Goal: Transaction & Acquisition: Purchase product/service

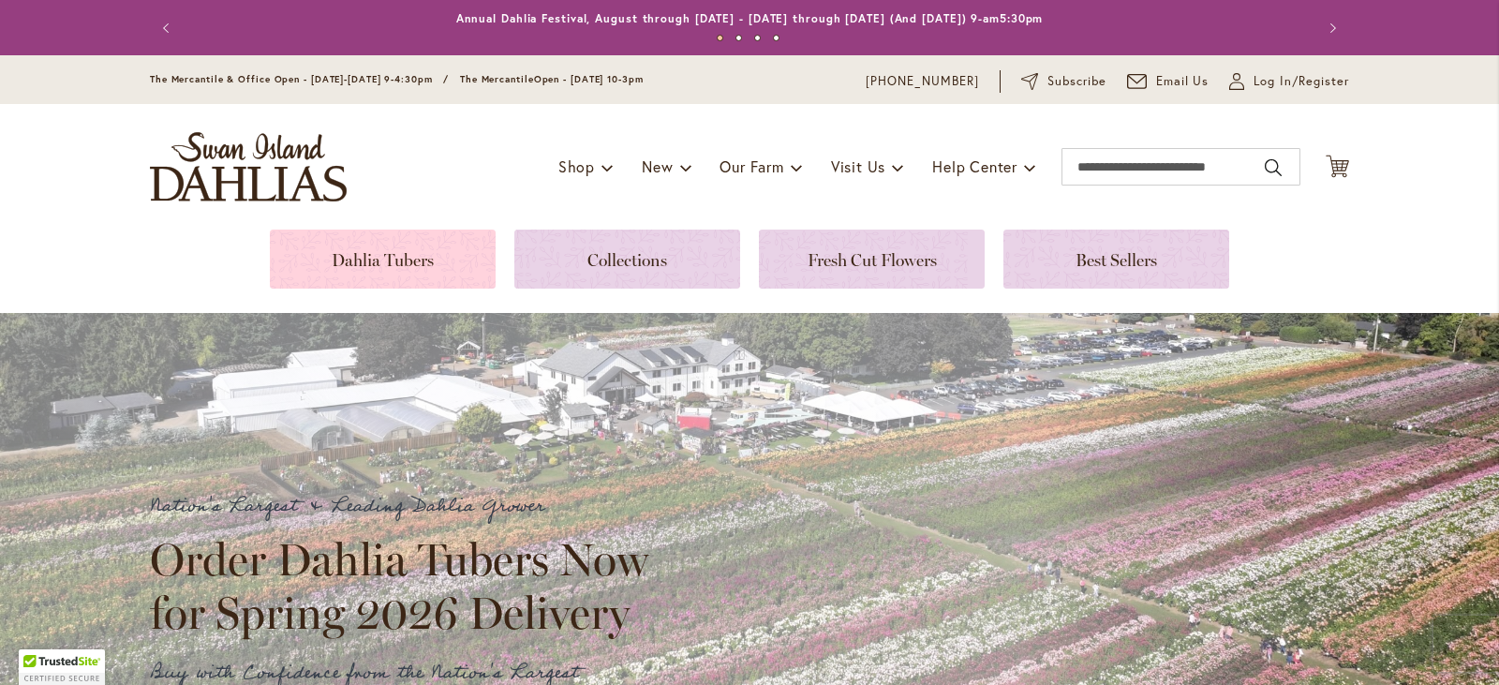
click at [408, 254] on link at bounding box center [383, 259] width 226 height 59
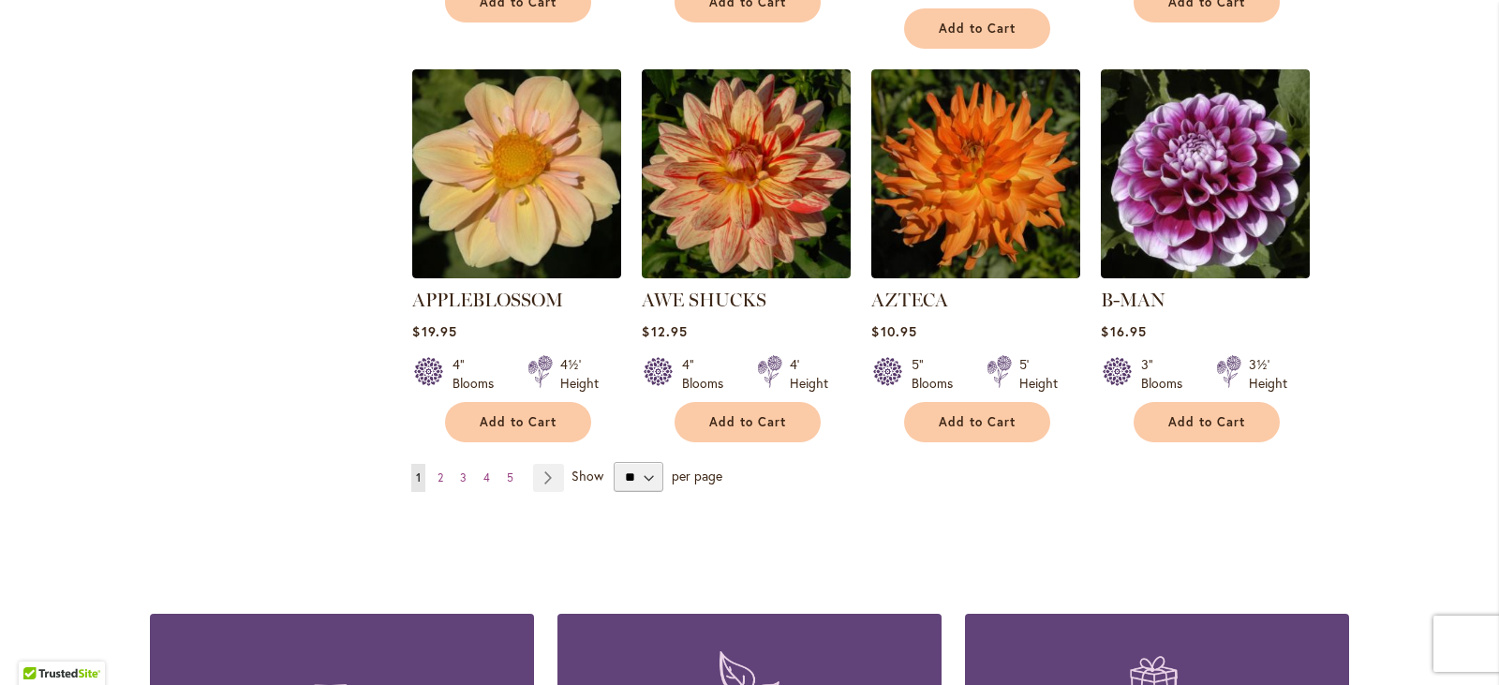
scroll to position [1686, 0]
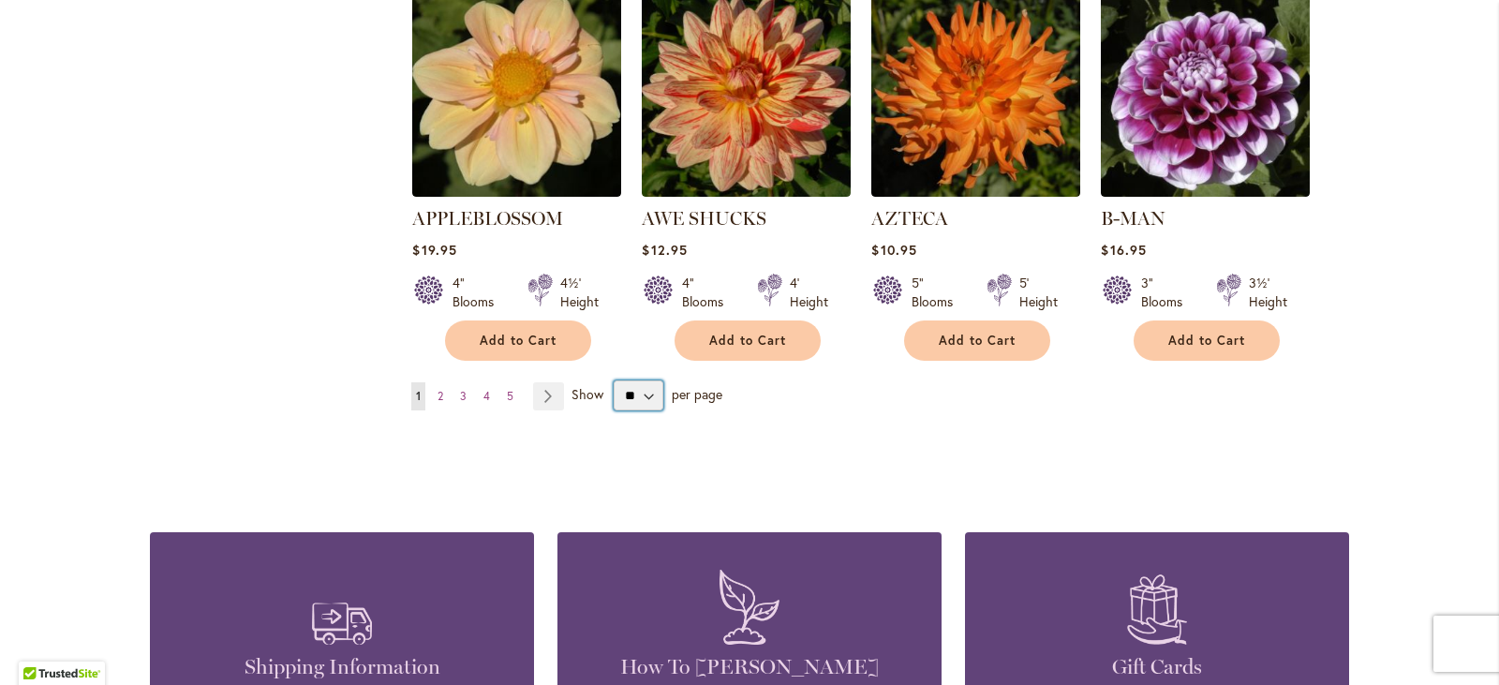
click at [636, 380] on select "** ** ** **" at bounding box center [639, 395] width 50 height 30
select select "**"
click at [614, 380] on select "** ** ** **" at bounding box center [639, 395] width 50 height 30
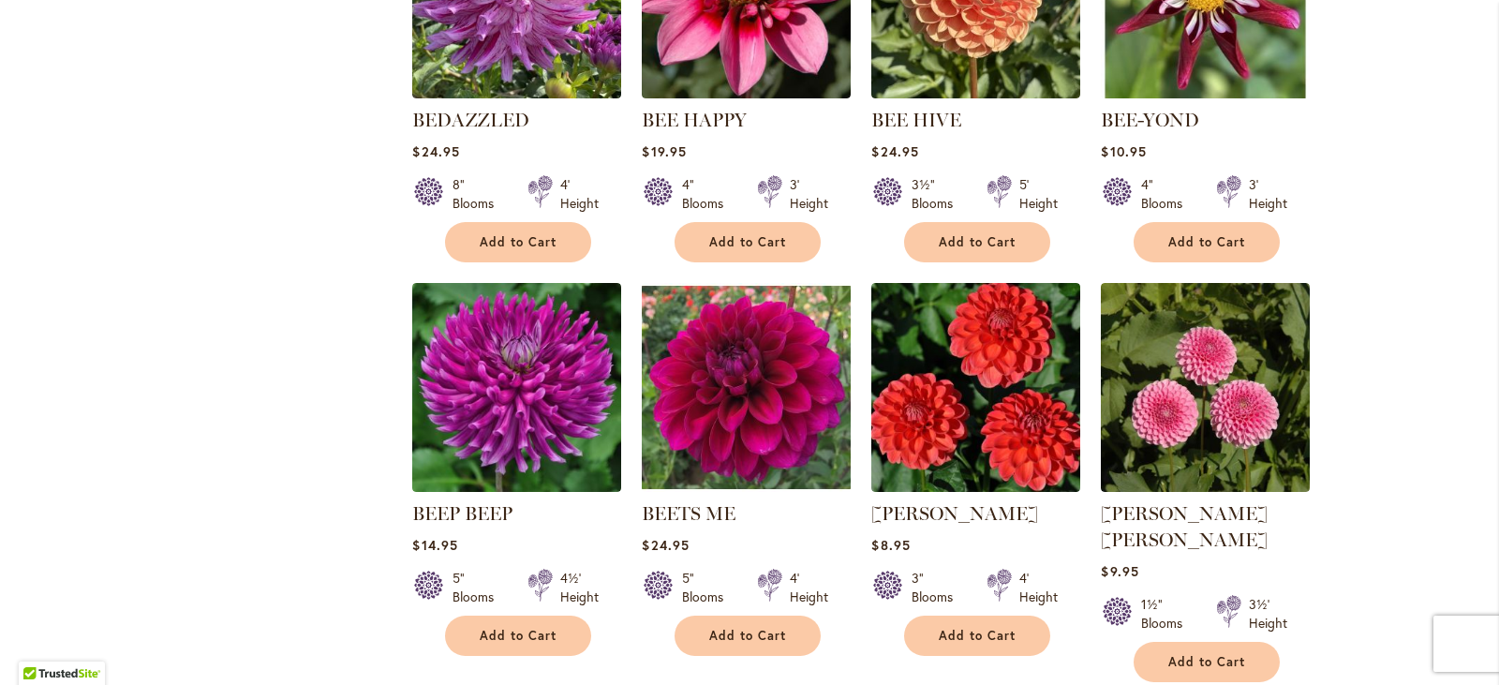
scroll to position [2998, 0]
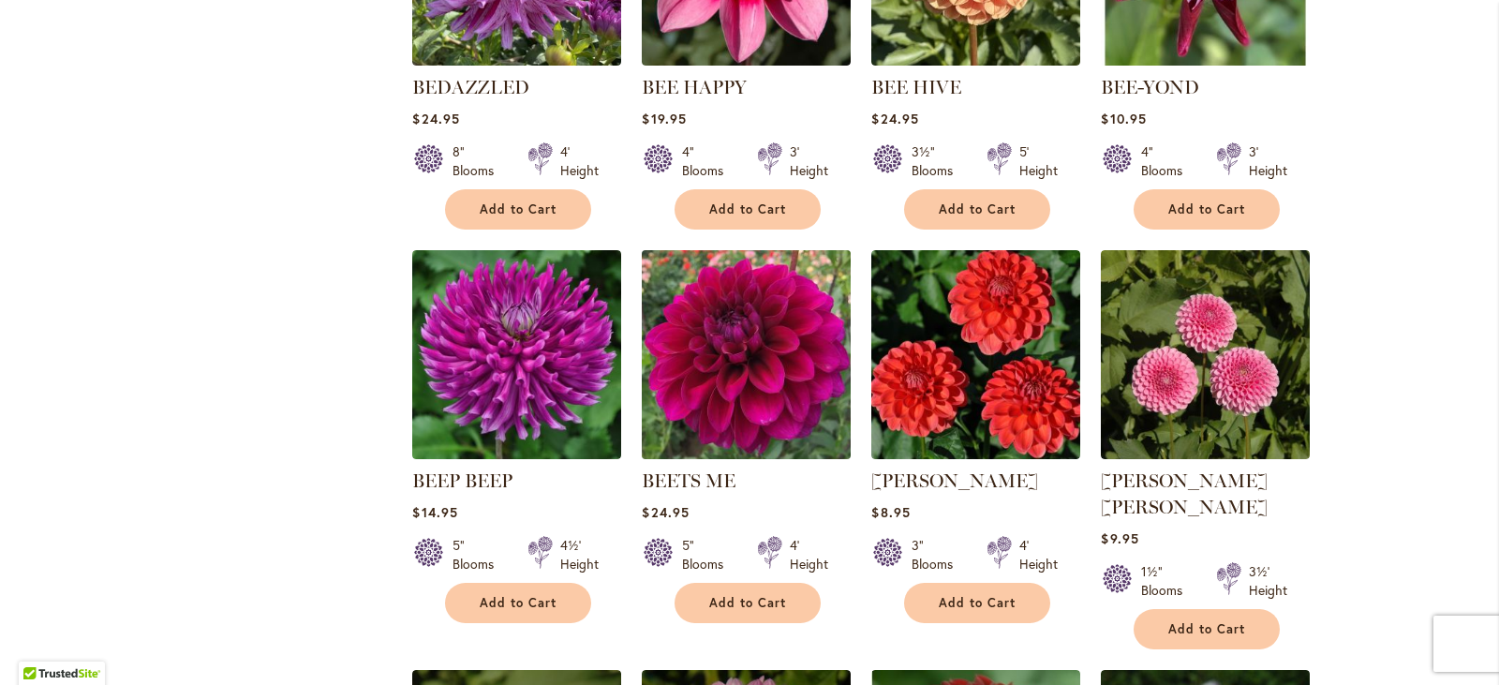
click at [728, 337] on img at bounding box center [746, 354] width 219 height 219
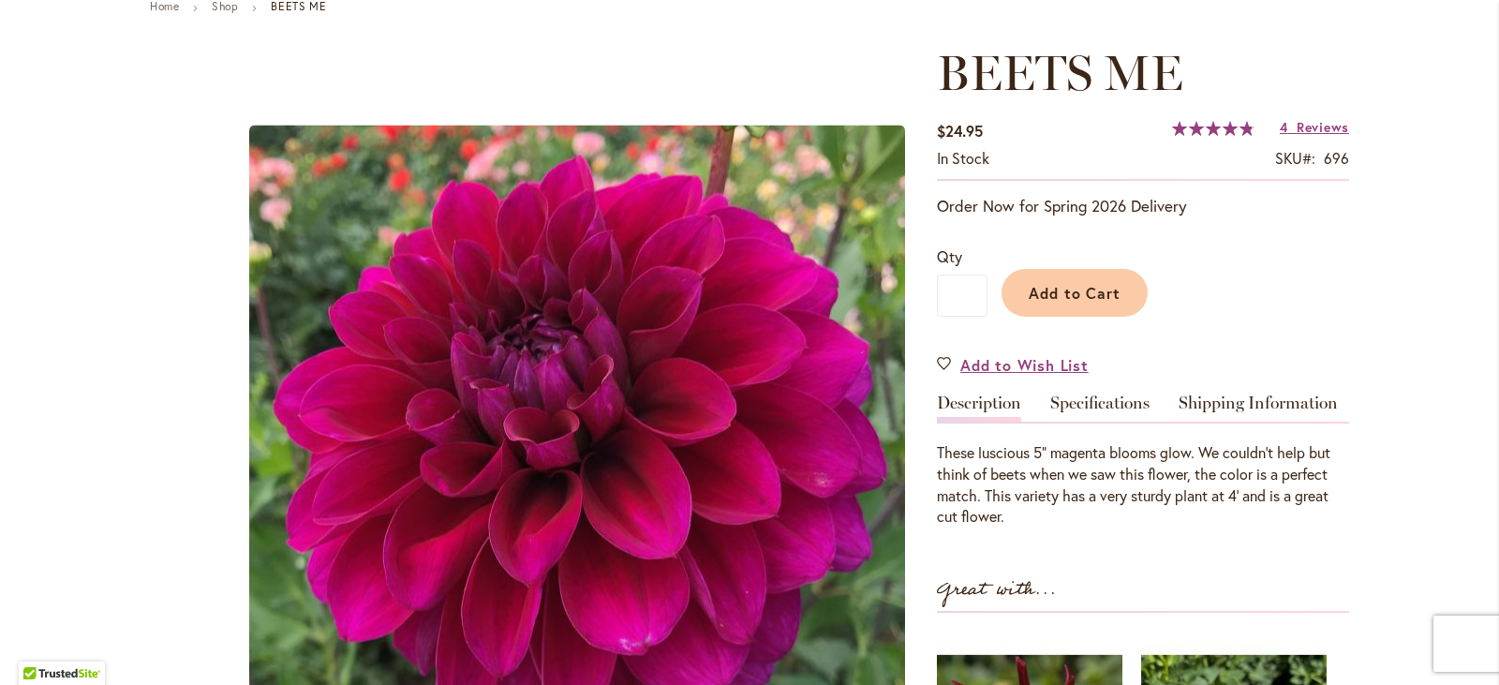
scroll to position [187, 0]
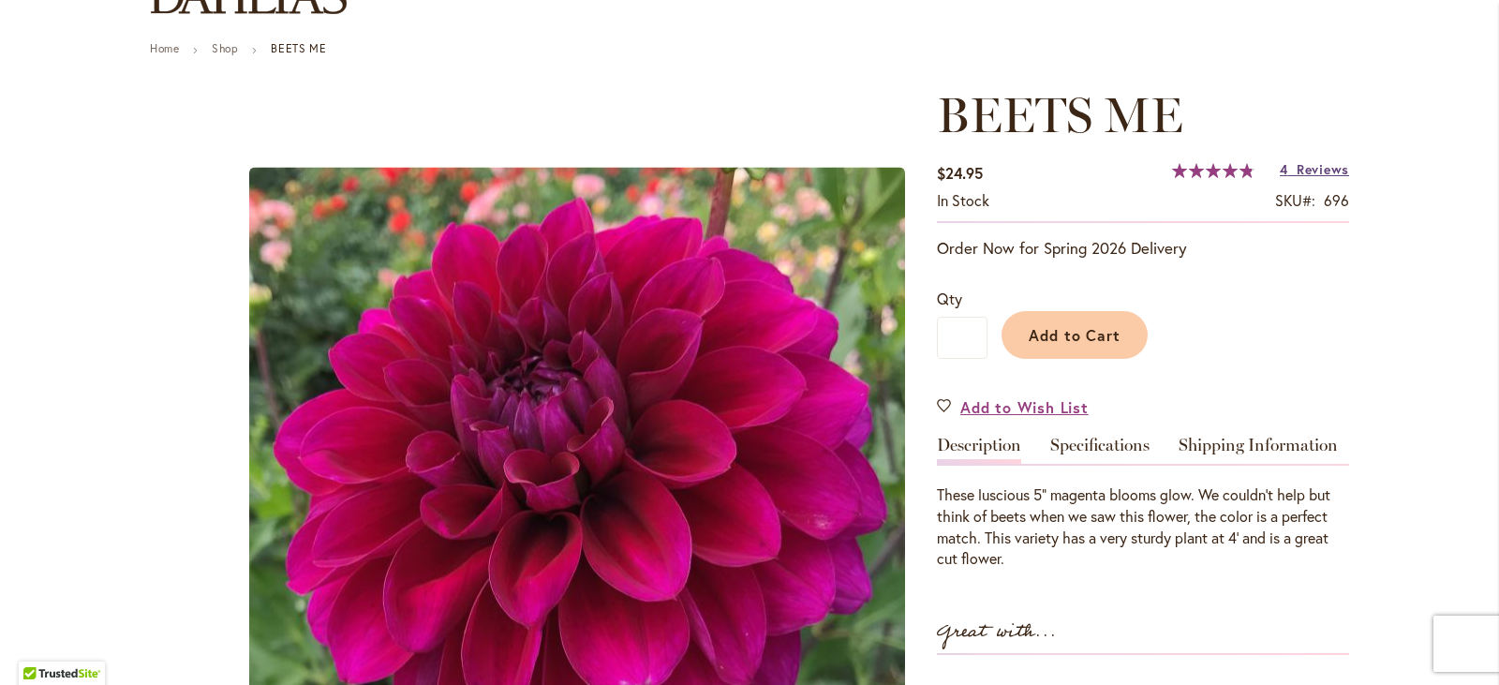
click at [1313, 162] on span "Reviews" at bounding box center [1323, 169] width 52 height 18
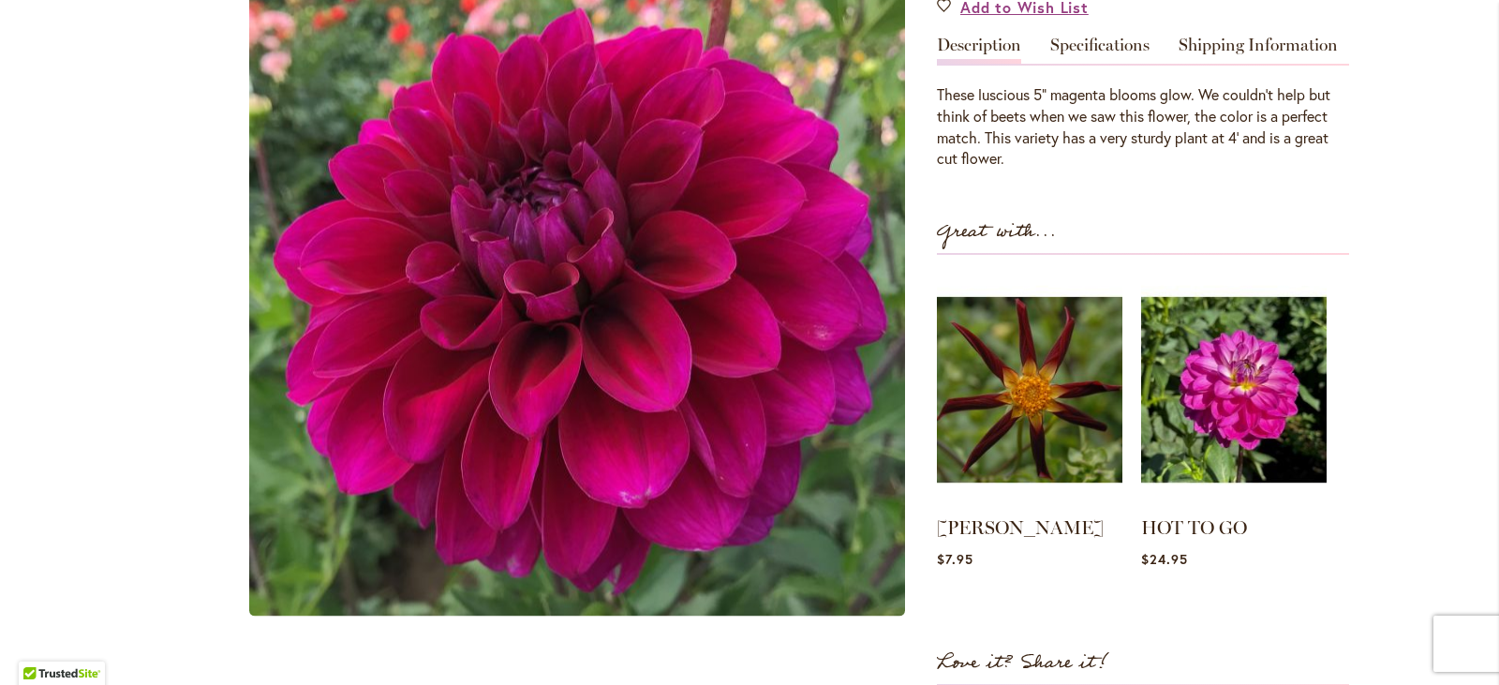
scroll to position [328, 0]
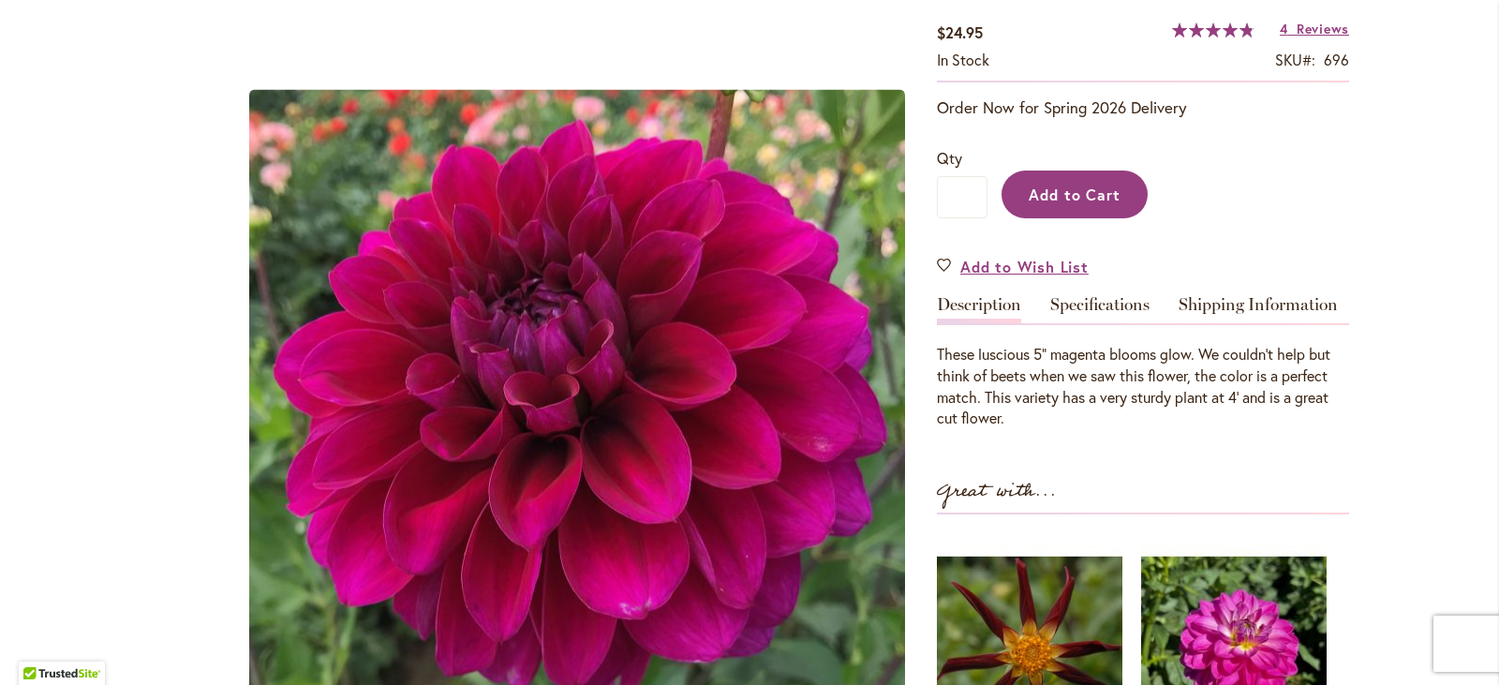
click at [1075, 188] on span "Add to Cart" at bounding box center [1075, 195] width 93 height 20
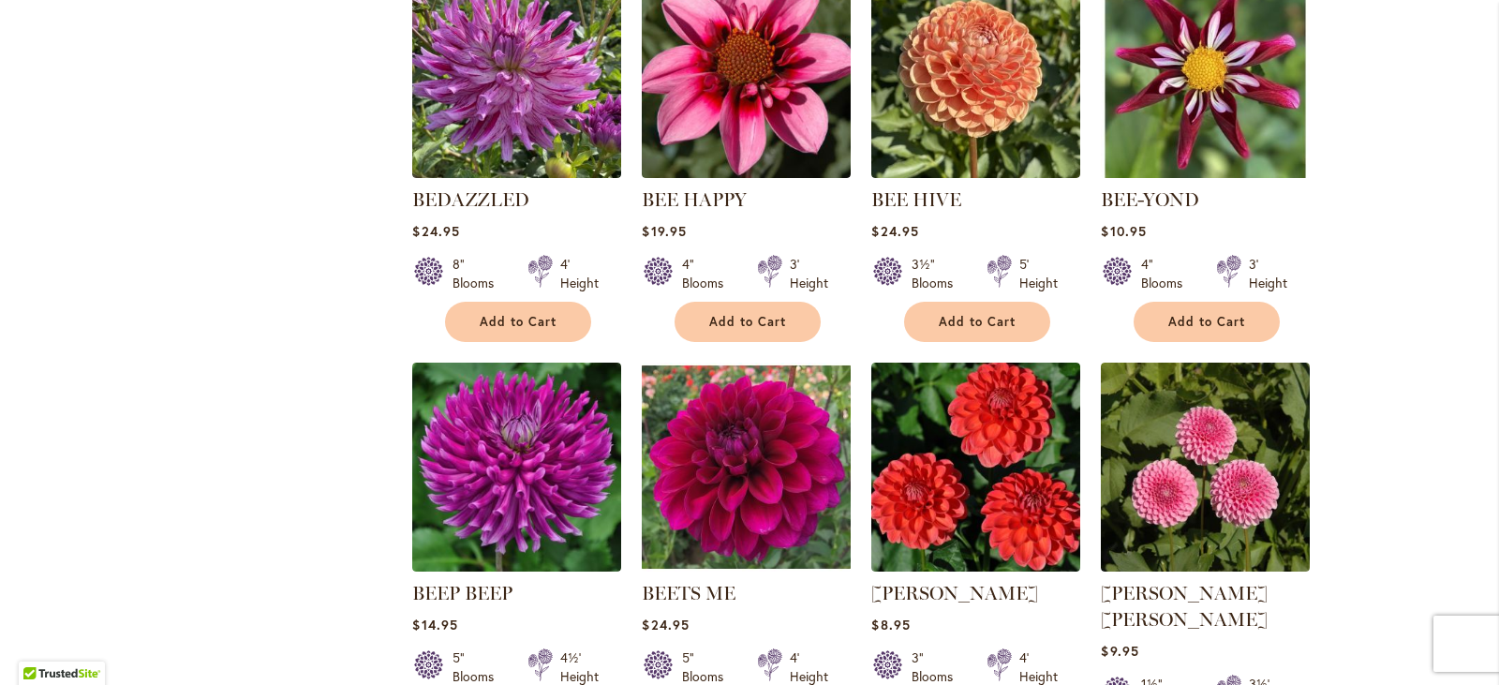
scroll to position [2623, 0]
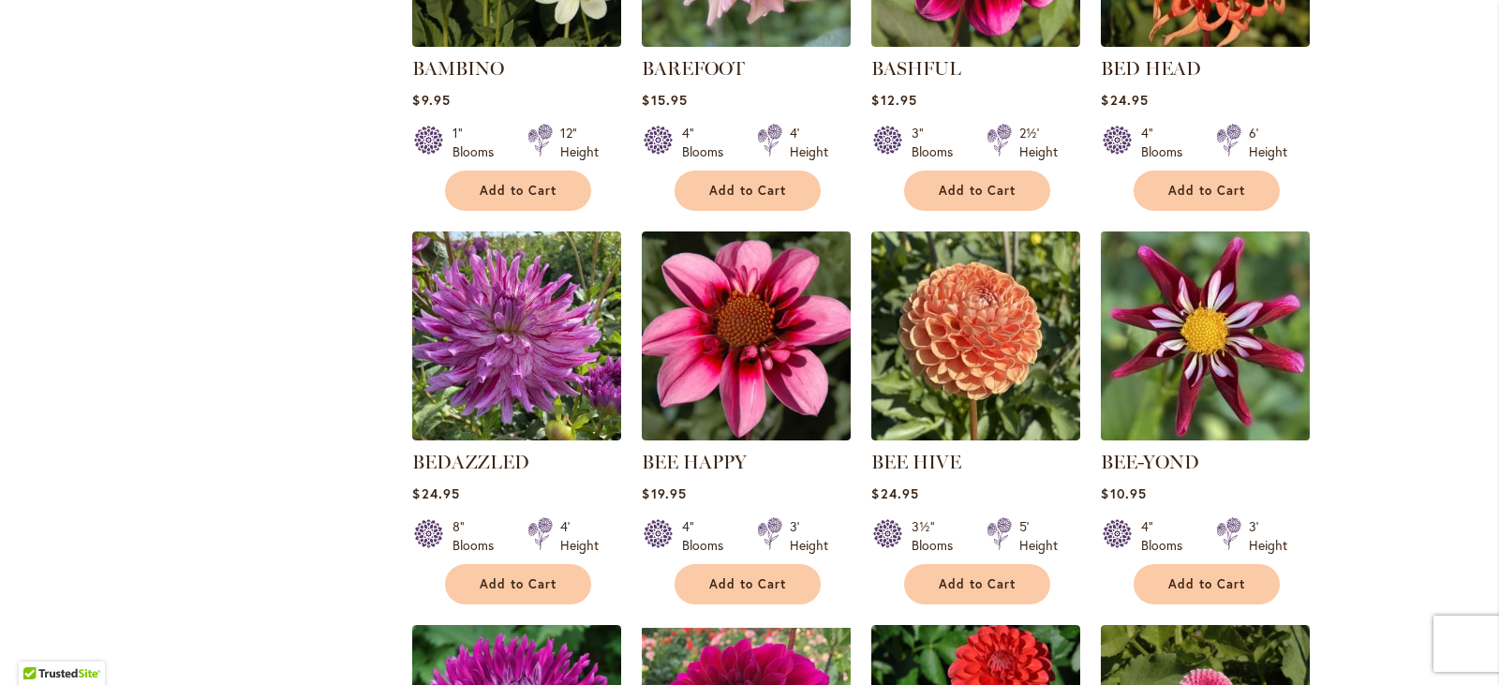
click at [1222, 317] on img at bounding box center [1205, 336] width 219 height 219
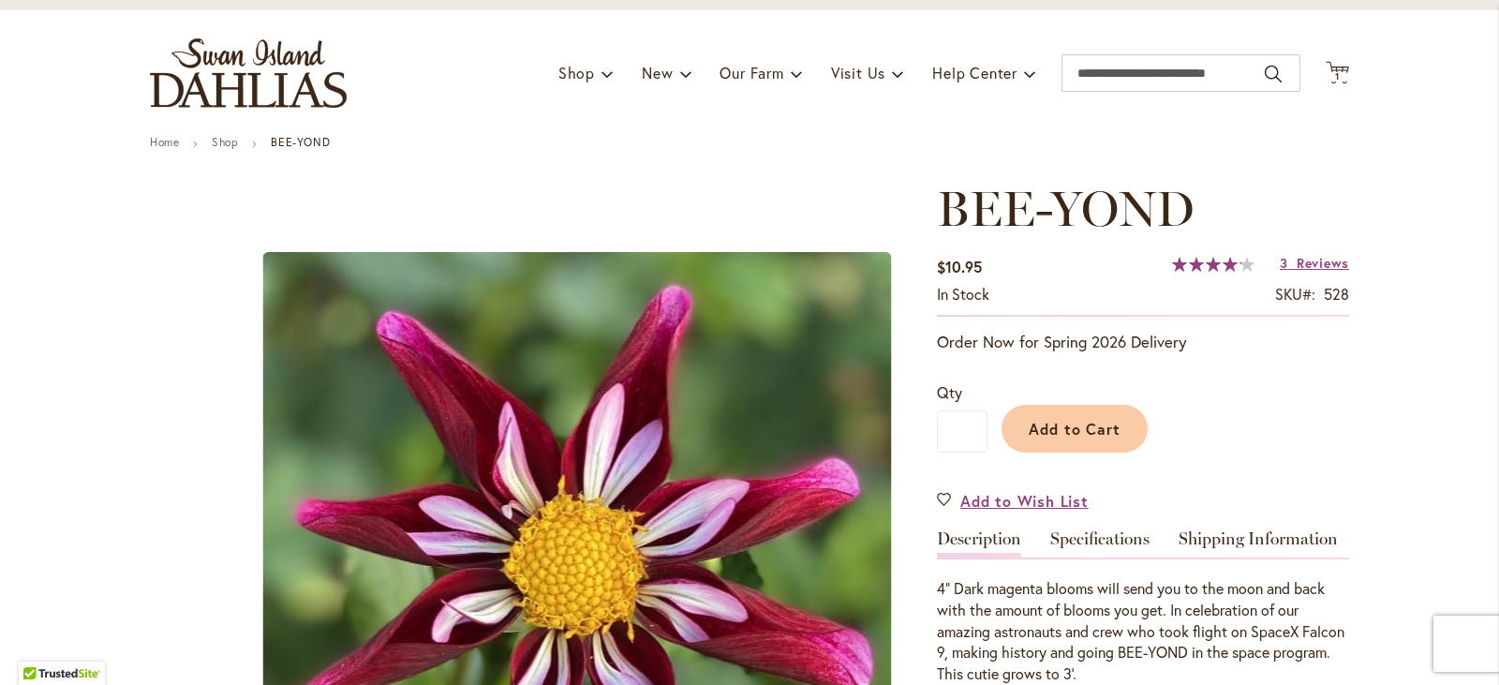
scroll to position [281, 0]
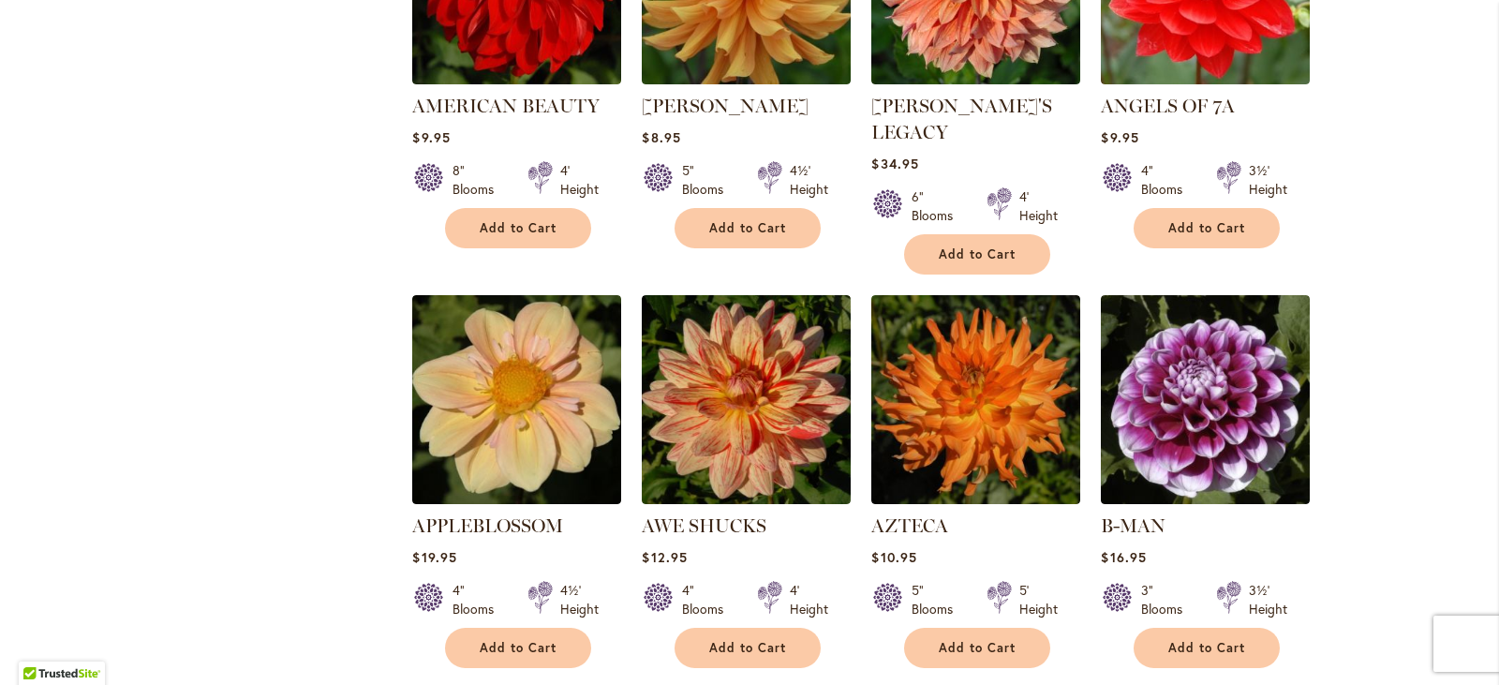
scroll to position [1124, 0]
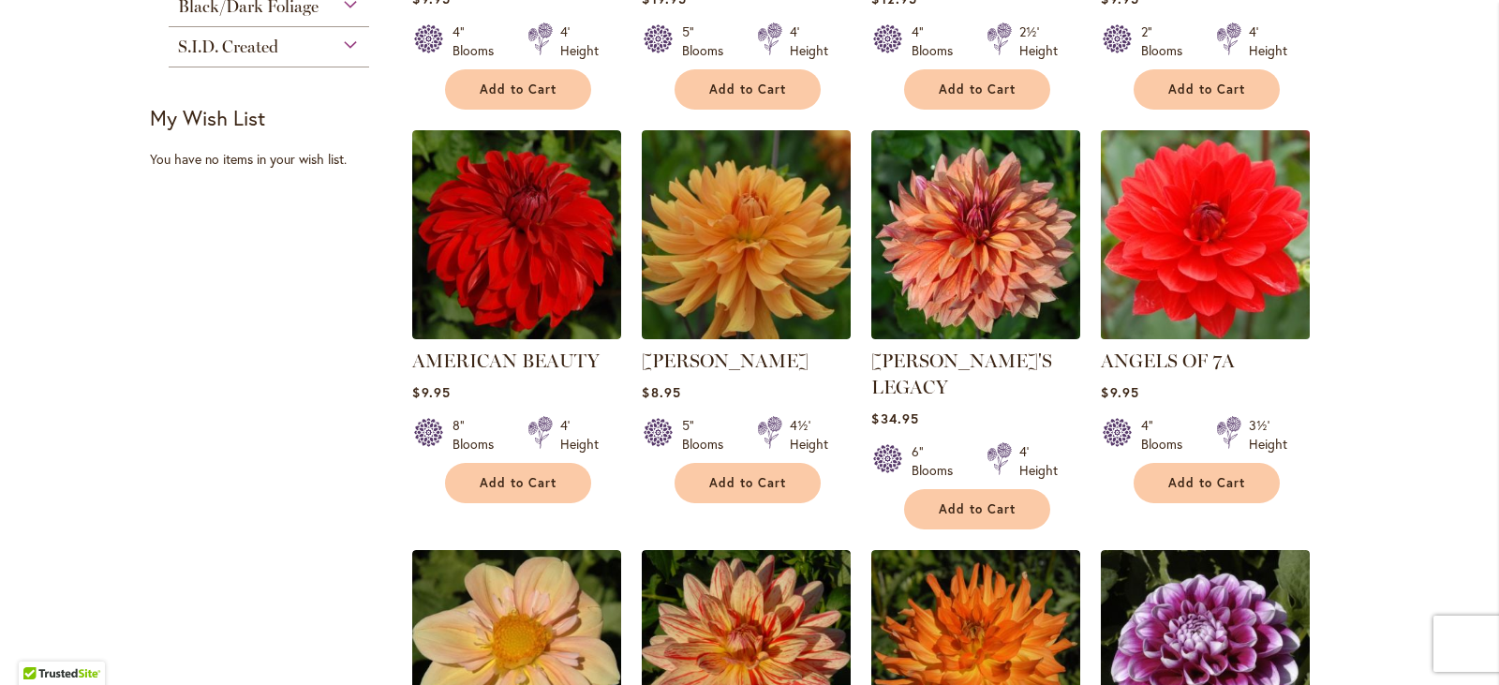
click at [1182, 234] on img at bounding box center [1205, 235] width 219 height 219
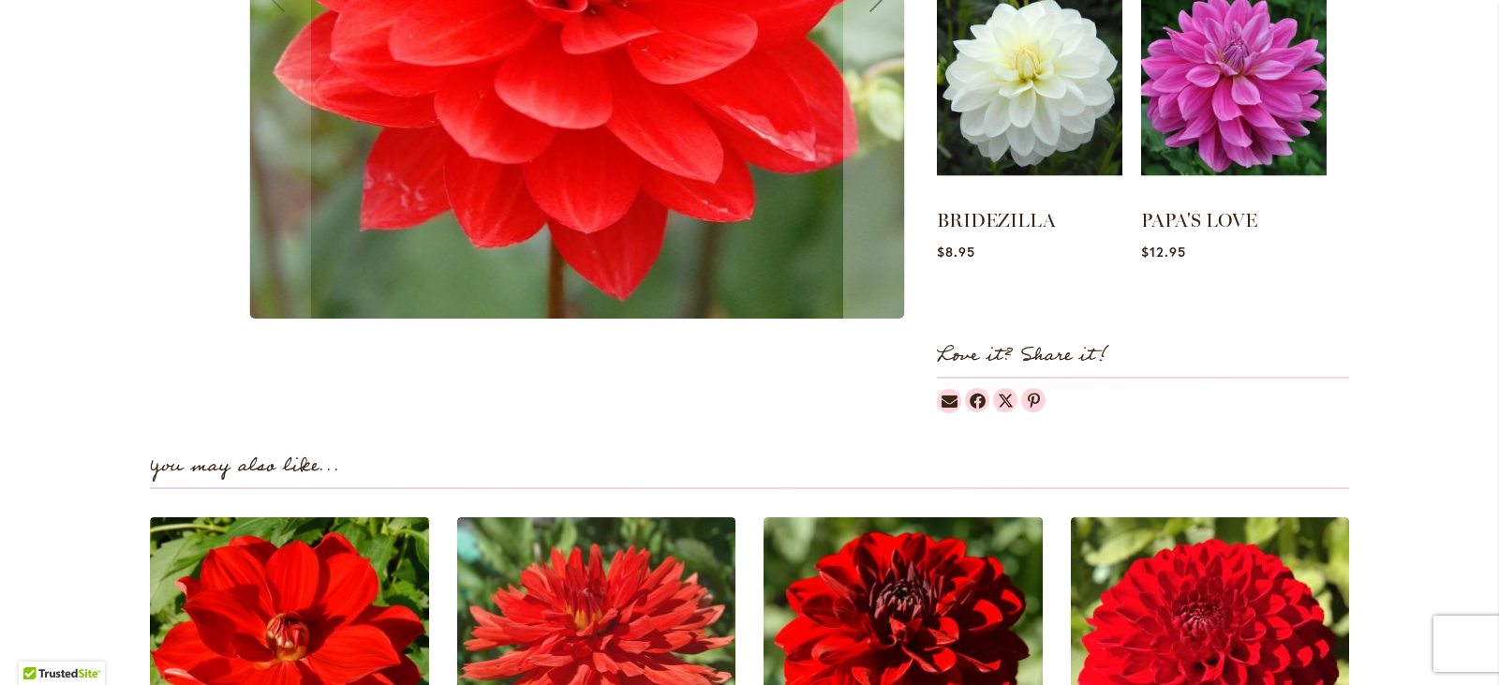
scroll to position [281, 0]
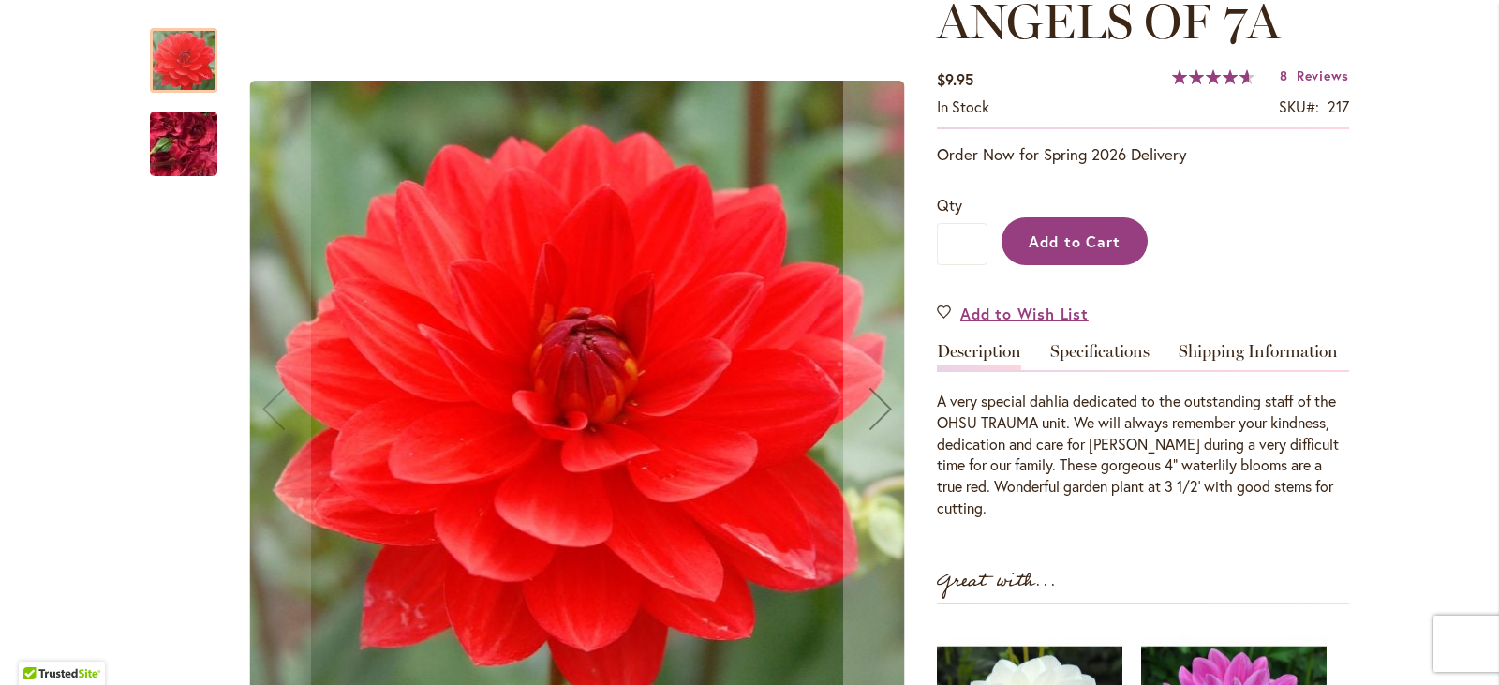
click at [1072, 236] on span "Add to Cart" at bounding box center [1075, 241] width 93 height 20
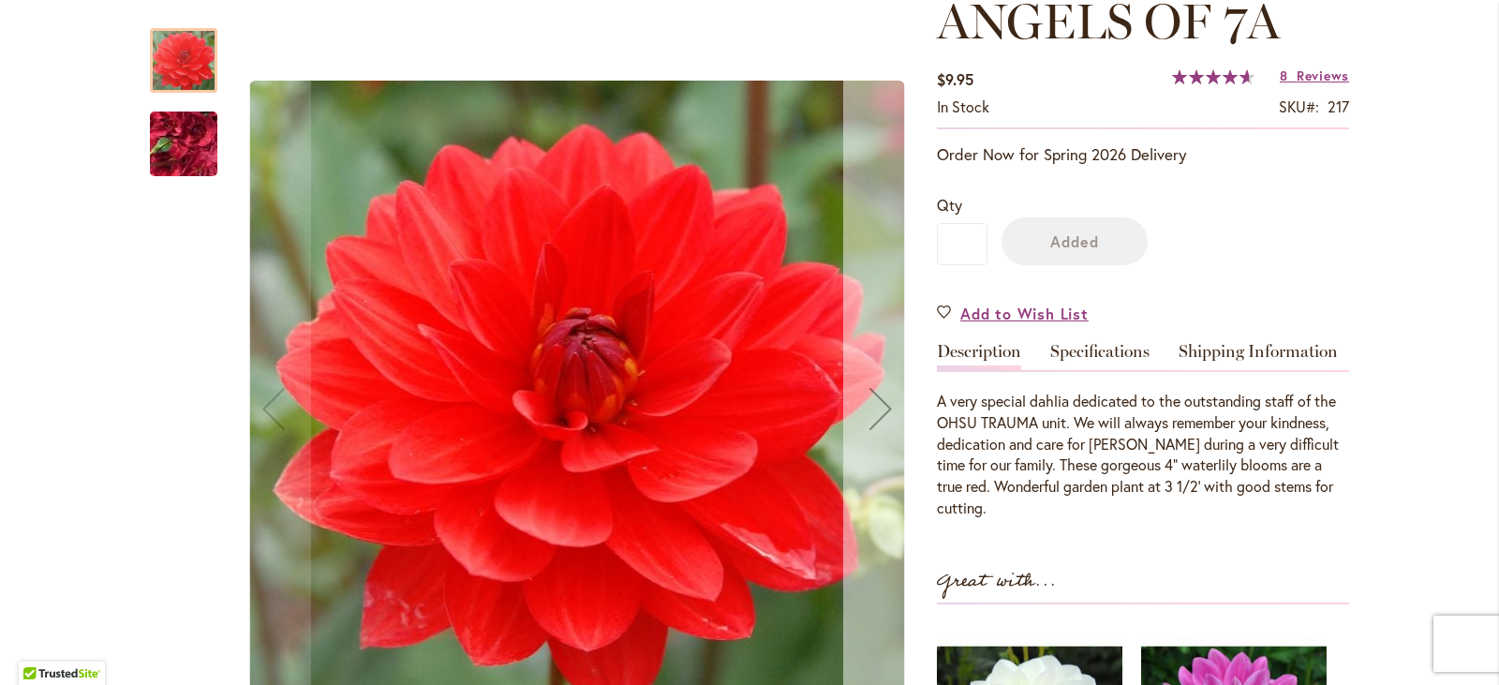
scroll to position [331, 0]
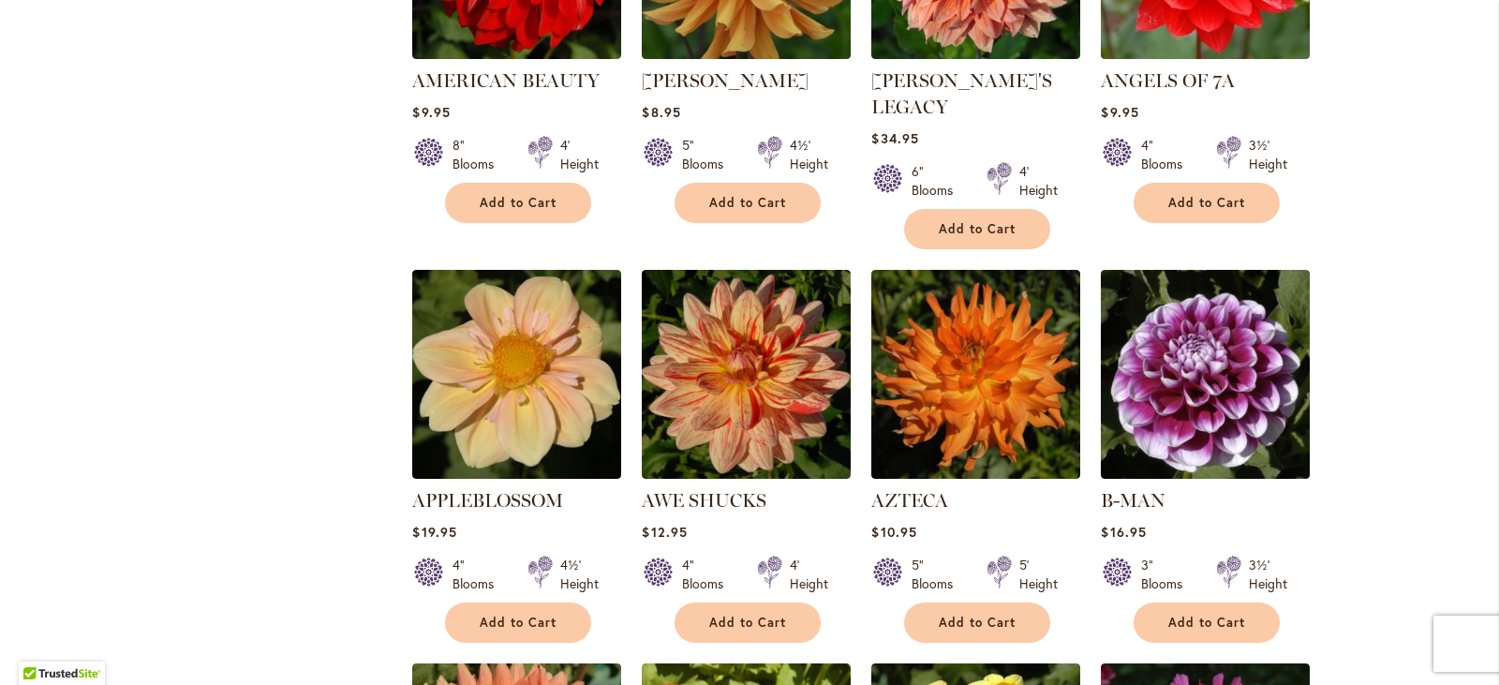
scroll to position [1405, 0]
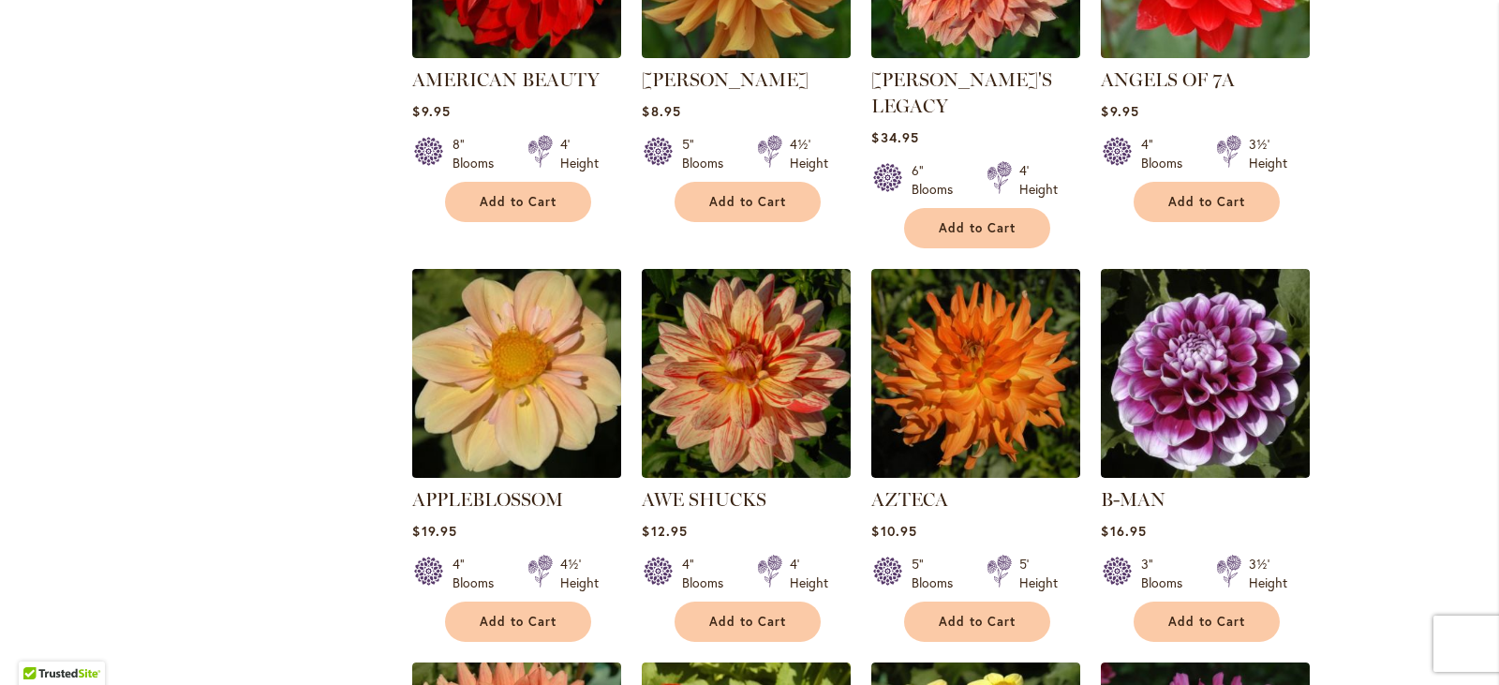
click at [502, 351] on img at bounding box center [517, 373] width 219 height 219
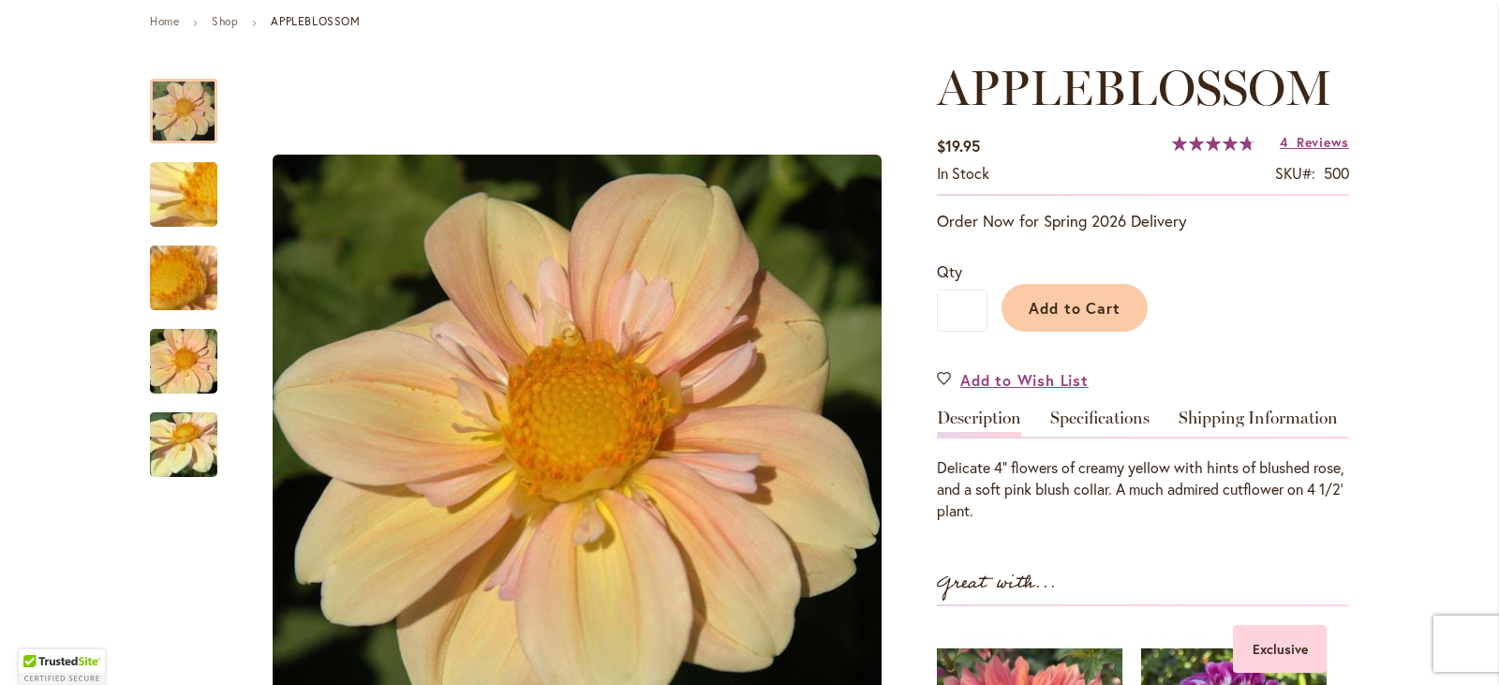
scroll to position [281, 0]
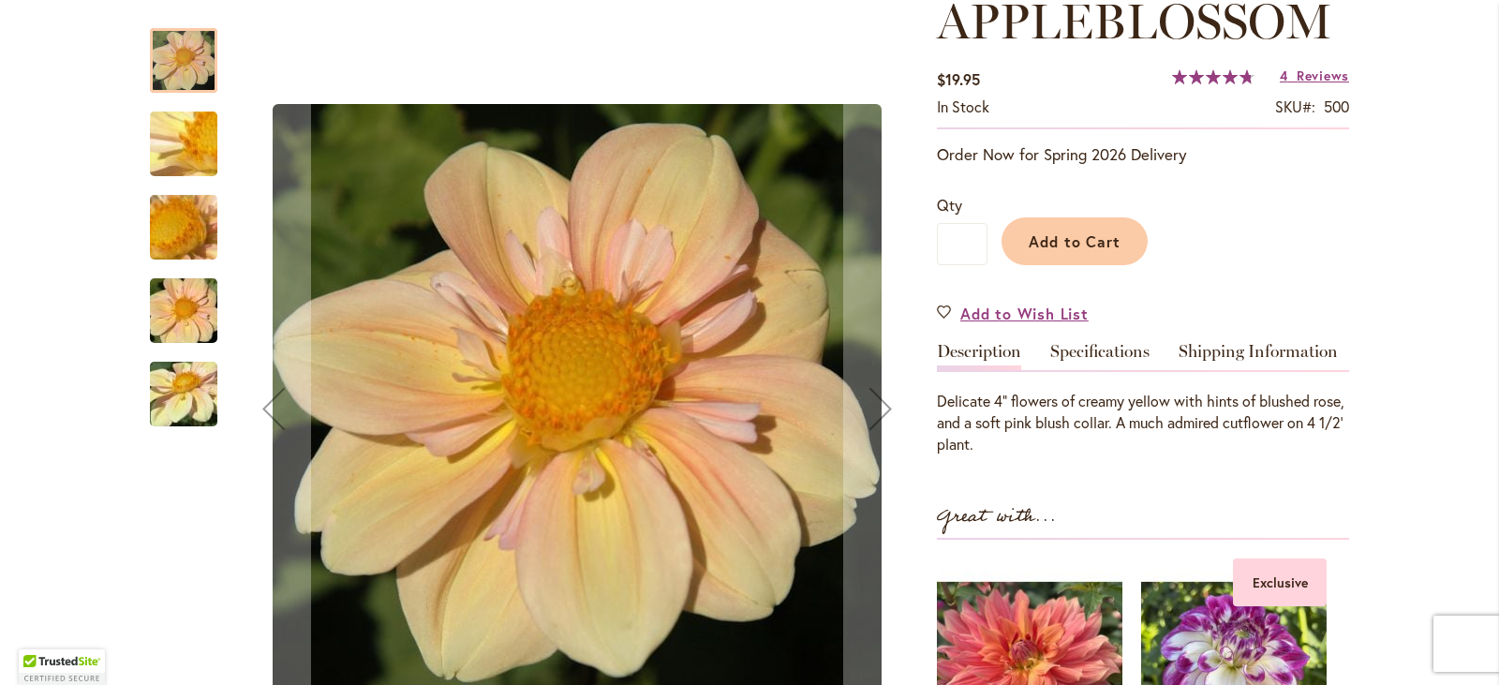
click at [174, 128] on img "APPLEBLOSSOM" at bounding box center [183, 144] width 135 height 101
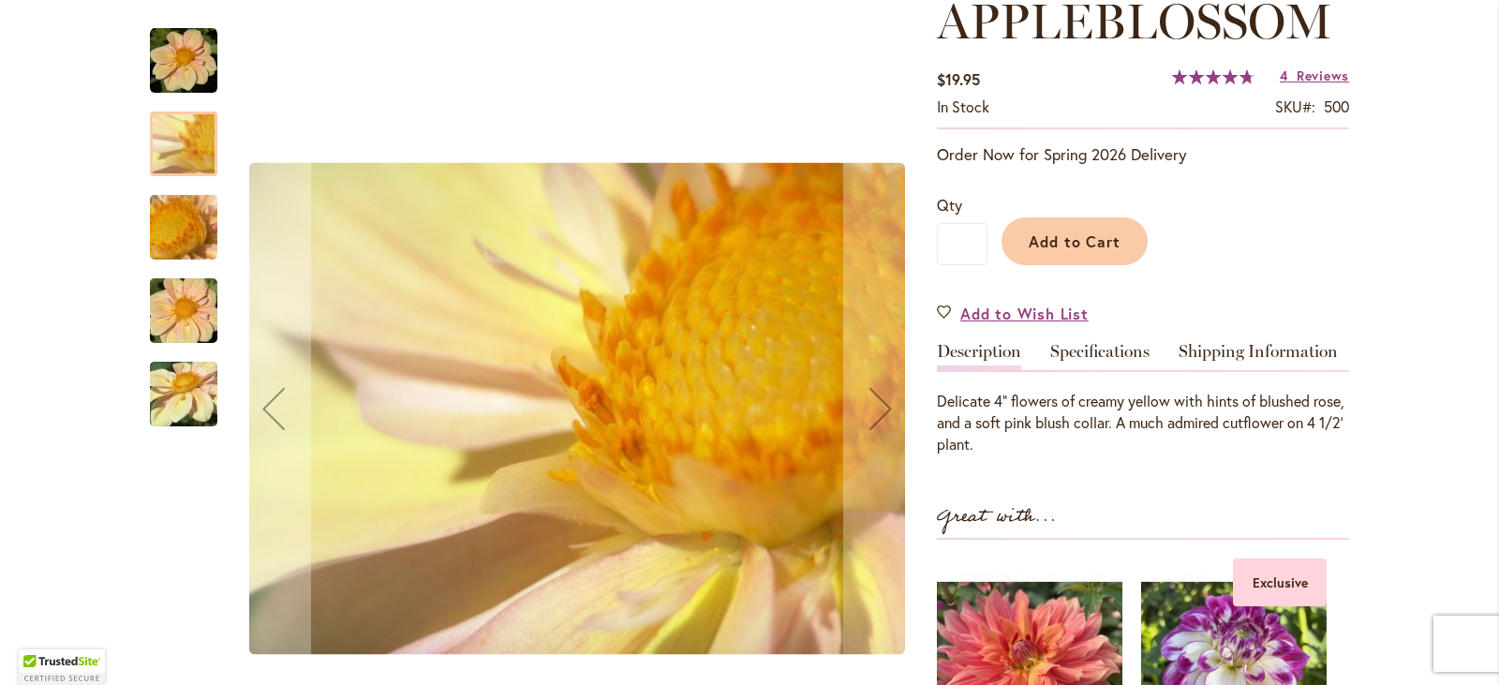
click at [178, 214] on img "APPLEBLOSSOM" at bounding box center [183, 227] width 135 height 101
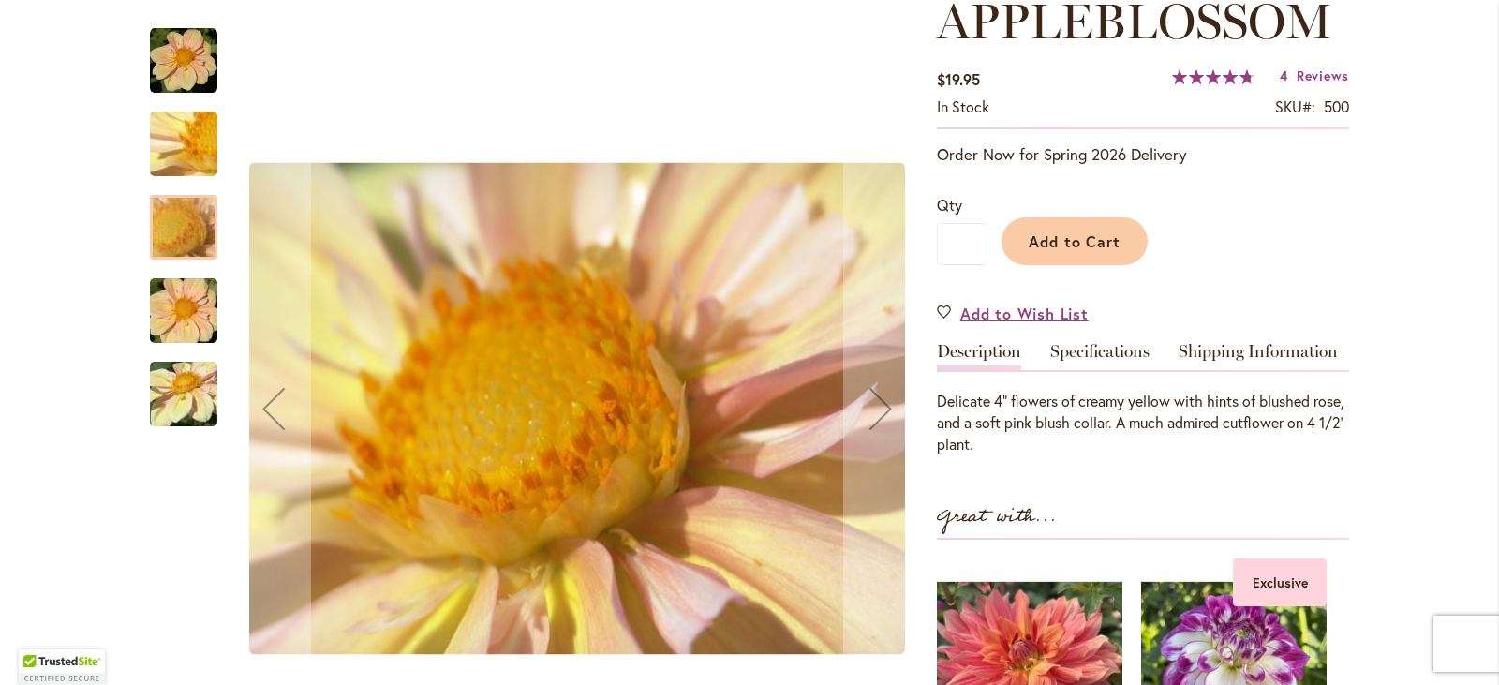
click at [188, 328] on img "APPLEBLOSSOM" at bounding box center [183, 311] width 135 height 90
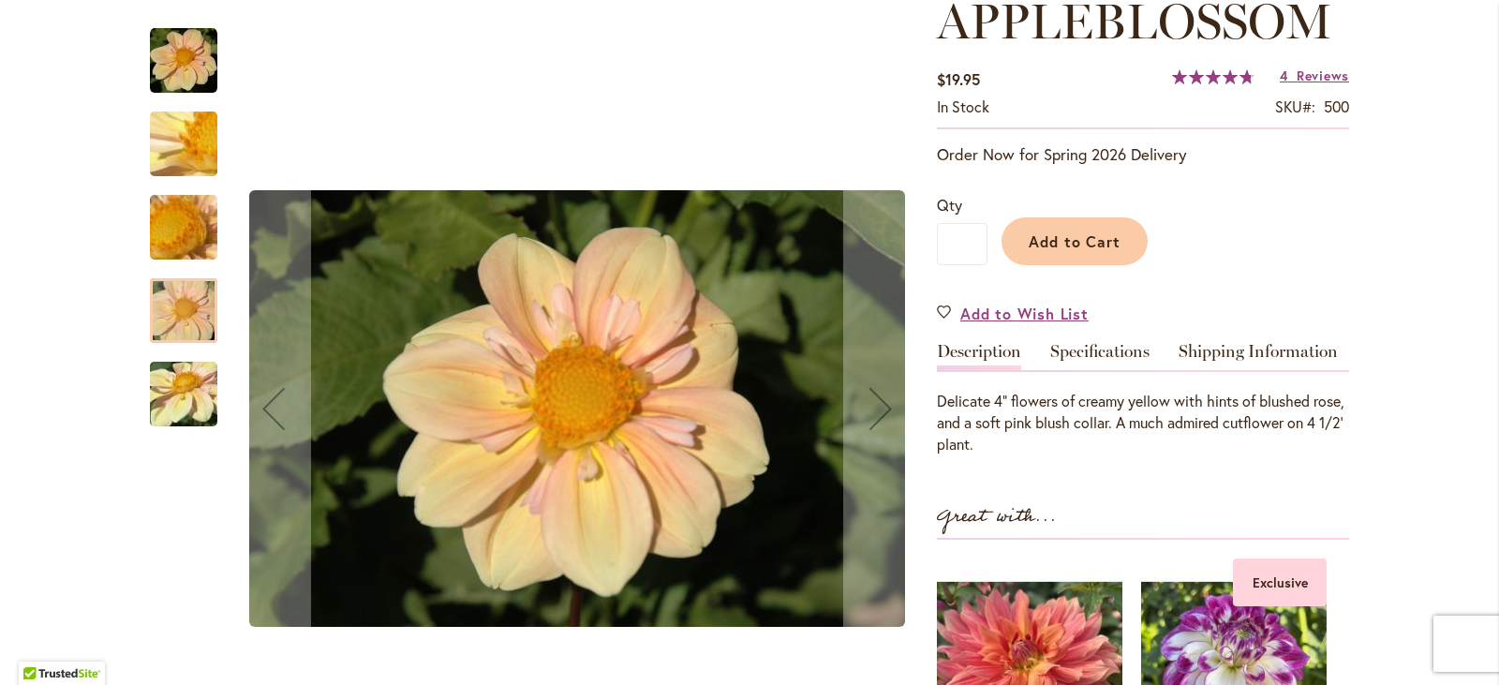
click at [184, 409] on img "APPLEBLOSSOM" at bounding box center [183, 394] width 135 height 101
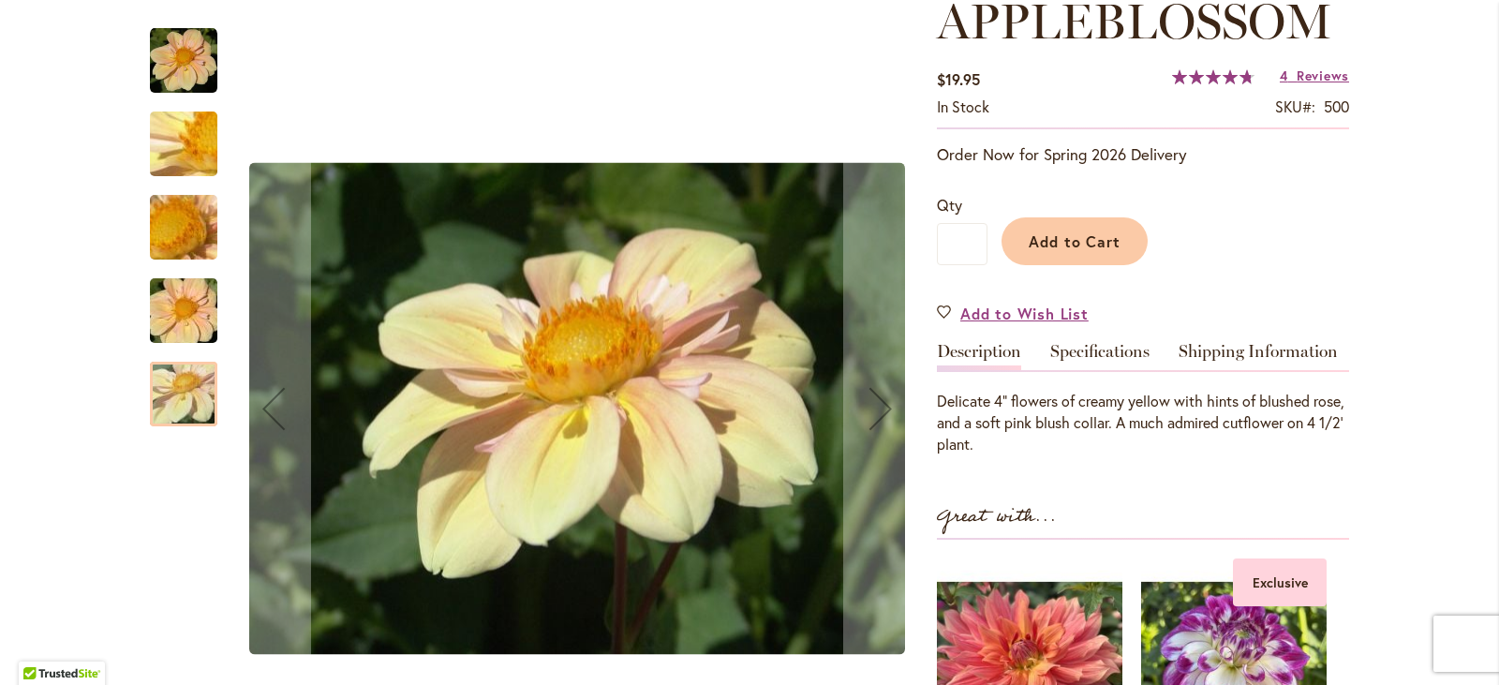
click at [201, 31] on img "APPLEBLOSSOM" at bounding box center [183, 60] width 67 height 67
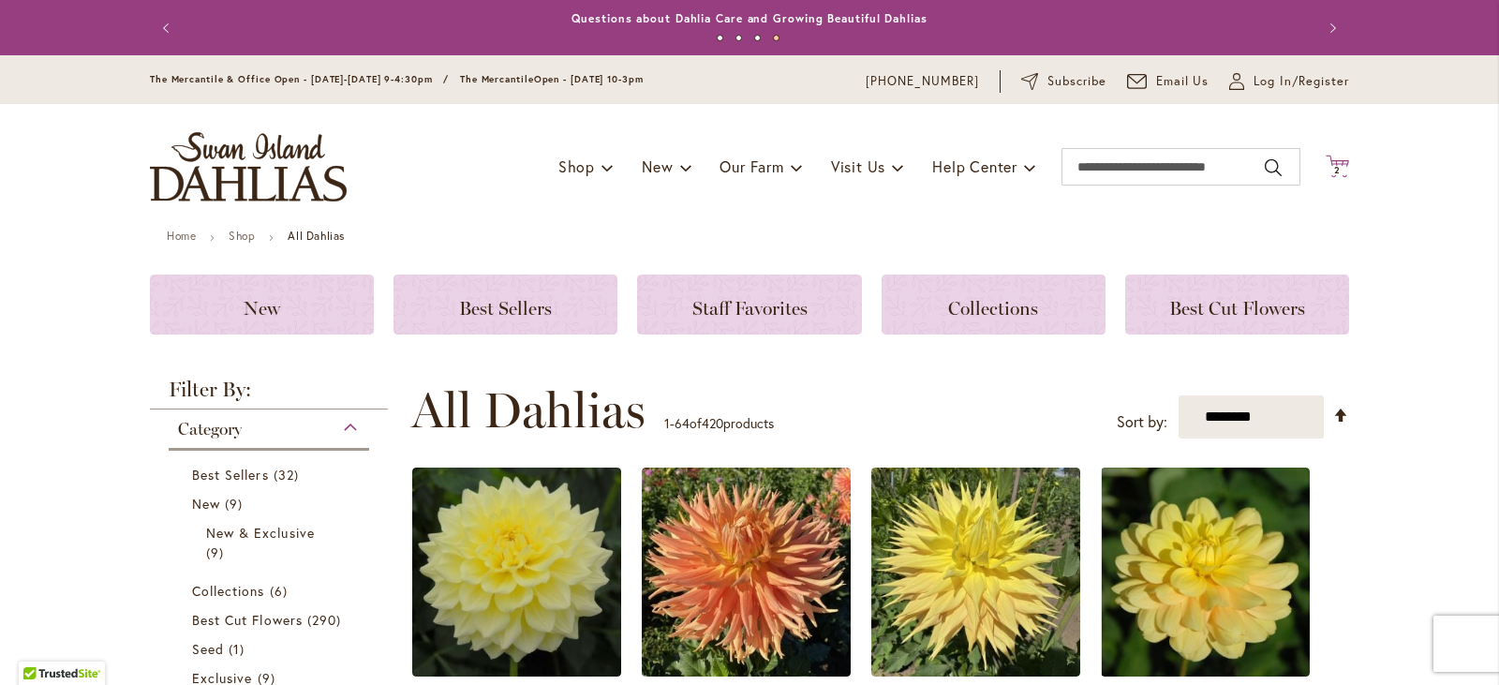
click at [1328, 164] on icon "Cart .cls-1 { fill: #231f20; }" at bounding box center [1337, 166] width 23 height 23
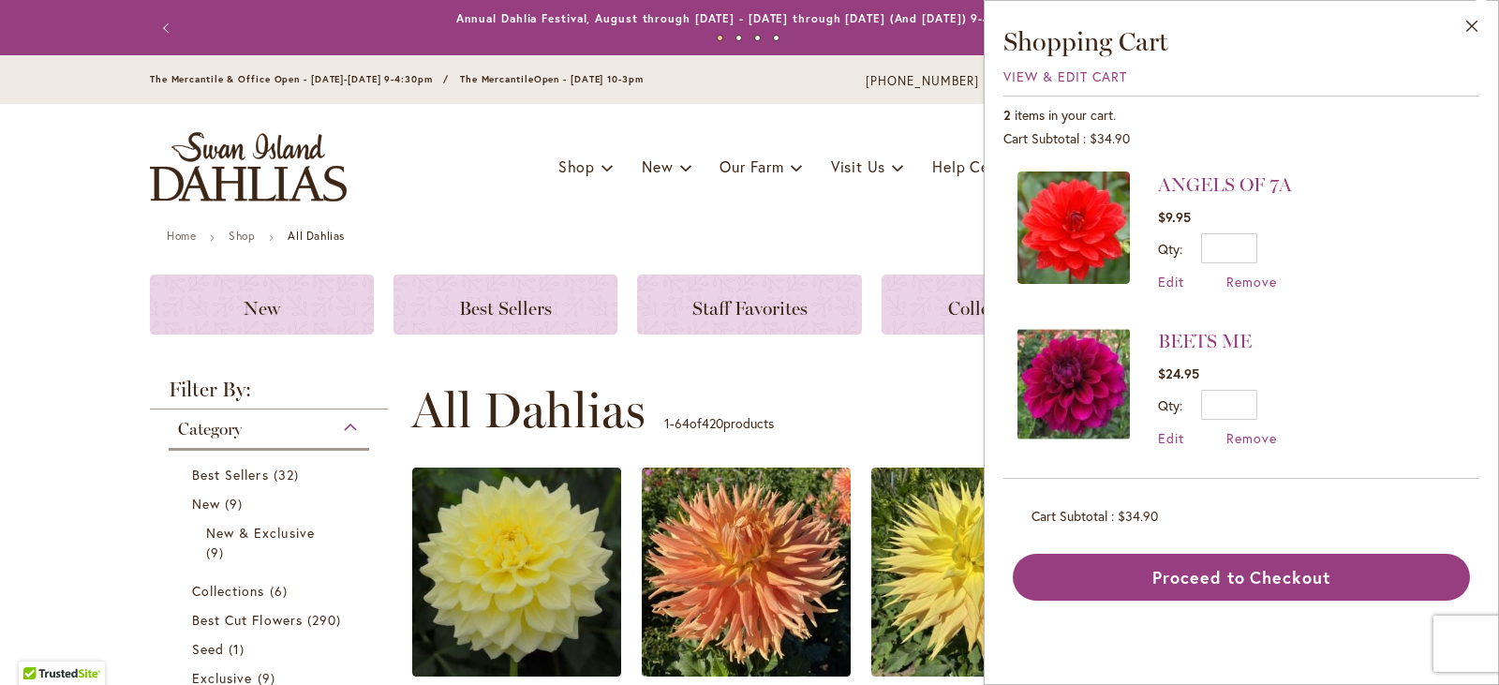
click at [477, 178] on div "Toggle Nav Shop Dahlia Tubers Collections Fresh Cut Dahlias Gardening Supplies …" at bounding box center [749, 167] width 1237 height 126
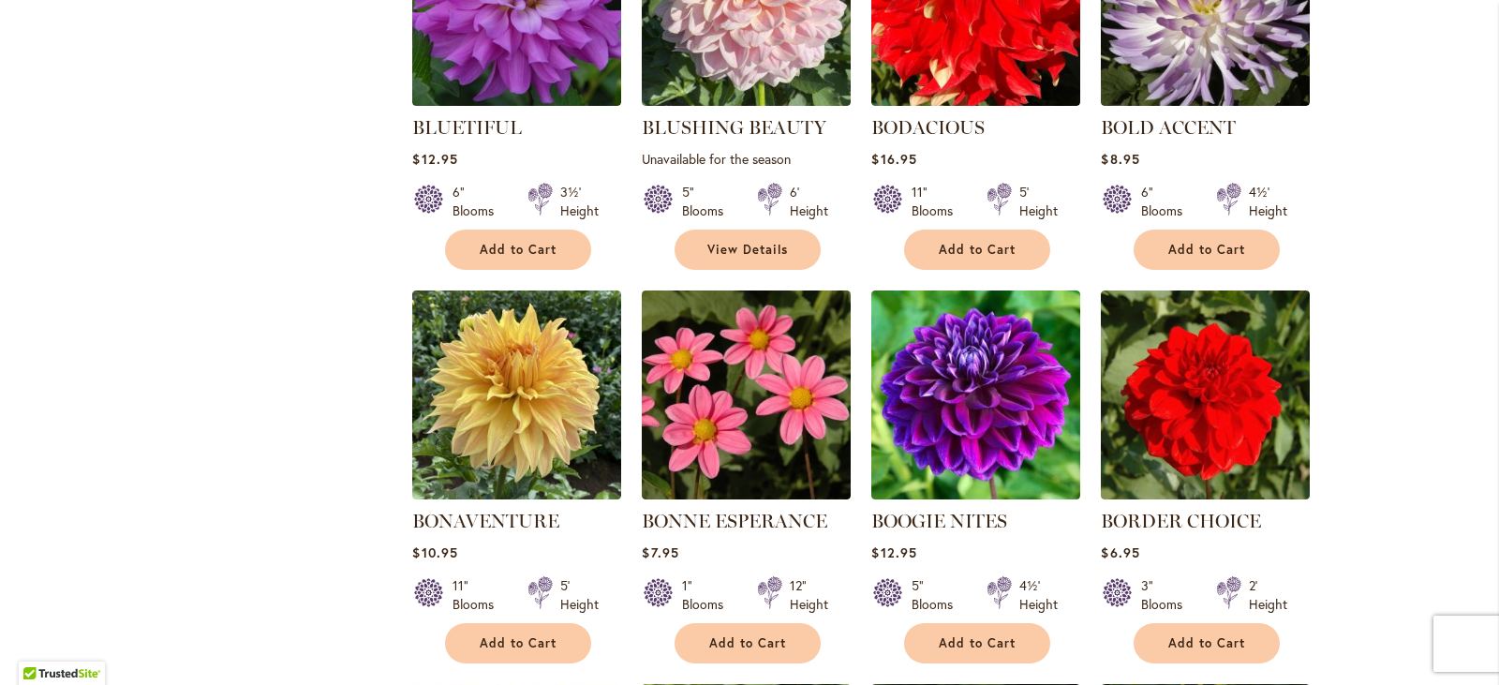
scroll to position [4590, 0]
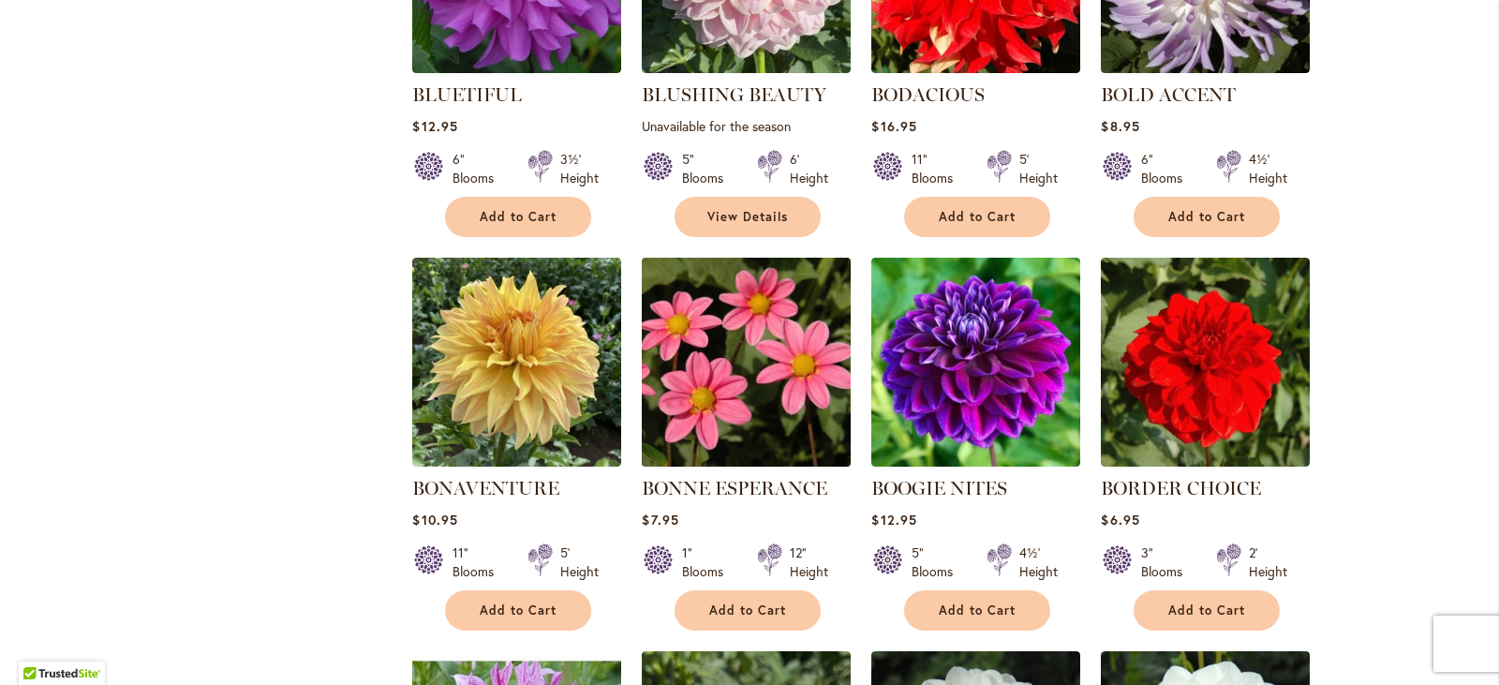
click at [674, 316] on img at bounding box center [746, 362] width 219 height 219
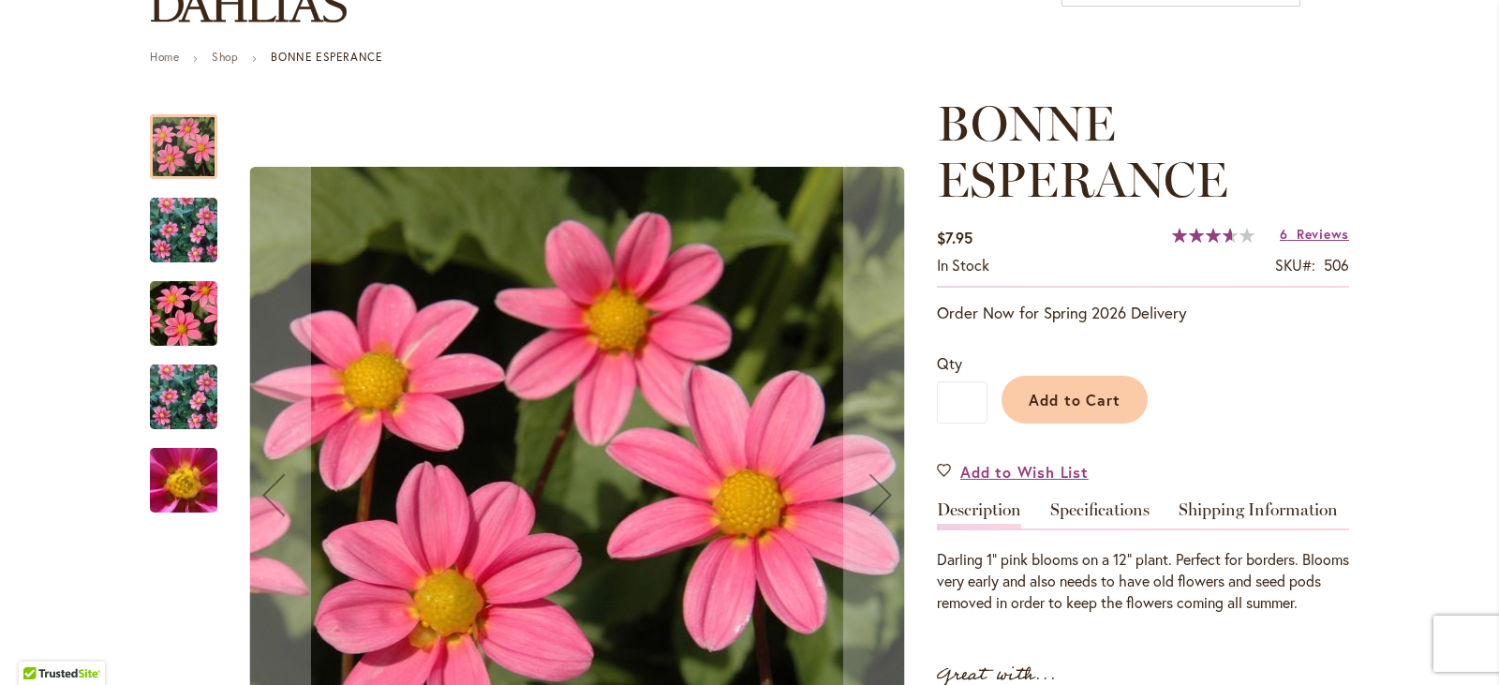
scroll to position [187, 0]
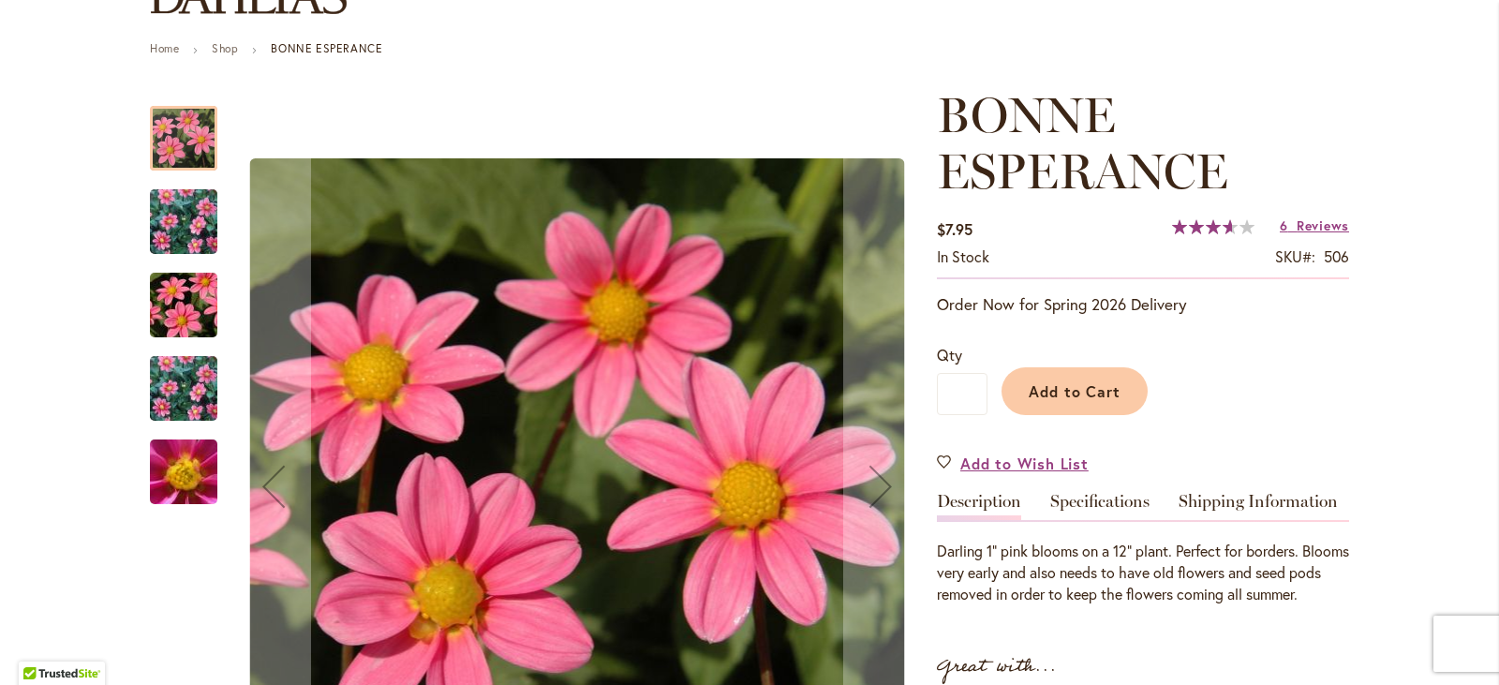
click at [193, 217] on img "BONNE ESPERANCE" at bounding box center [183, 222] width 135 height 109
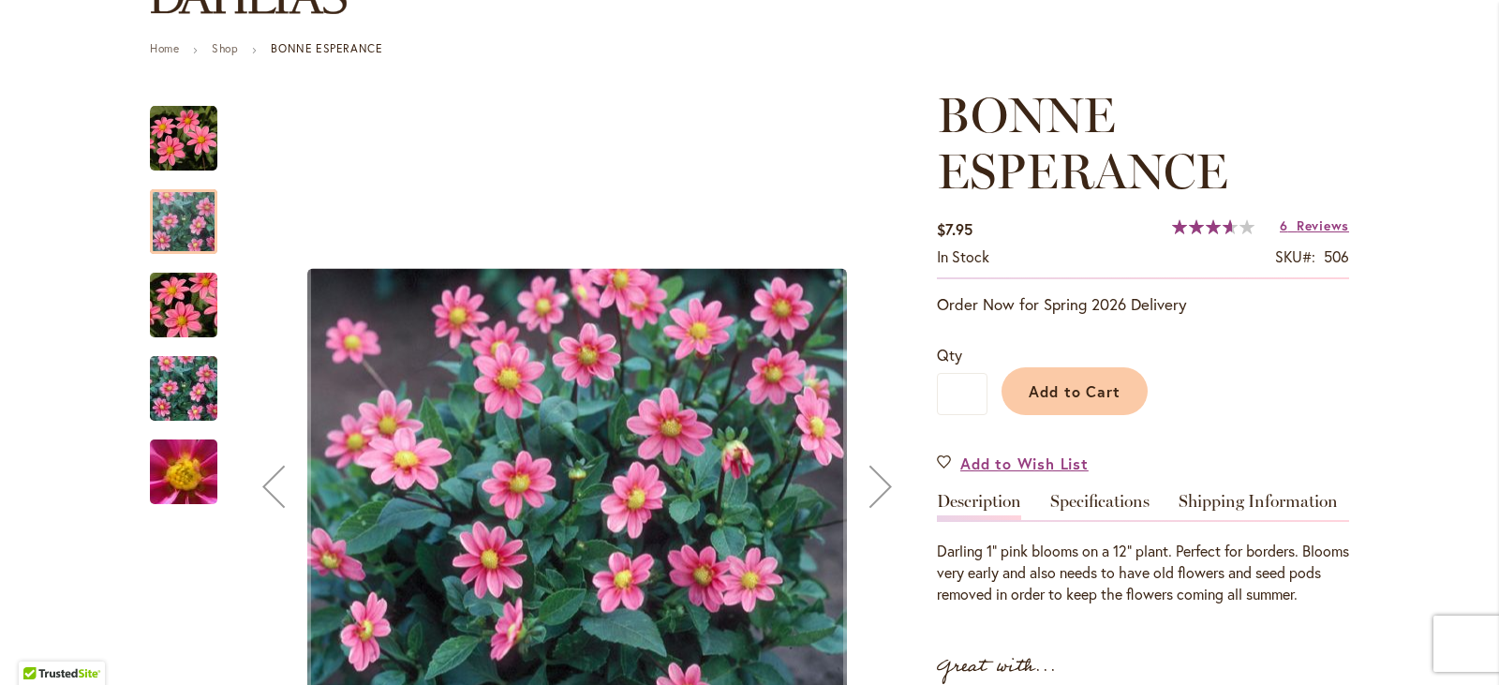
click at [171, 302] on img "BONNE ESPERANCE" at bounding box center [183, 305] width 135 height 90
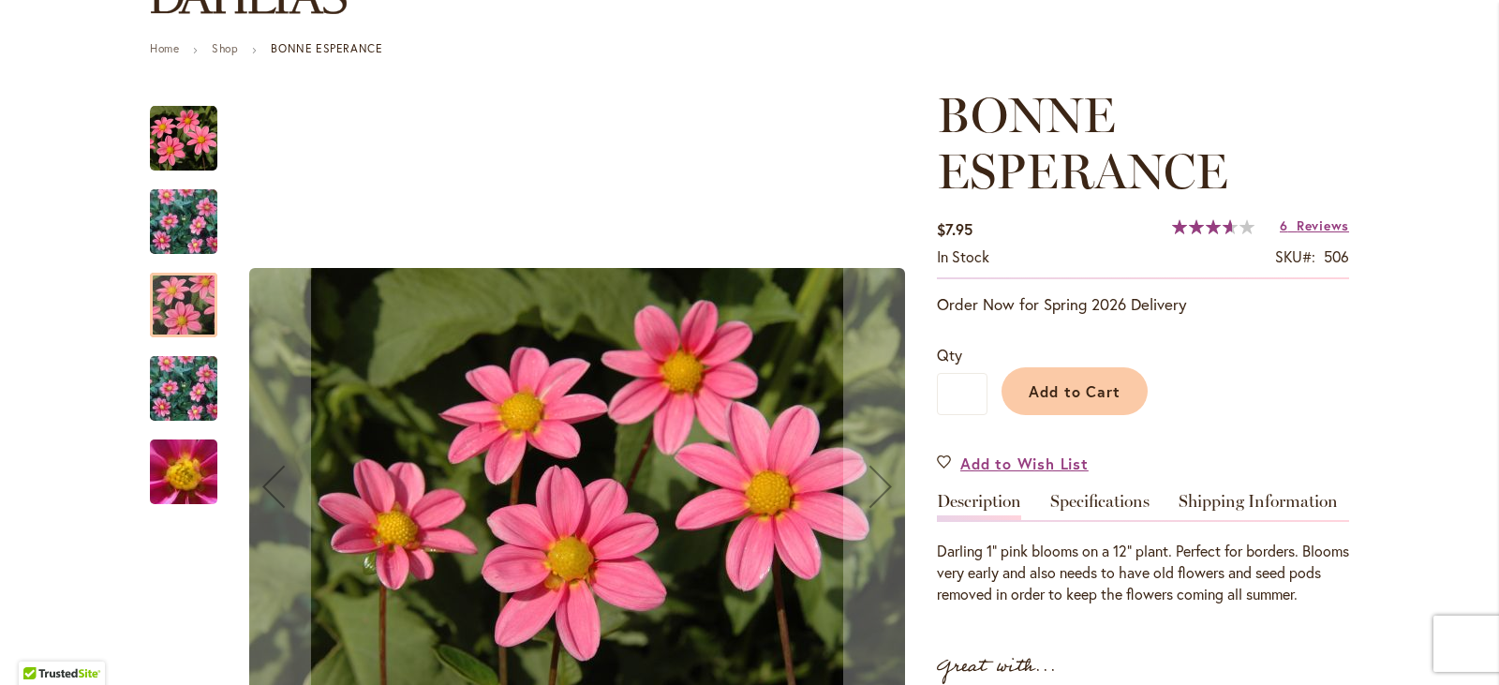
click at [181, 375] on img "BONNE ESPERANCE" at bounding box center [183, 388] width 135 height 109
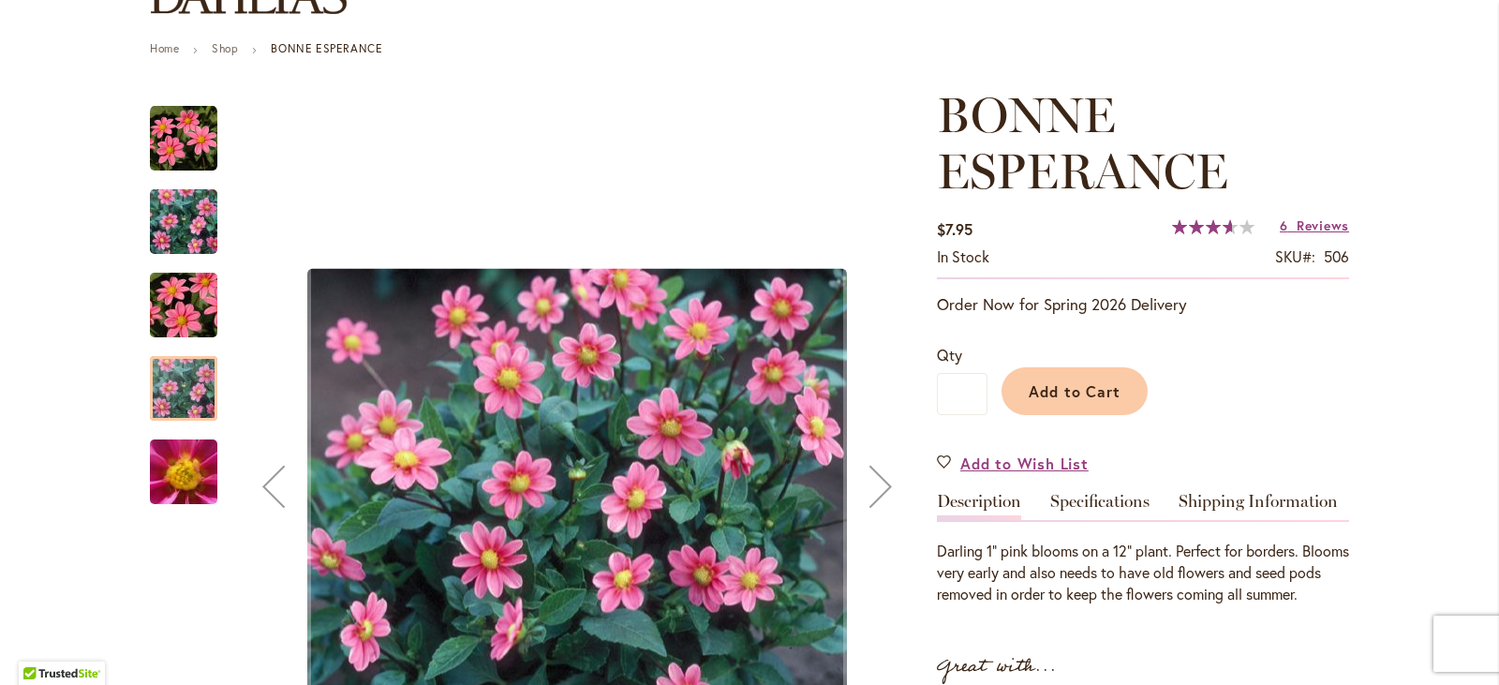
click at [163, 467] on img "BONNE ESPERANCE" at bounding box center [183, 472] width 135 height 101
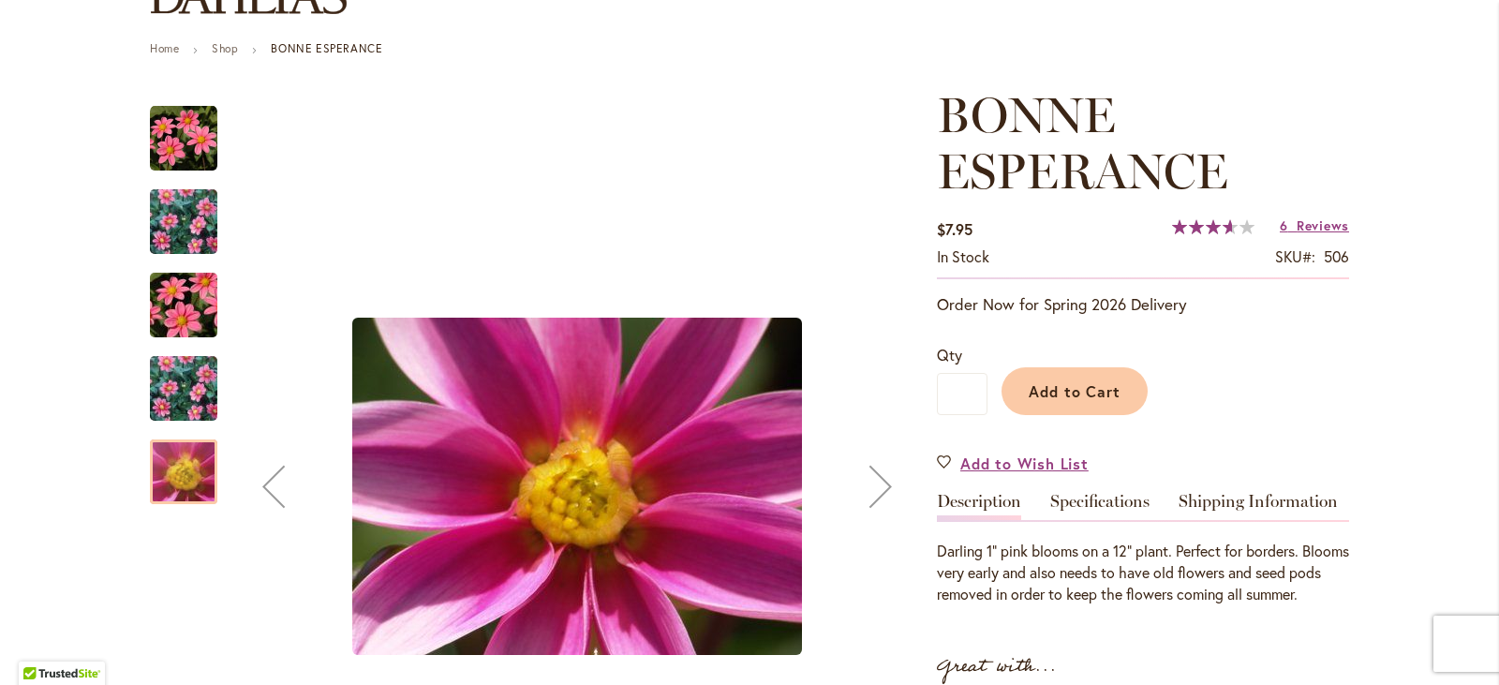
click at [187, 141] on img "BONNE ESPERANCE" at bounding box center [183, 138] width 67 height 67
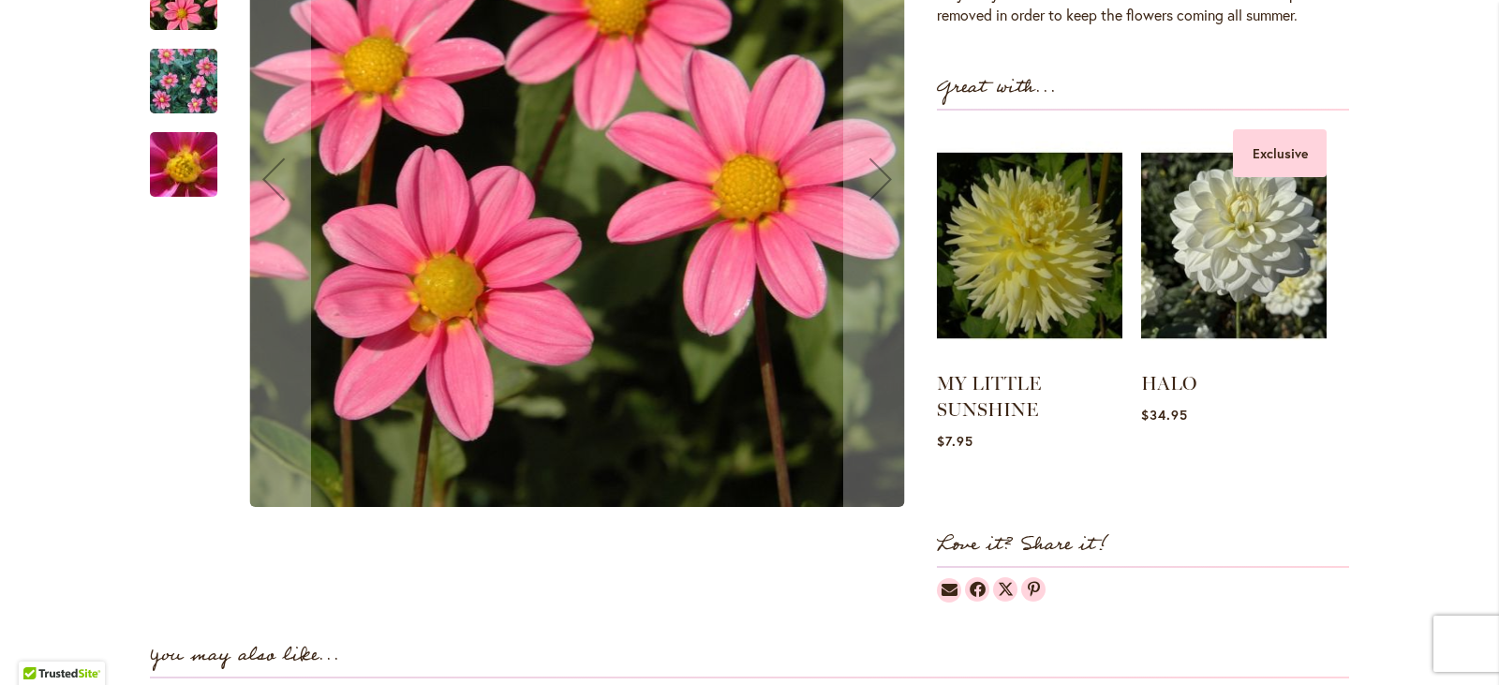
scroll to position [656, 0]
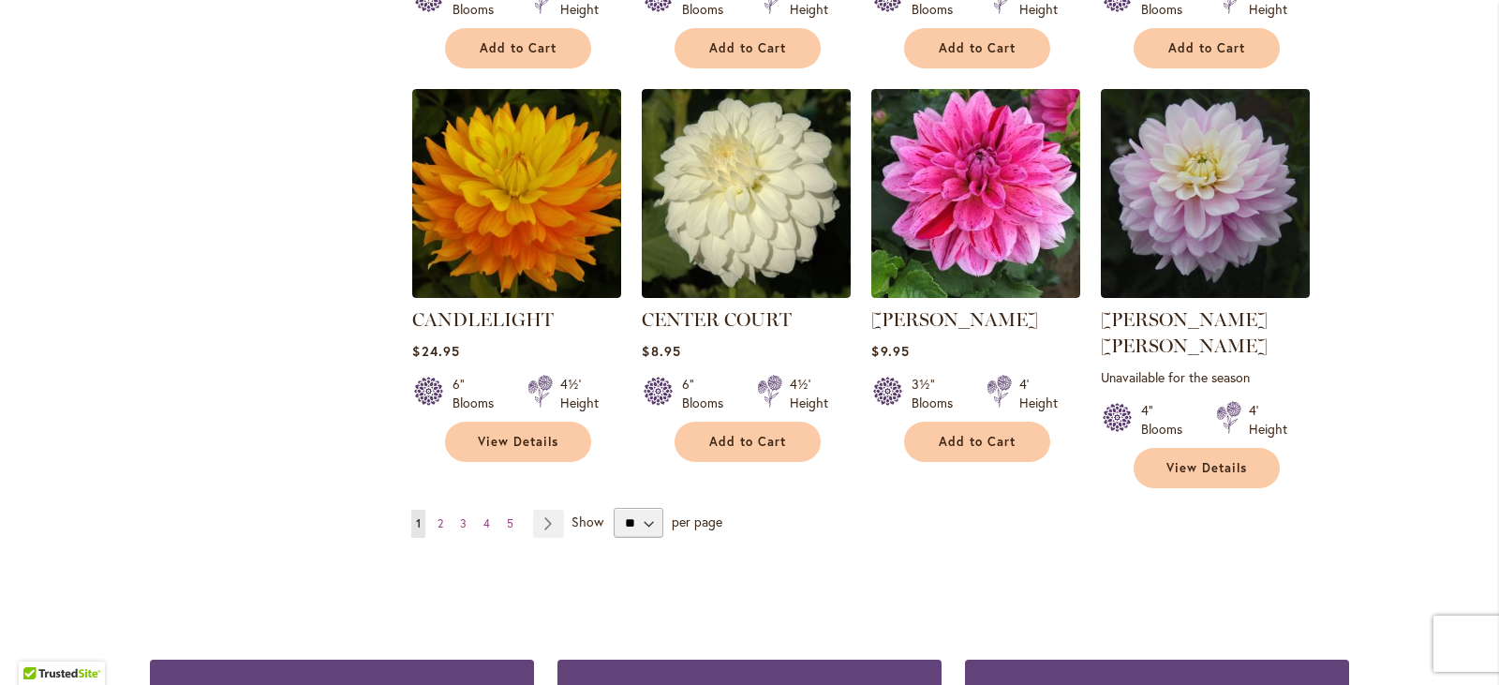
scroll to position [6370, 0]
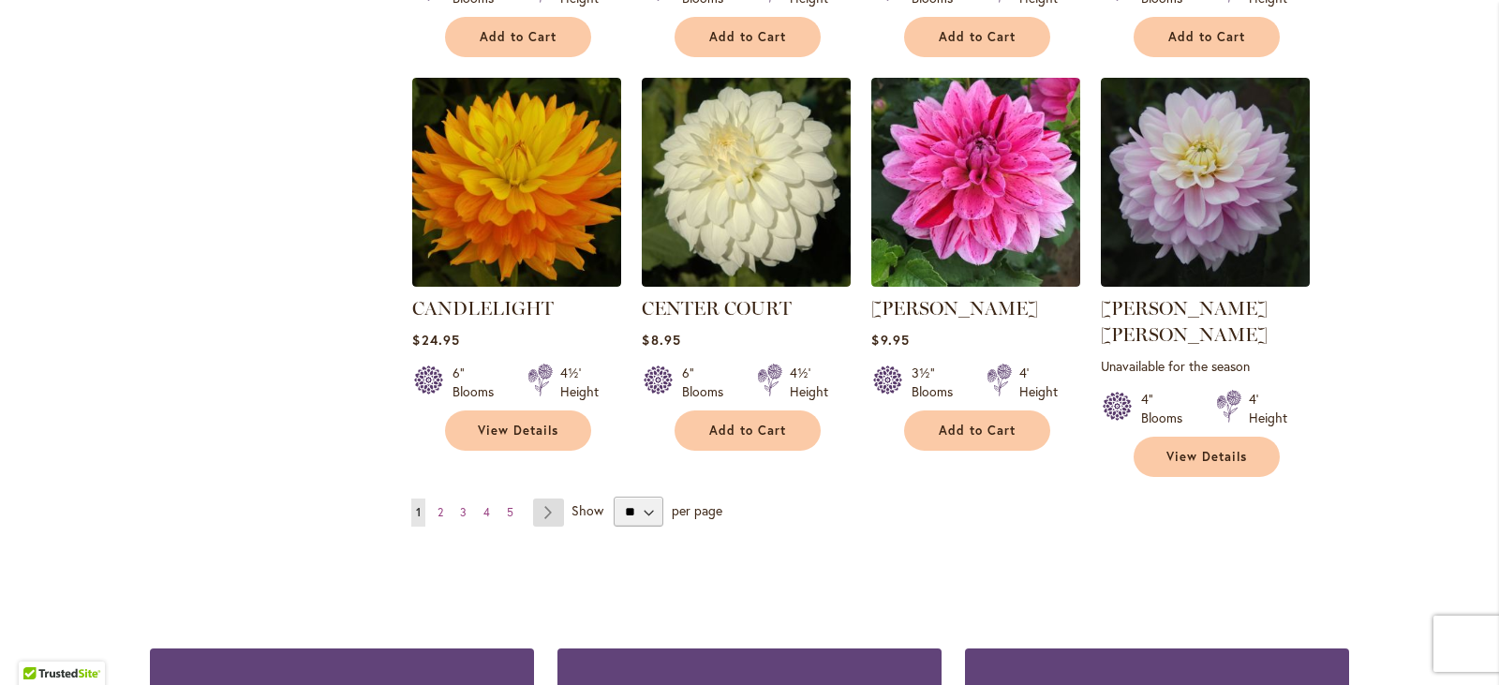
click at [541, 498] on link "Page Next" at bounding box center [548, 512] width 31 height 28
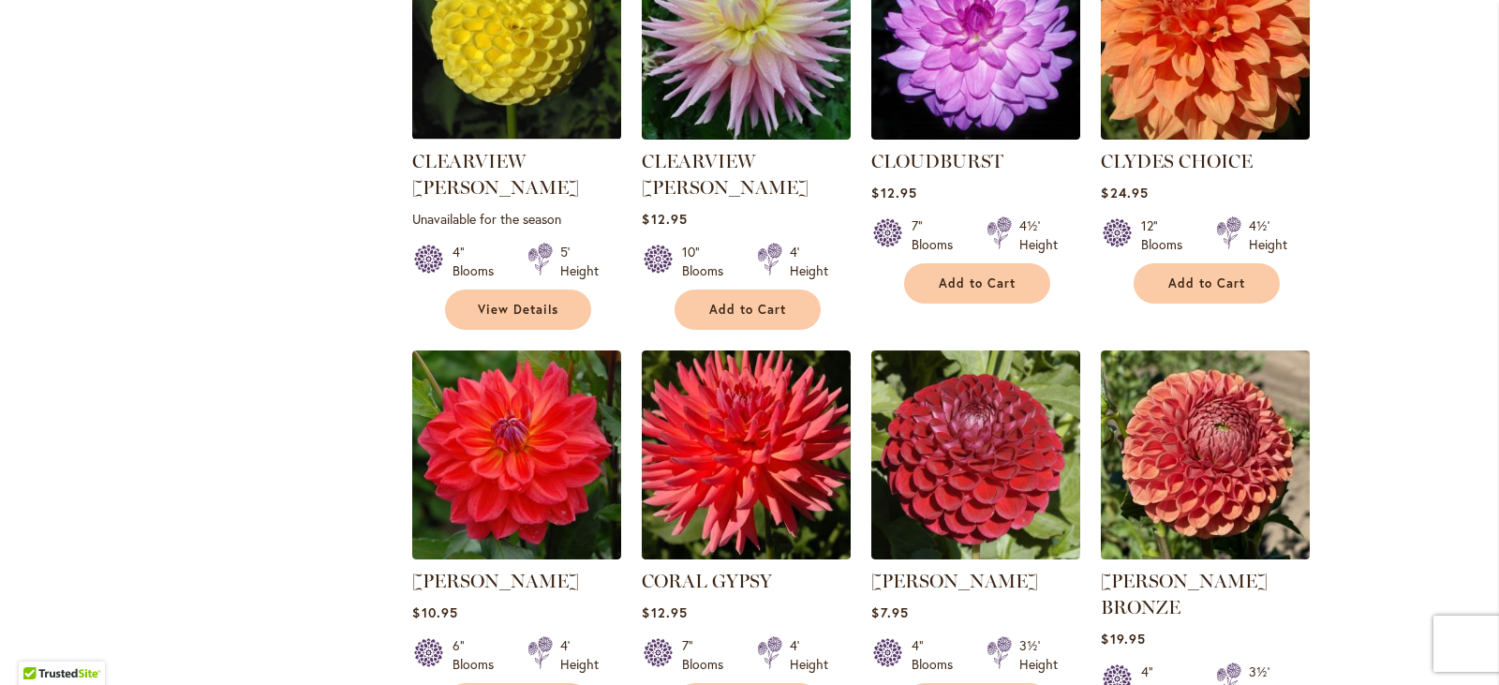
scroll to position [1874, 0]
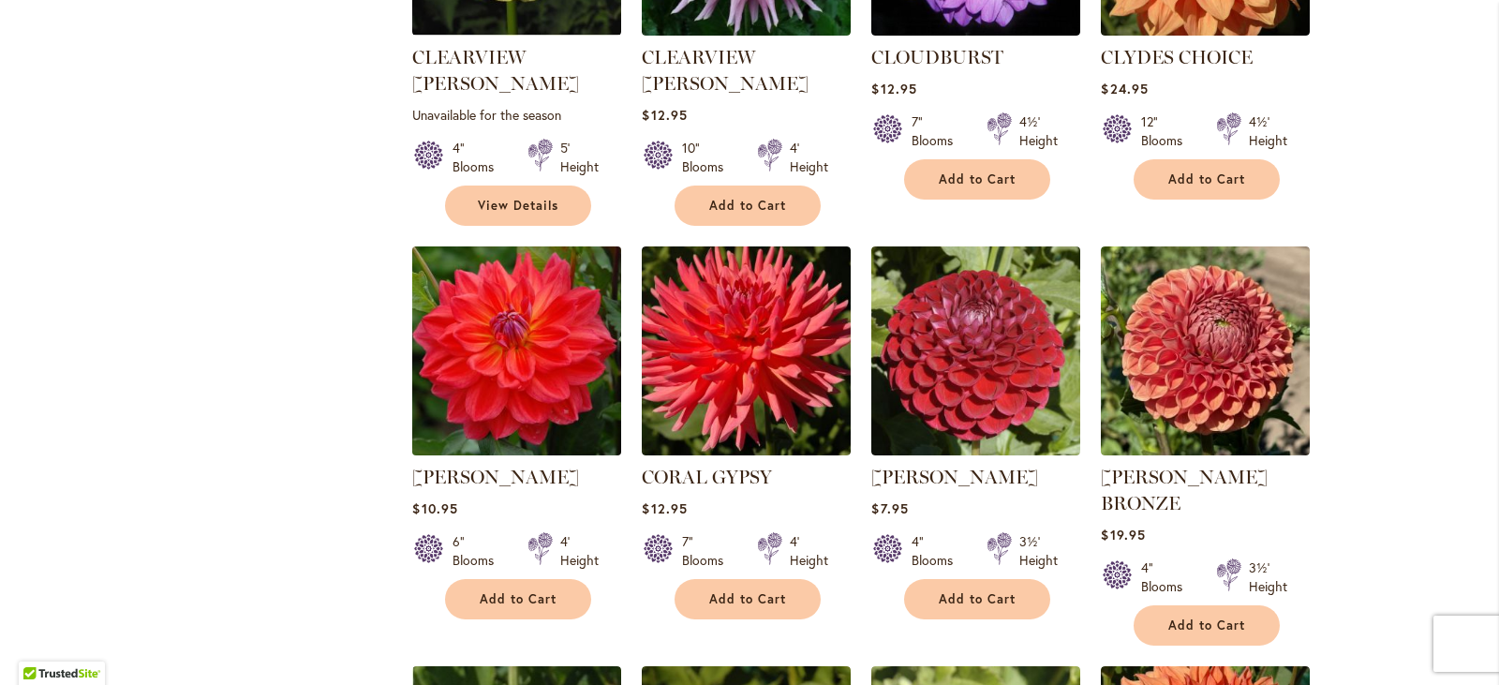
click at [523, 252] on img at bounding box center [517, 351] width 219 height 219
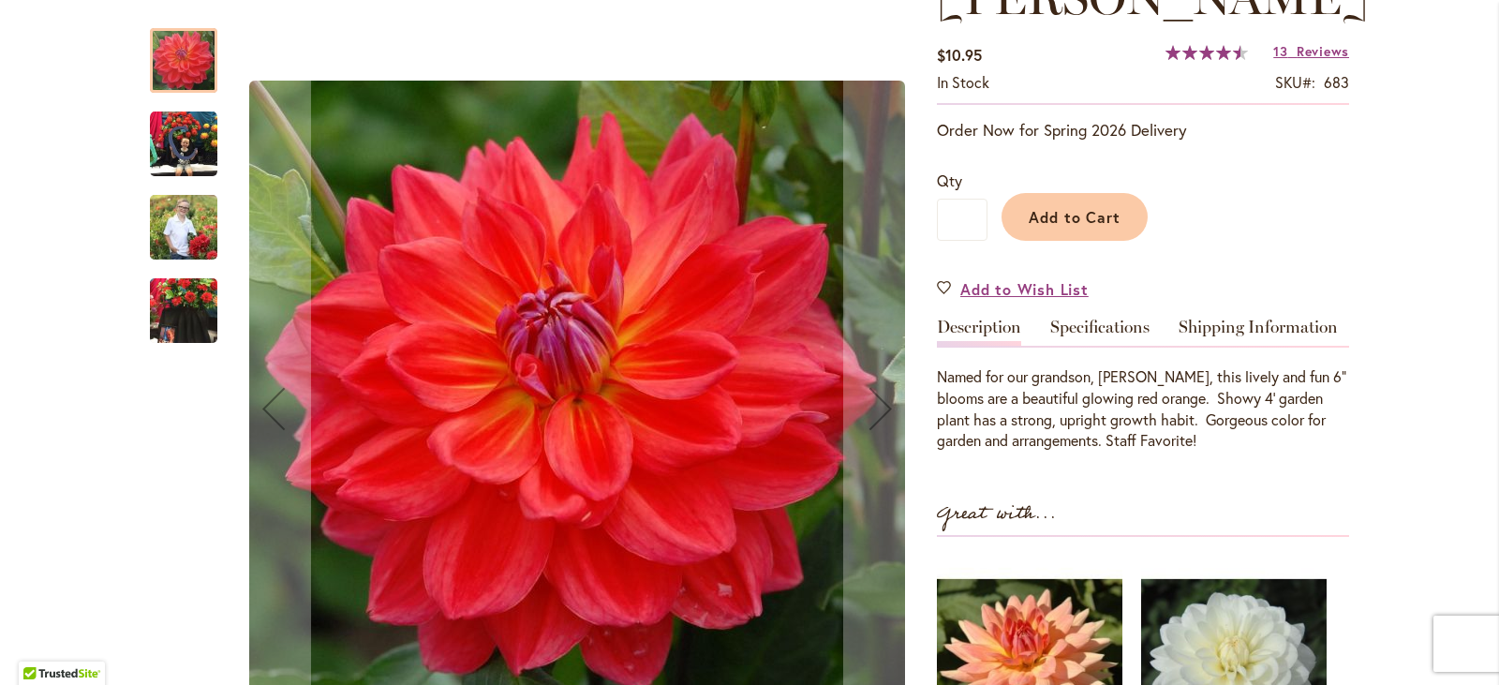
scroll to position [375, 0]
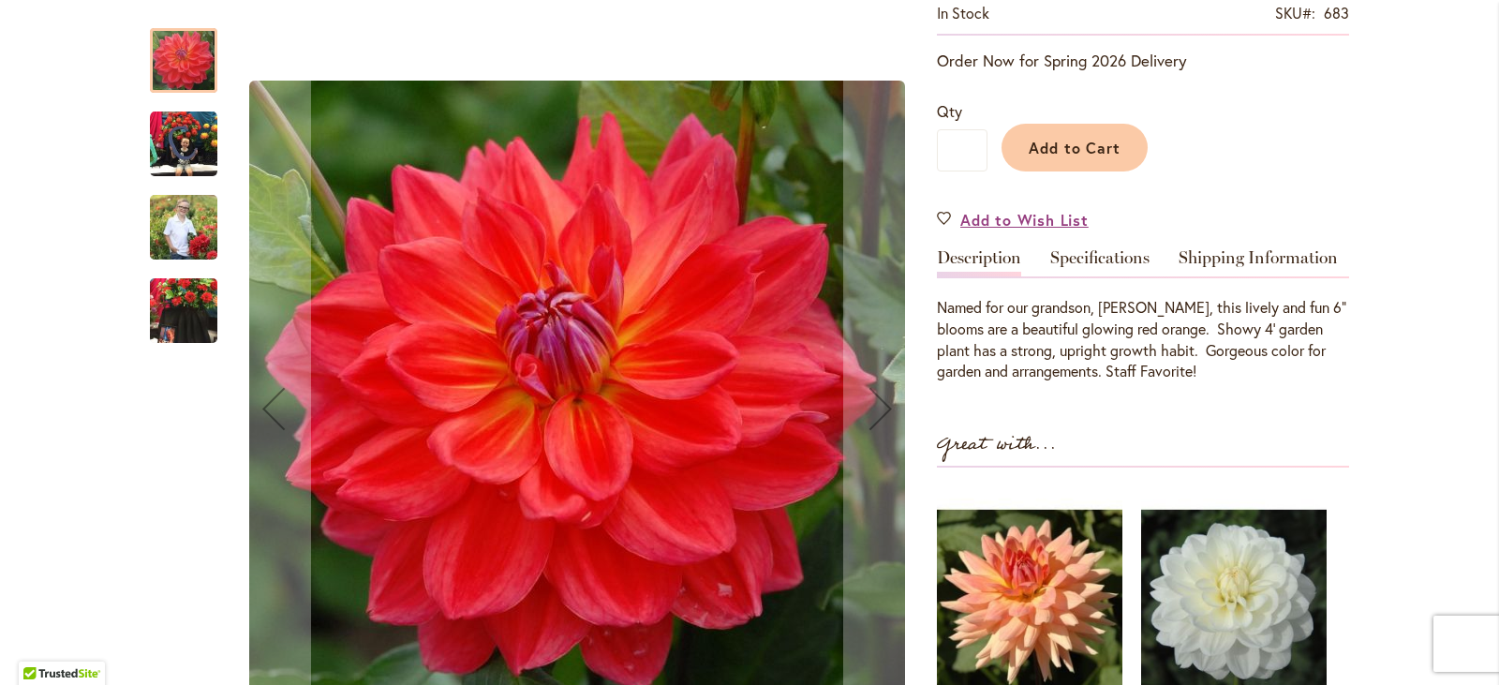
click at [169, 138] on img "COOPER BLAINE" at bounding box center [183, 144] width 67 height 67
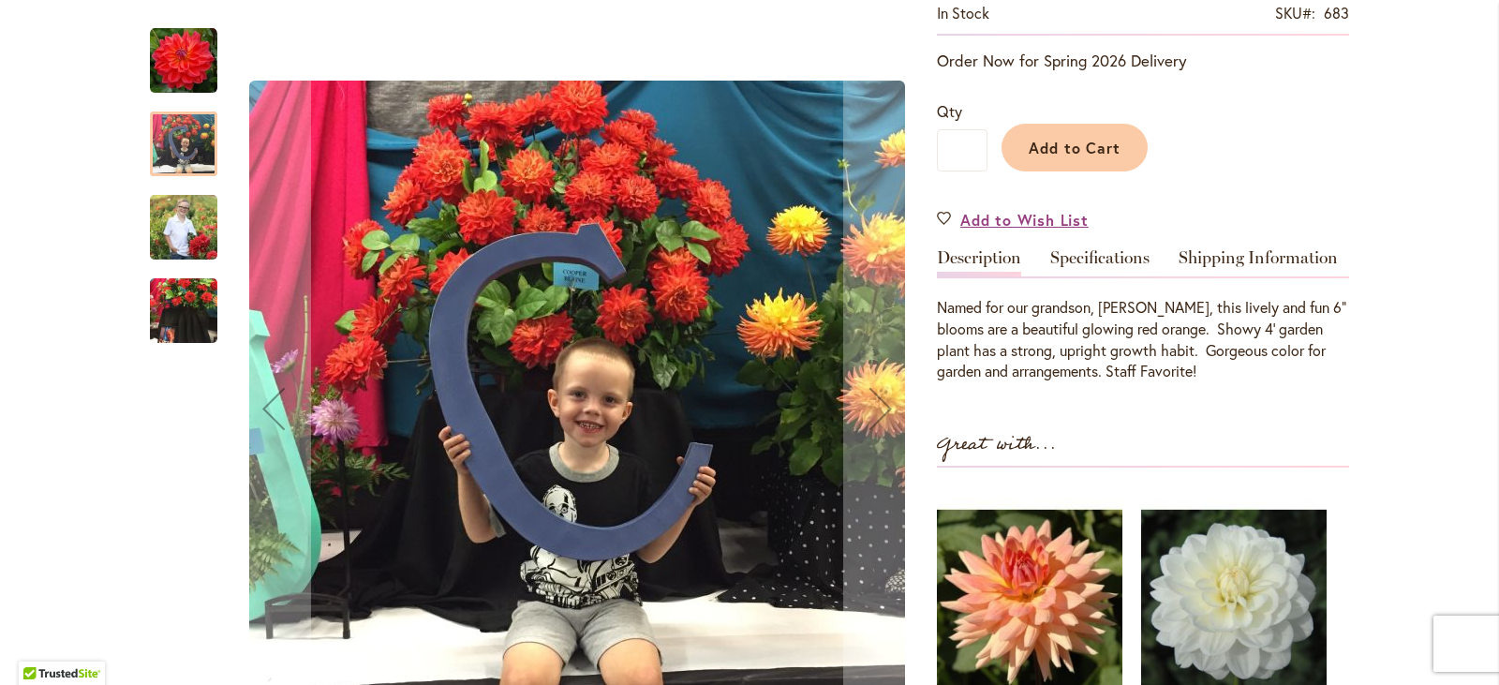
click at [183, 224] on img "COOPER BLAINE" at bounding box center [183, 227] width 67 height 84
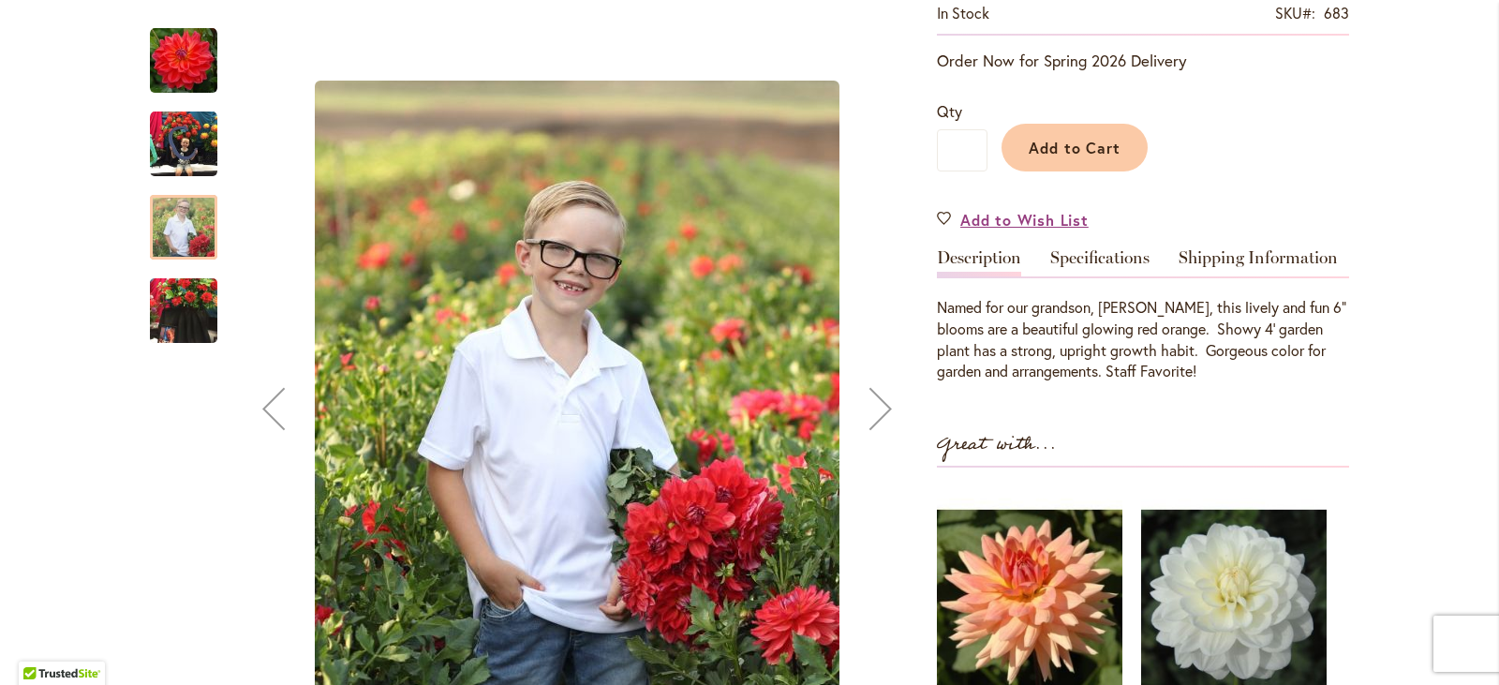
click at [186, 138] on img "COOPER BLAINE" at bounding box center [183, 144] width 67 height 67
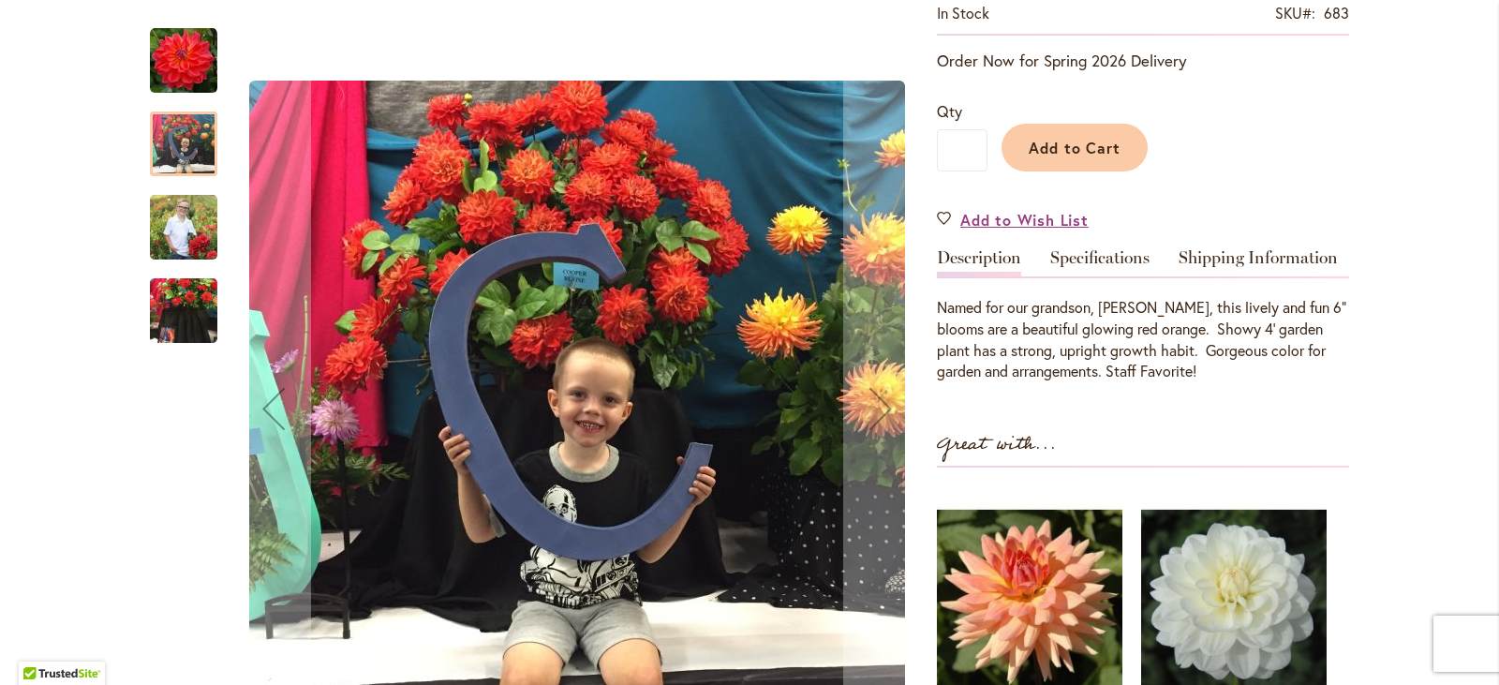
click at [175, 228] on img "COOPER BLAINE" at bounding box center [183, 227] width 67 height 84
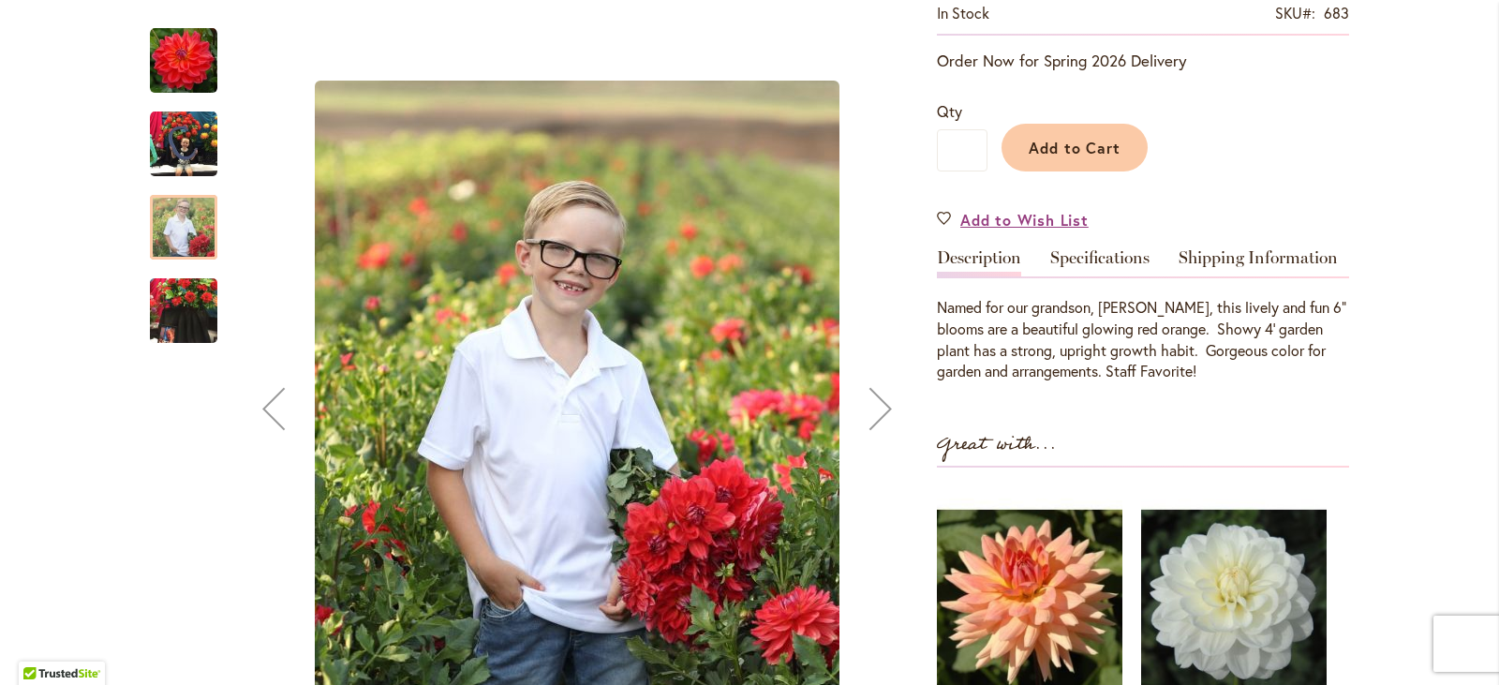
click at [170, 305] on img "COOPER BLAINE" at bounding box center [183, 311] width 67 height 90
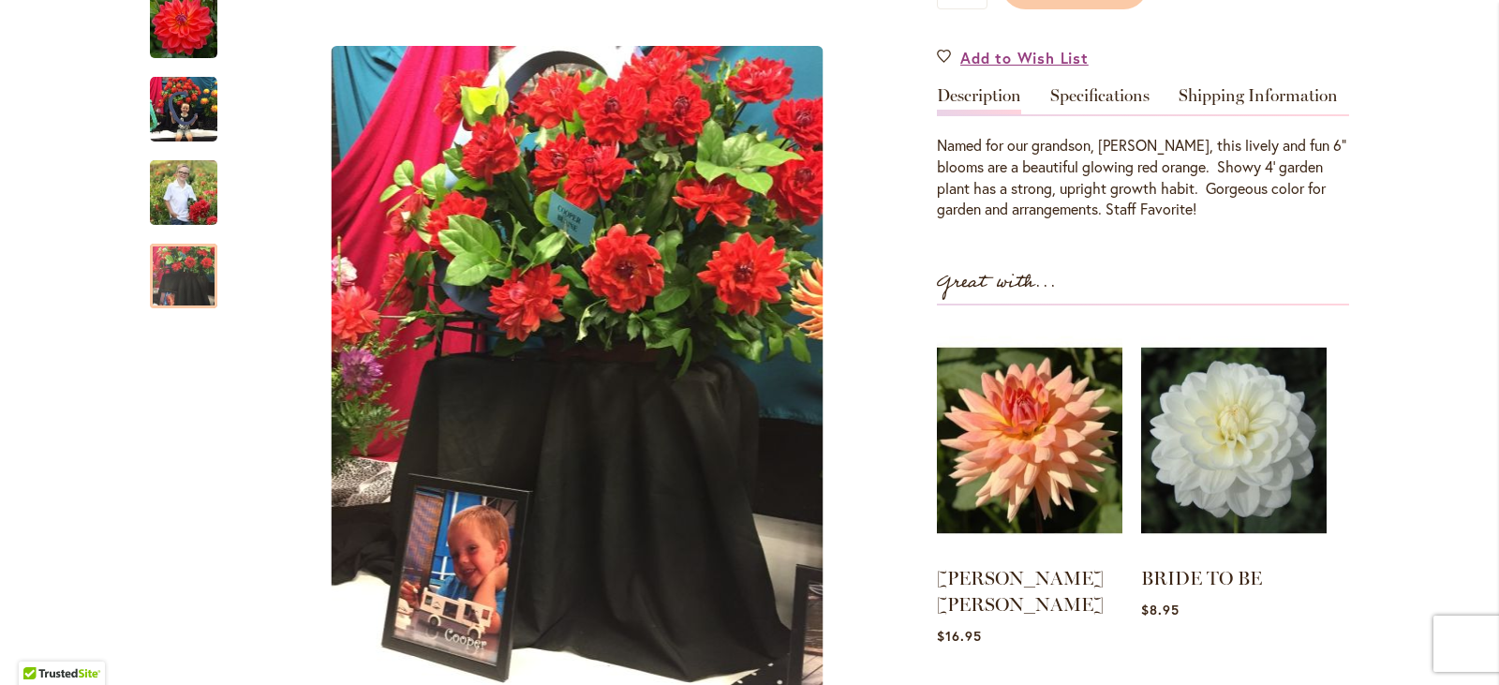
scroll to position [281, 0]
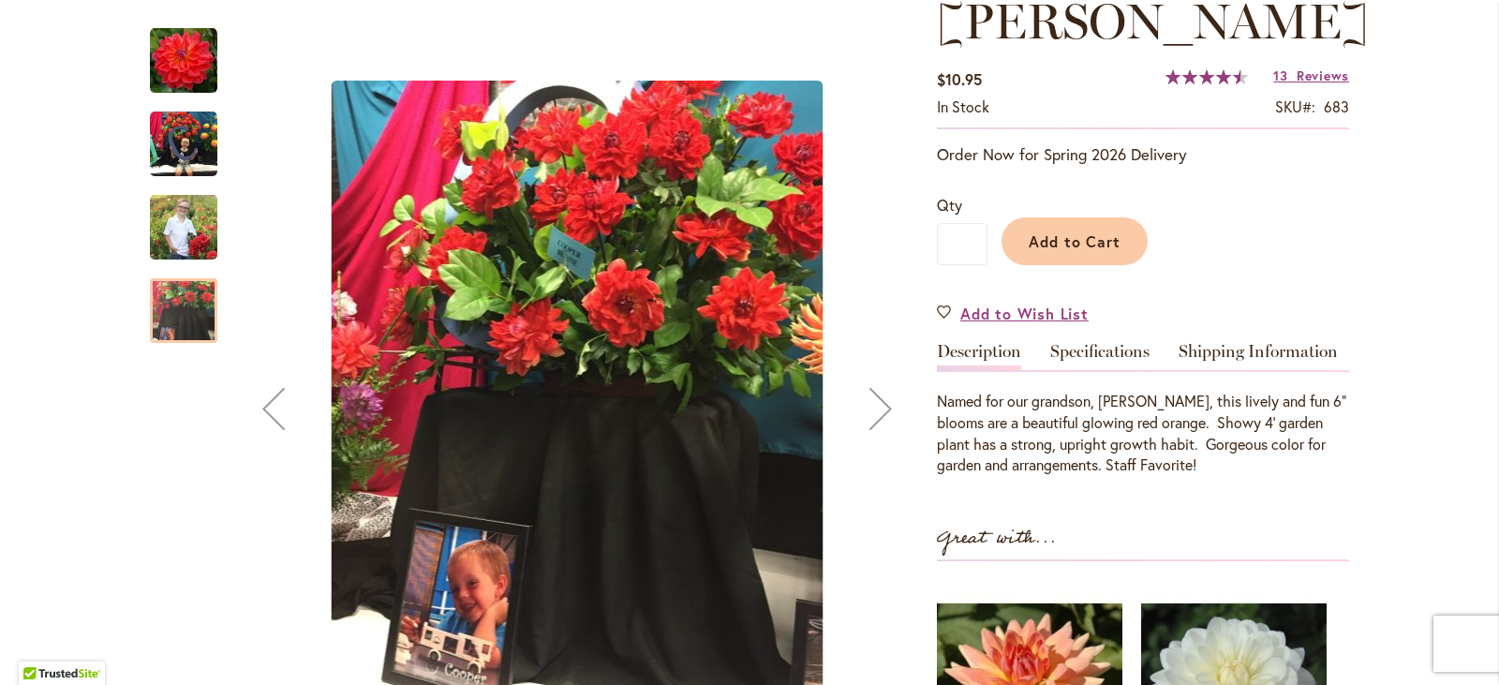
click at [180, 45] on img "COOPER BLAINE" at bounding box center [183, 60] width 67 height 67
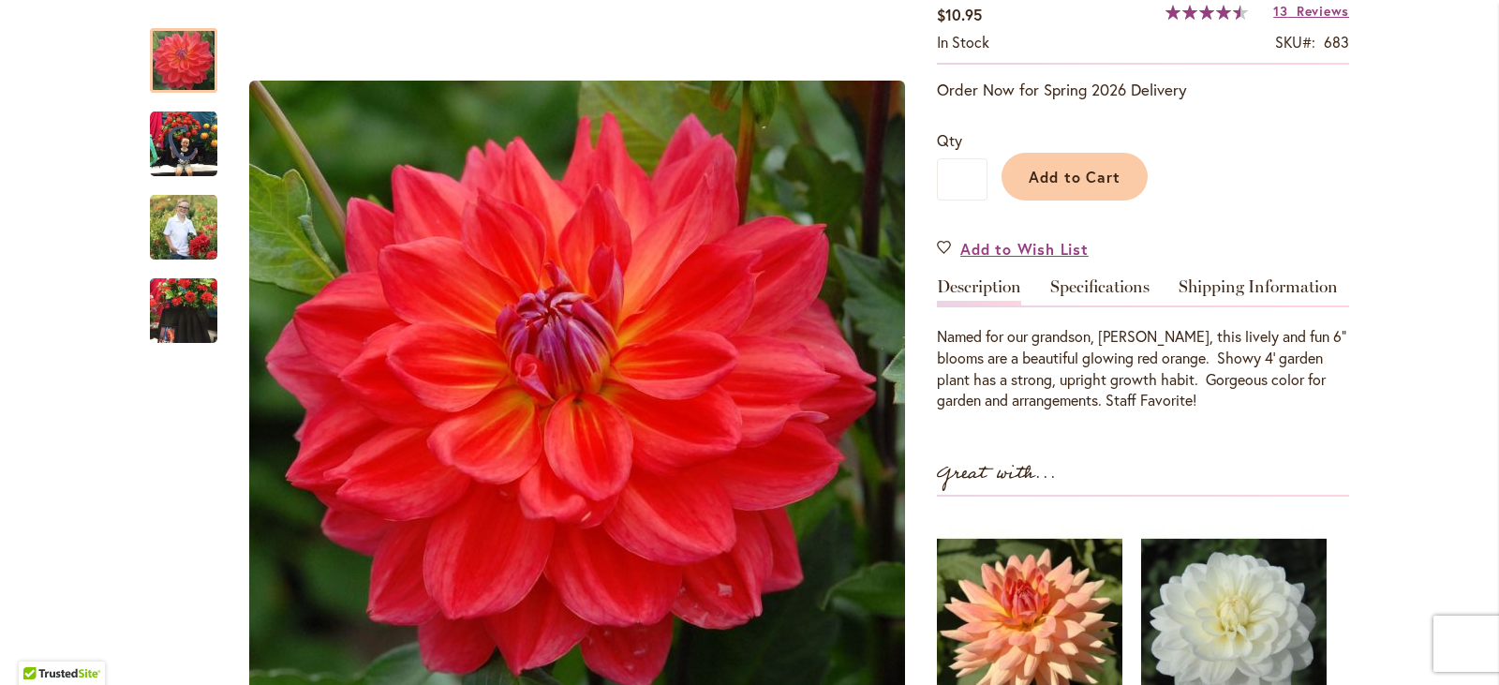
scroll to position [187, 0]
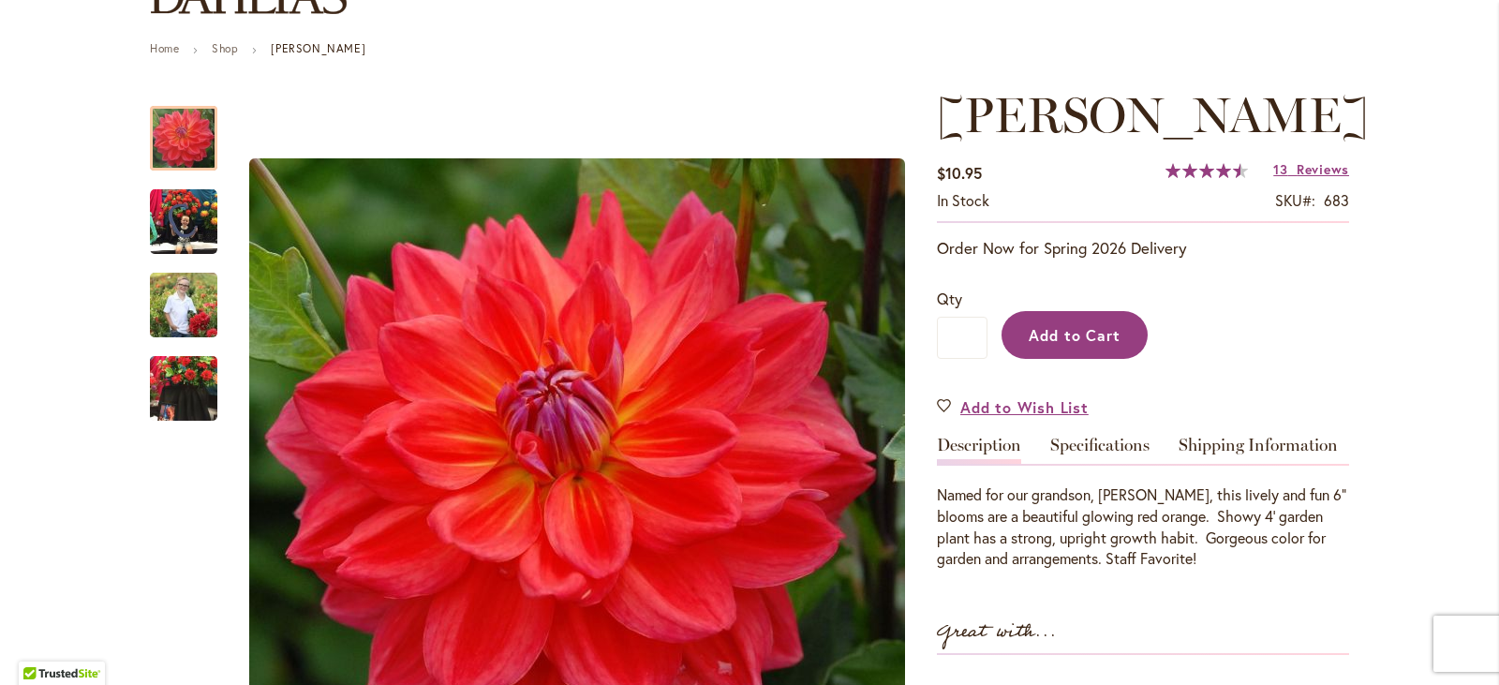
click at [1053, 316] on button "Add to Cart" at bounding box center [1074, 335] width 146 height 48
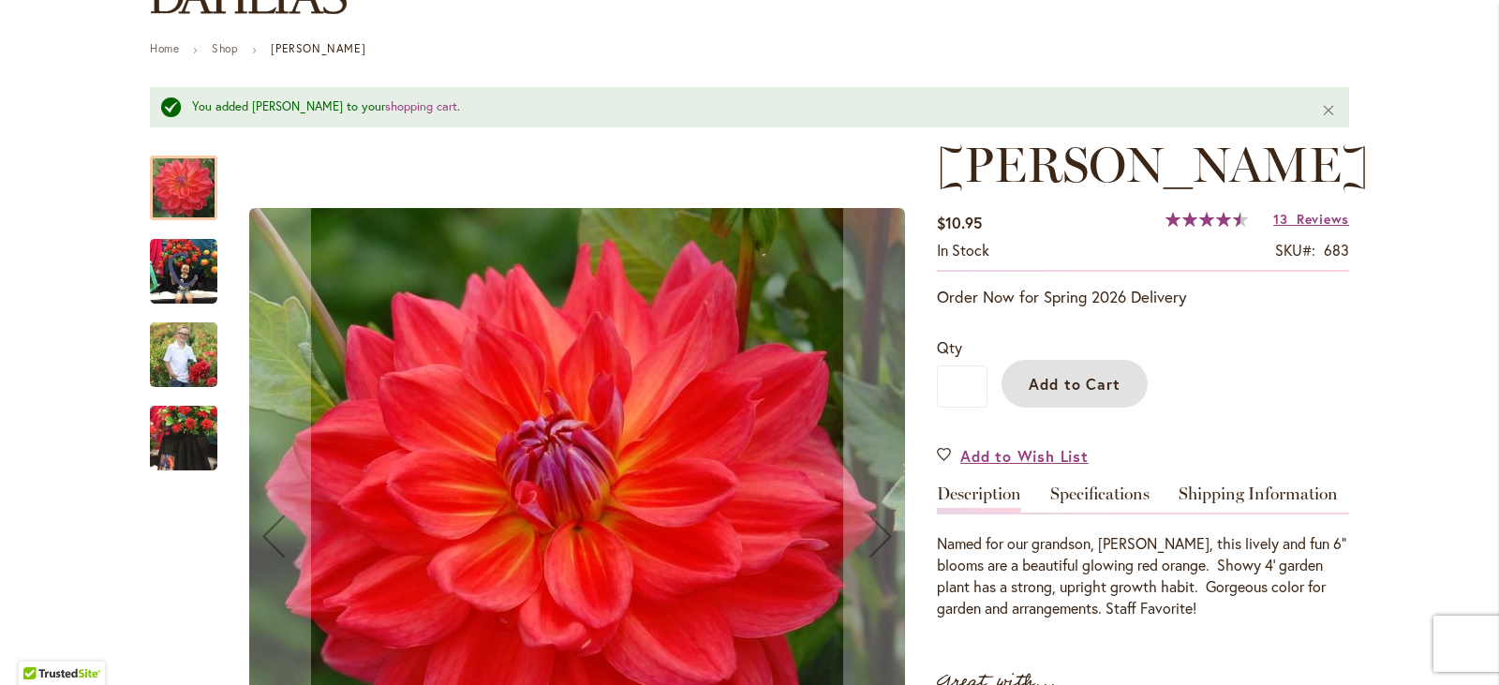
click at [166, 337] on img "COOPER BLAINE" at bounding box center [183, 354] width 67 height 84
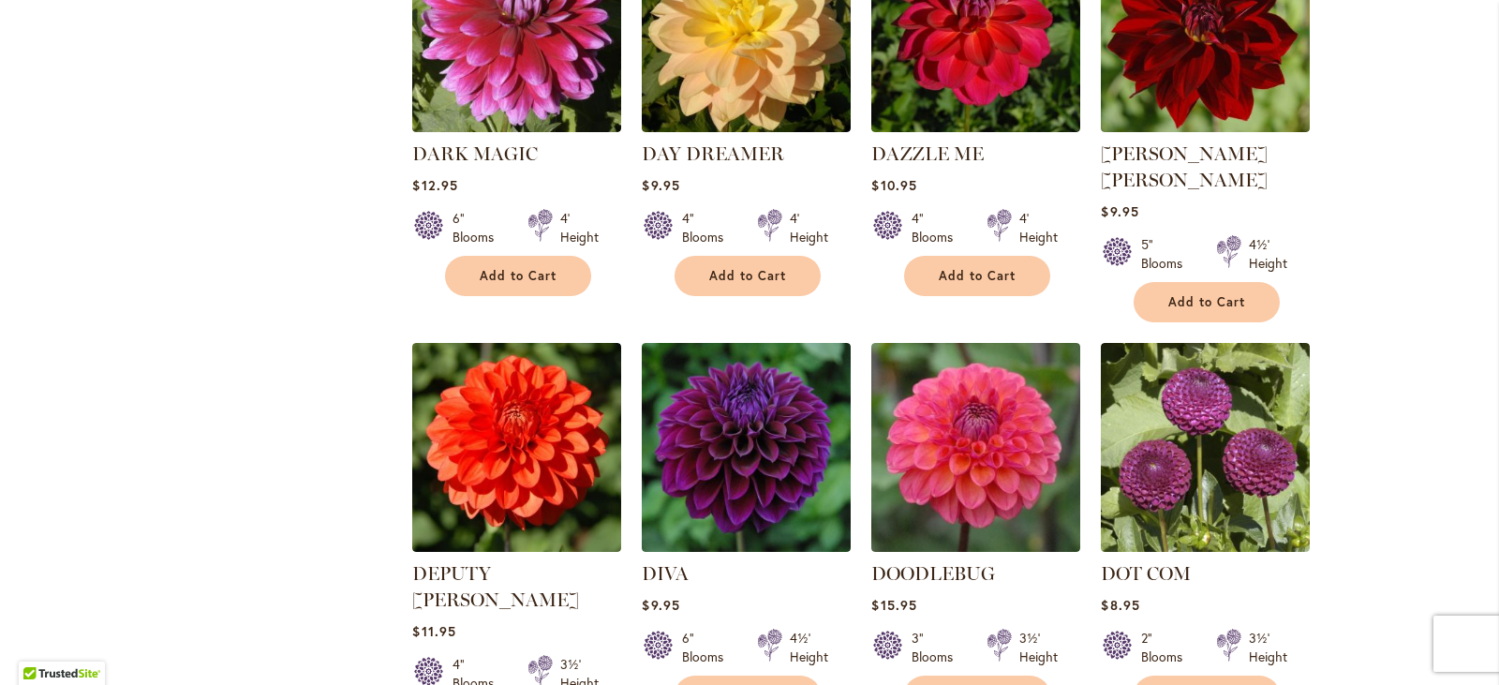
scroll to position [3841, 0]
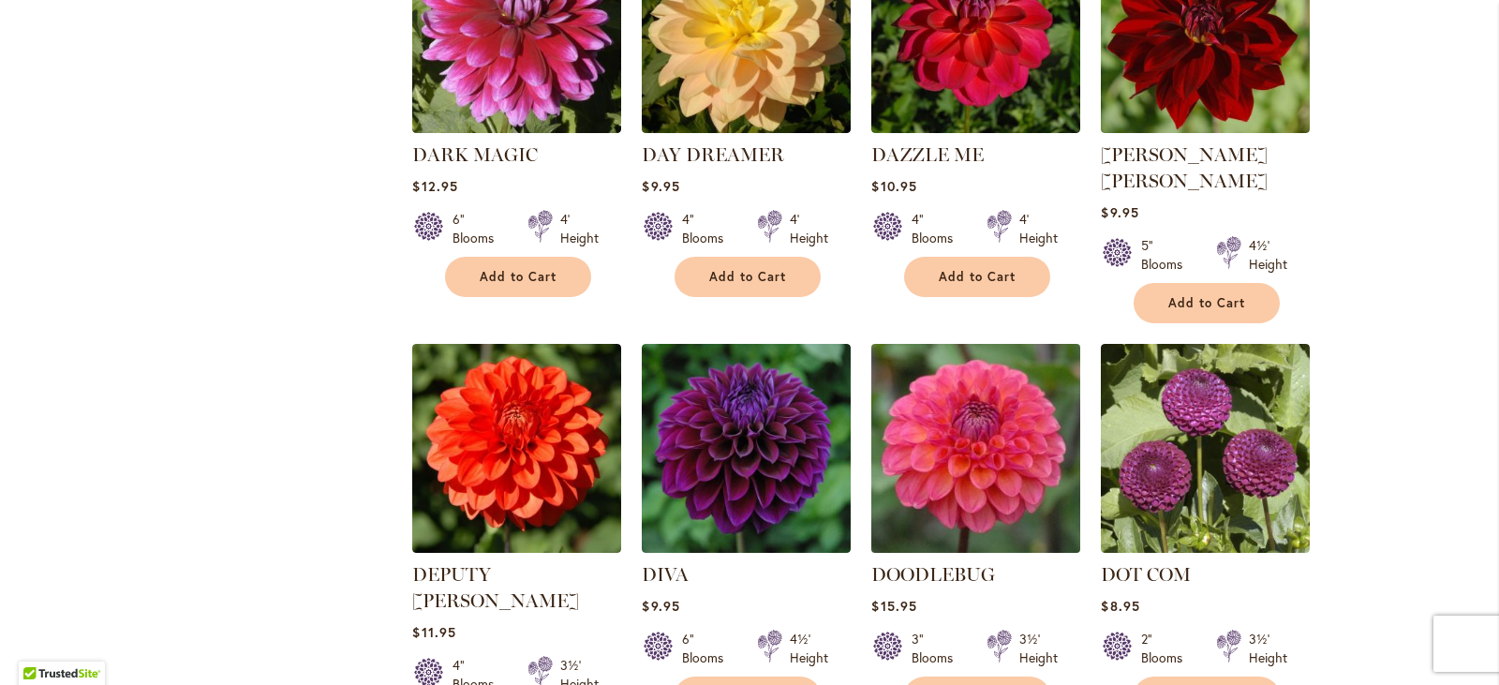
click at [947, 339] on img at bounding box center [976, 448] width 219 height 219
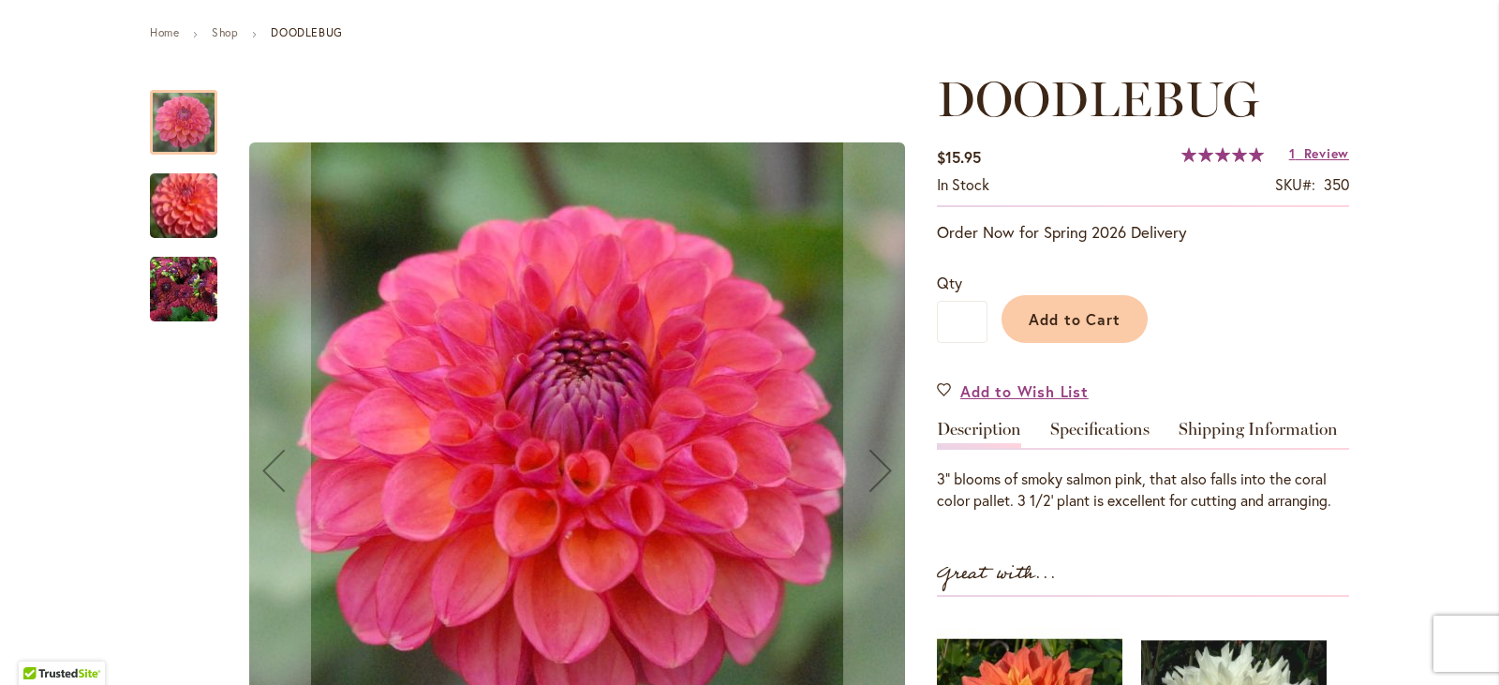
scroll to position [281, 0]
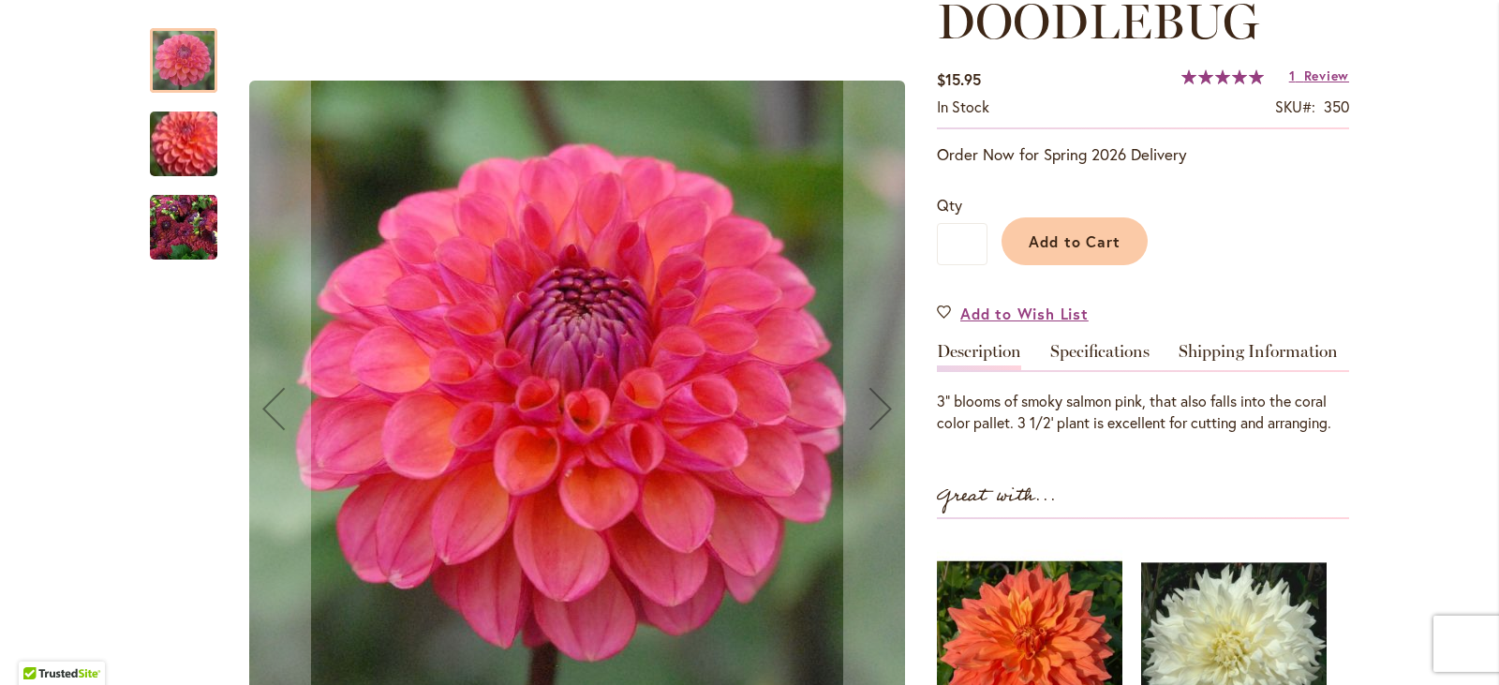
click at [167, 138] on img "DOODLEBUG" at bounding box center [183, 143] width 135 height 115
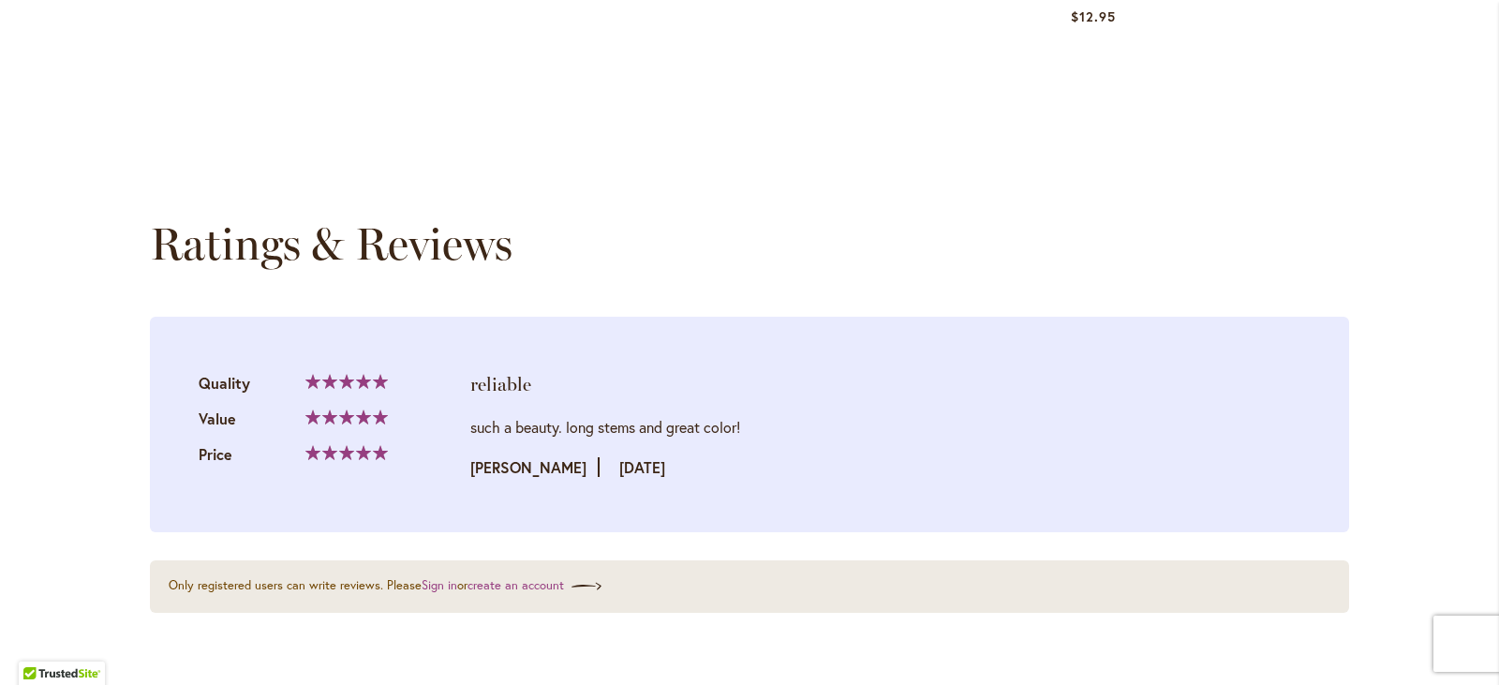
scroll to position [1720, 0]
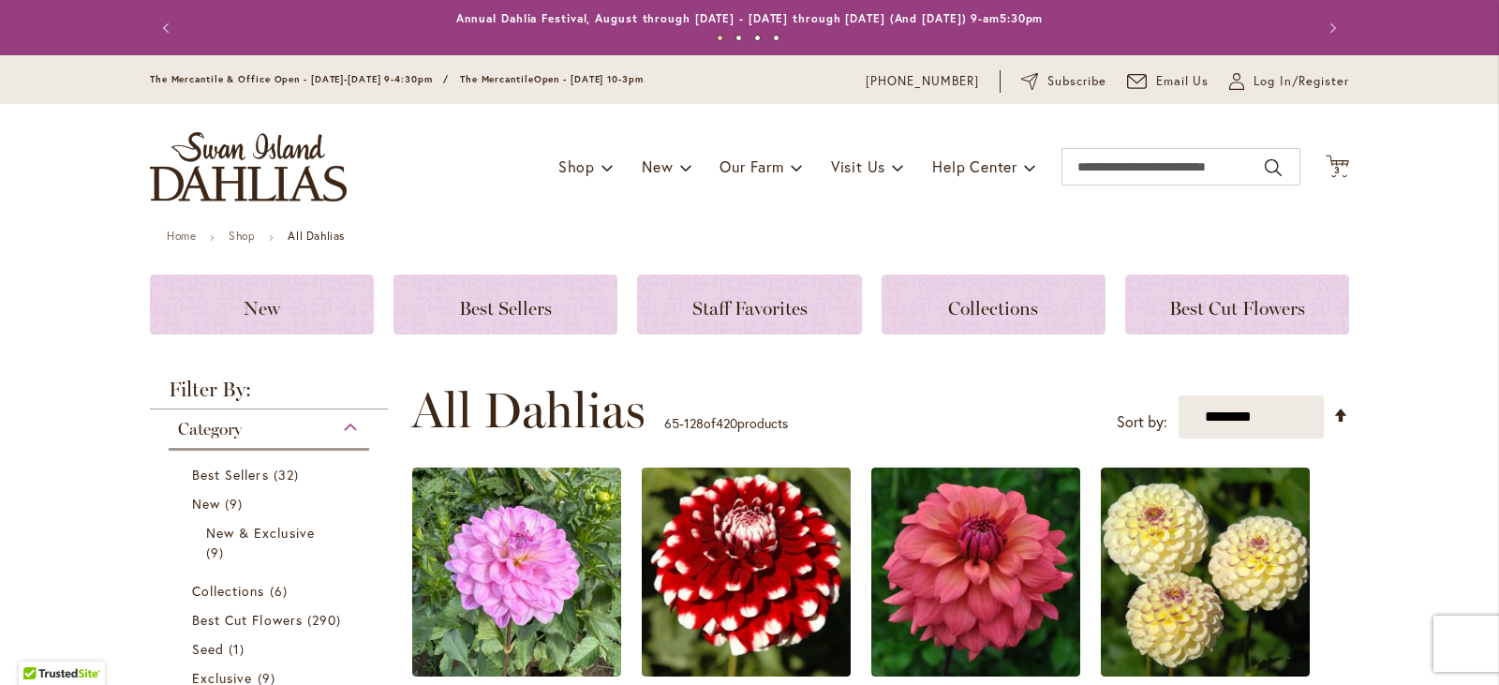
scroll to position [1218, 0]
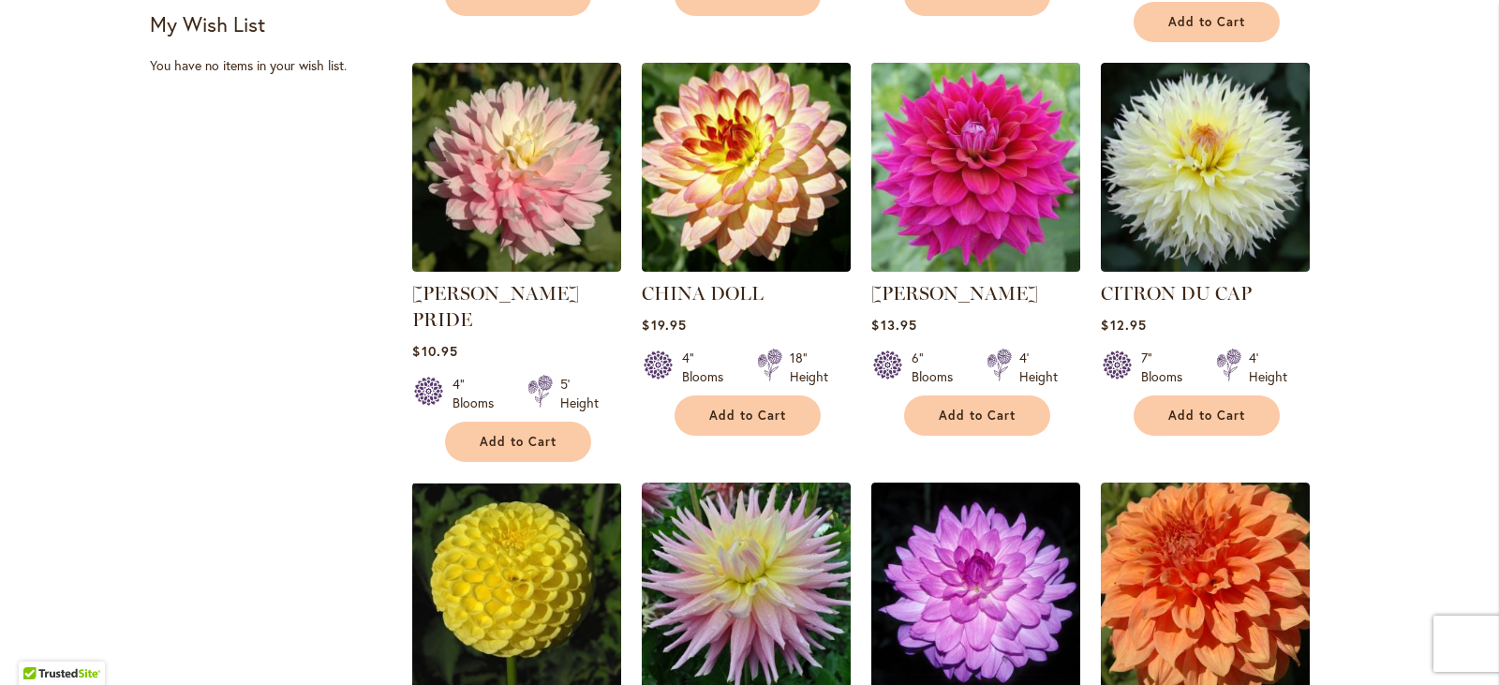
click at [986, 141] on img at bounding box center [976, 167] width 219 height 219
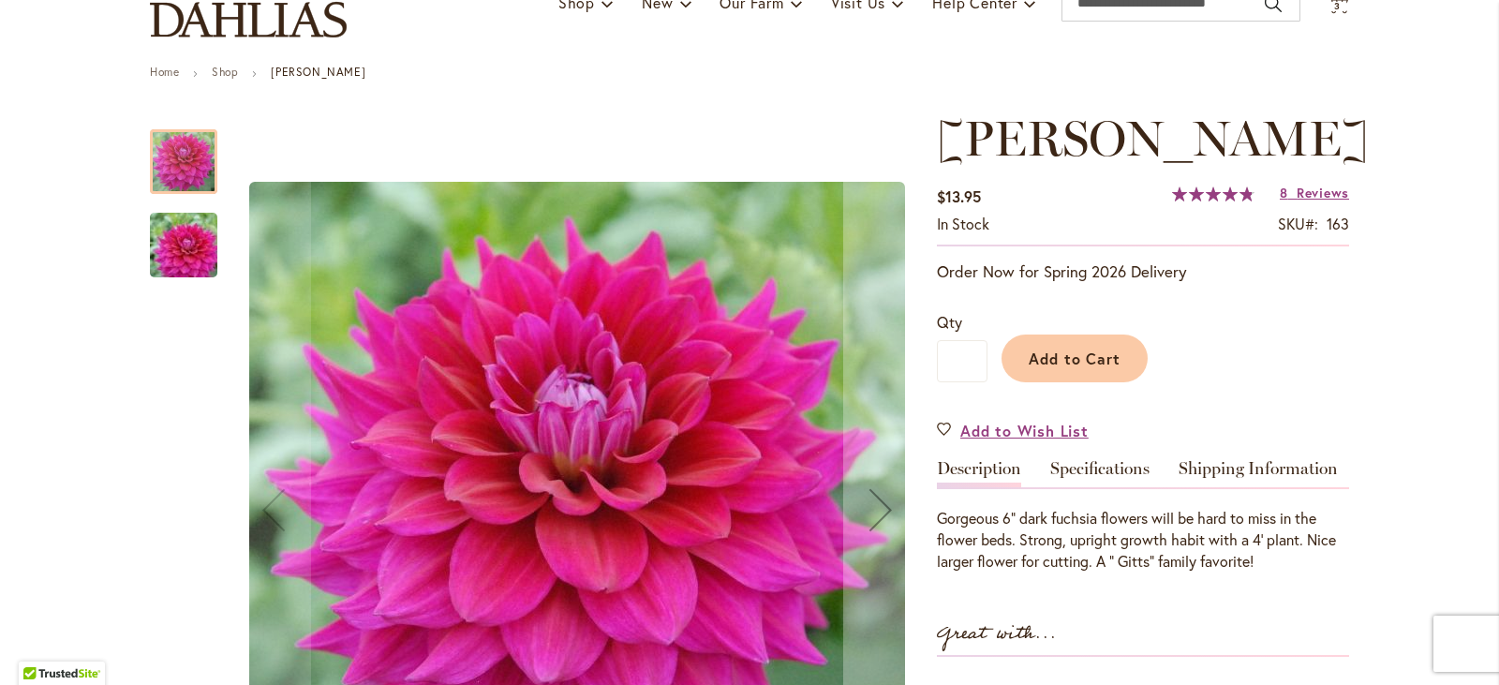
scroll to position [187, 0]
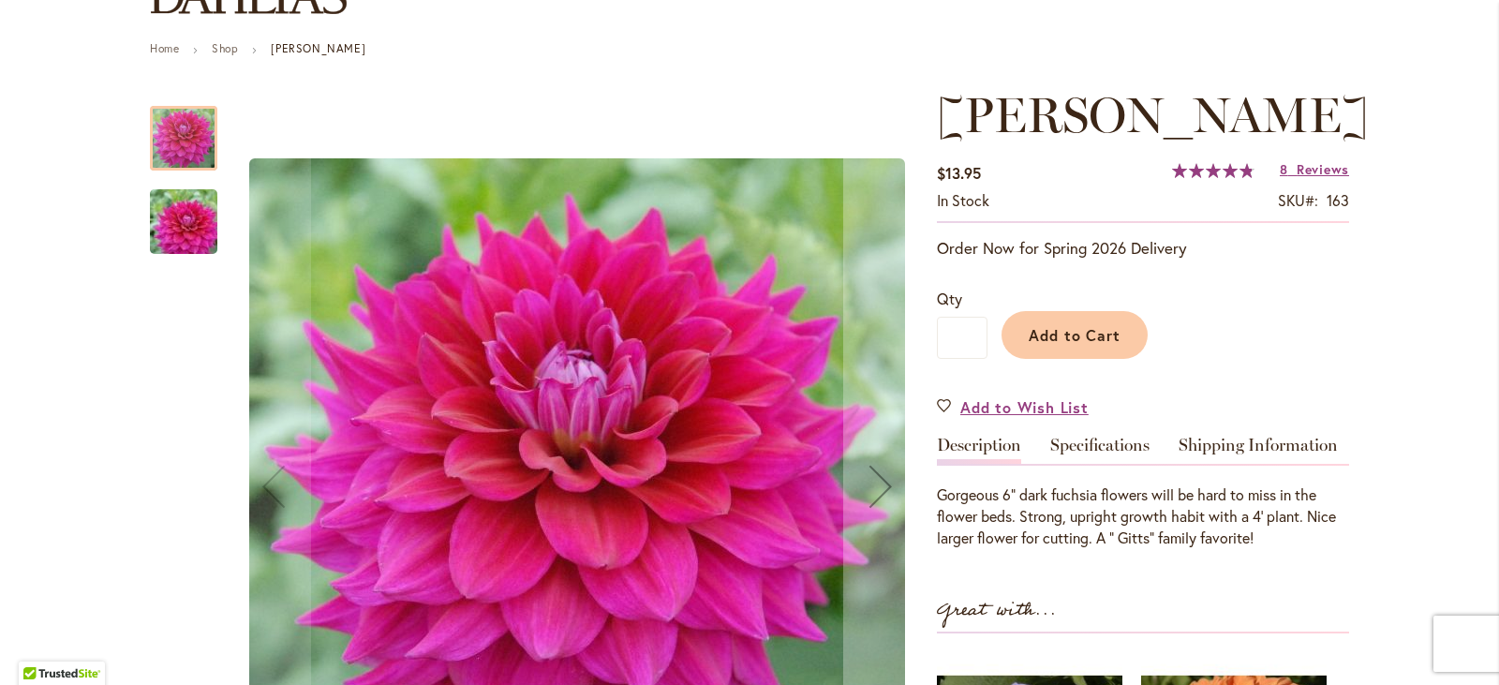
click at [178, 235] on img "CHLOE JANAE" at bounding box center [183, 222] width 135 height 90
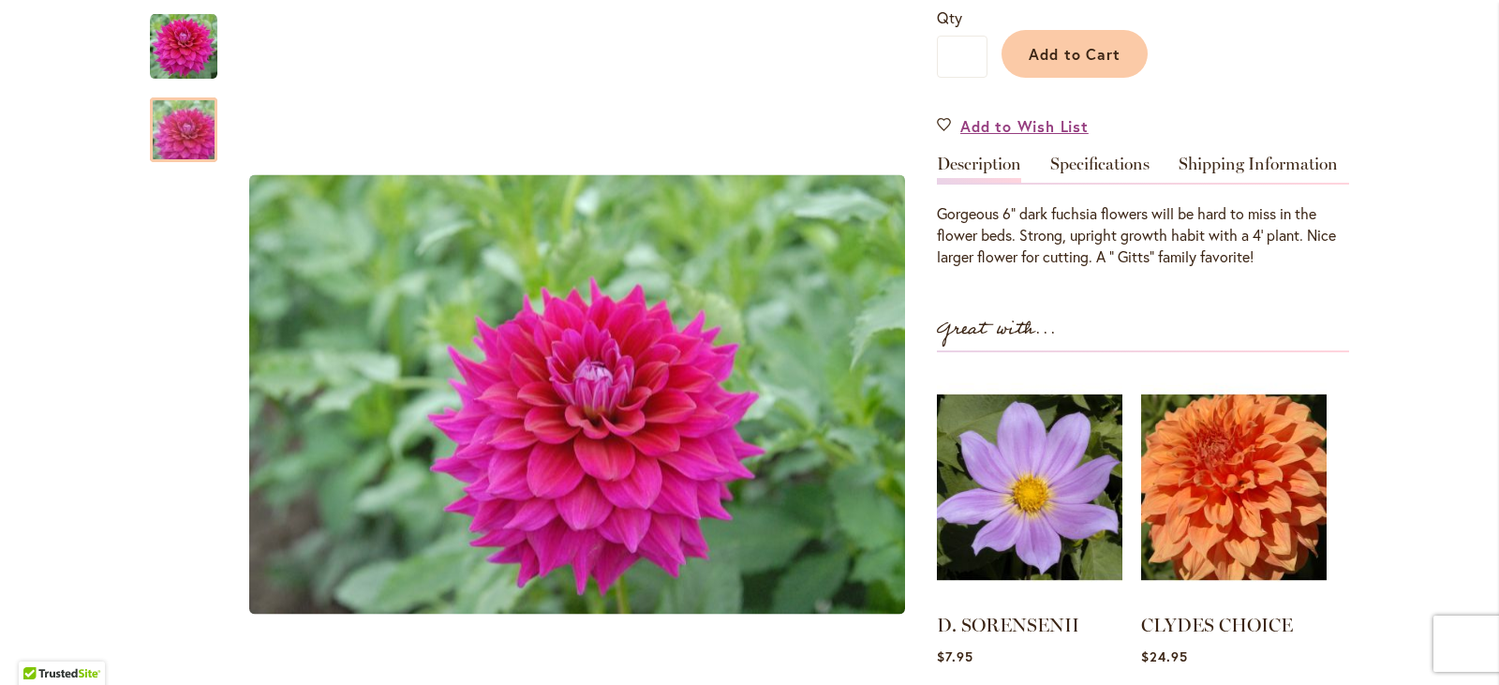
scroll to position [281, 0]
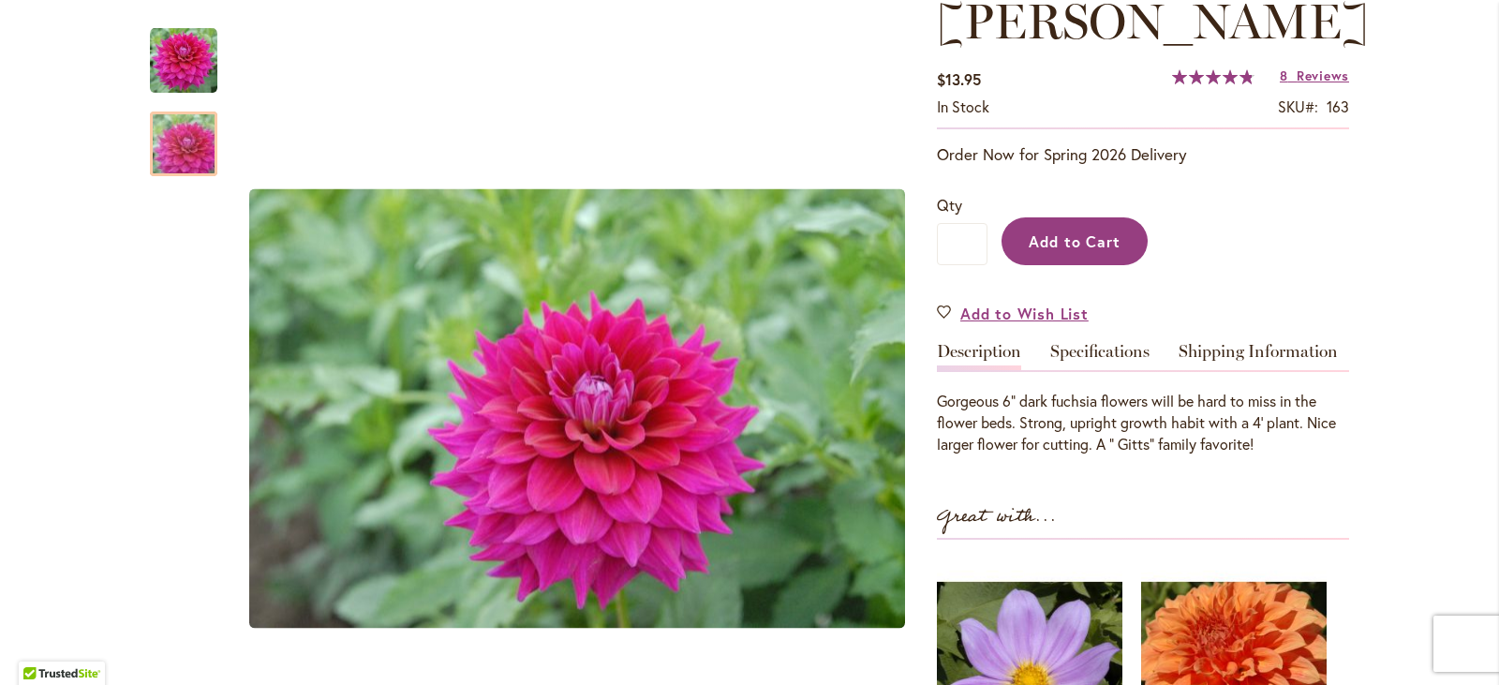
click at [1037, 241] on span "Add to Cart" at bounding box center [1075, 241] width 93 height 20
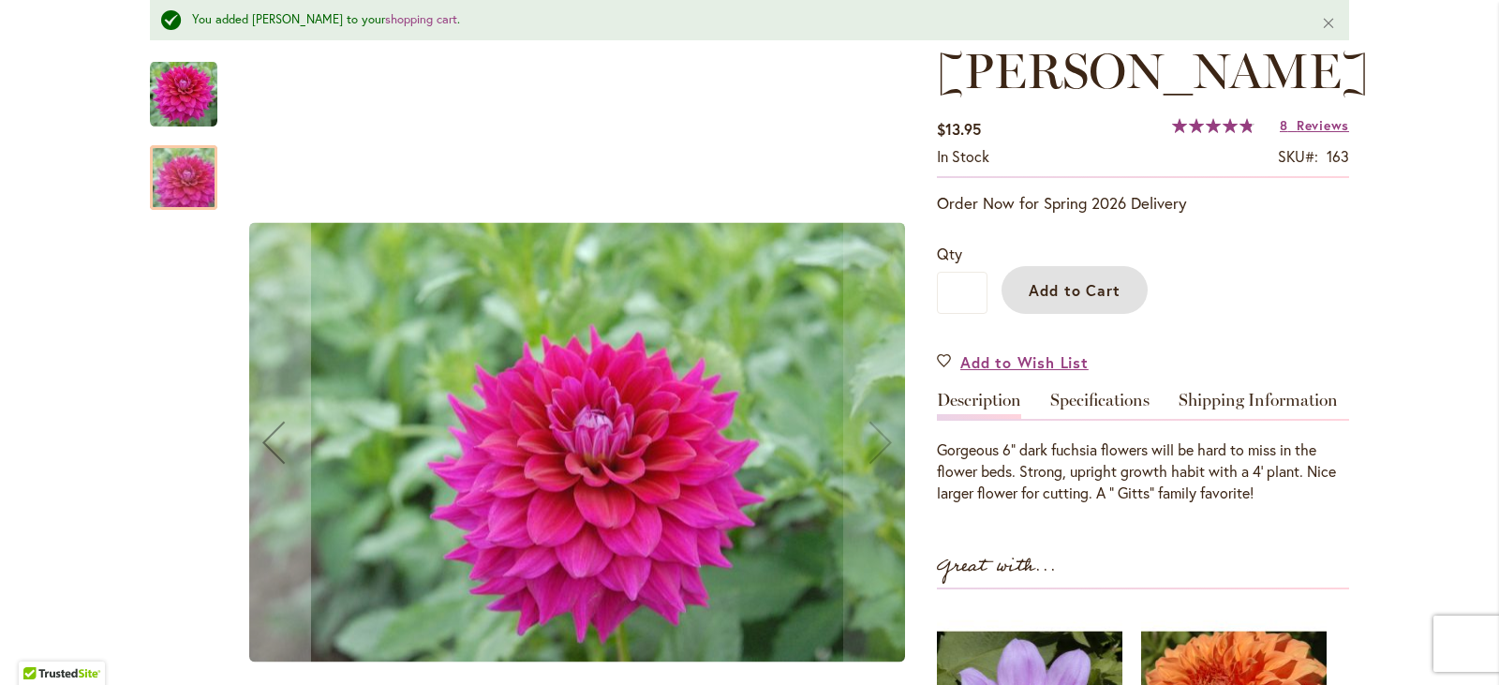
scroll to position [331, 0]
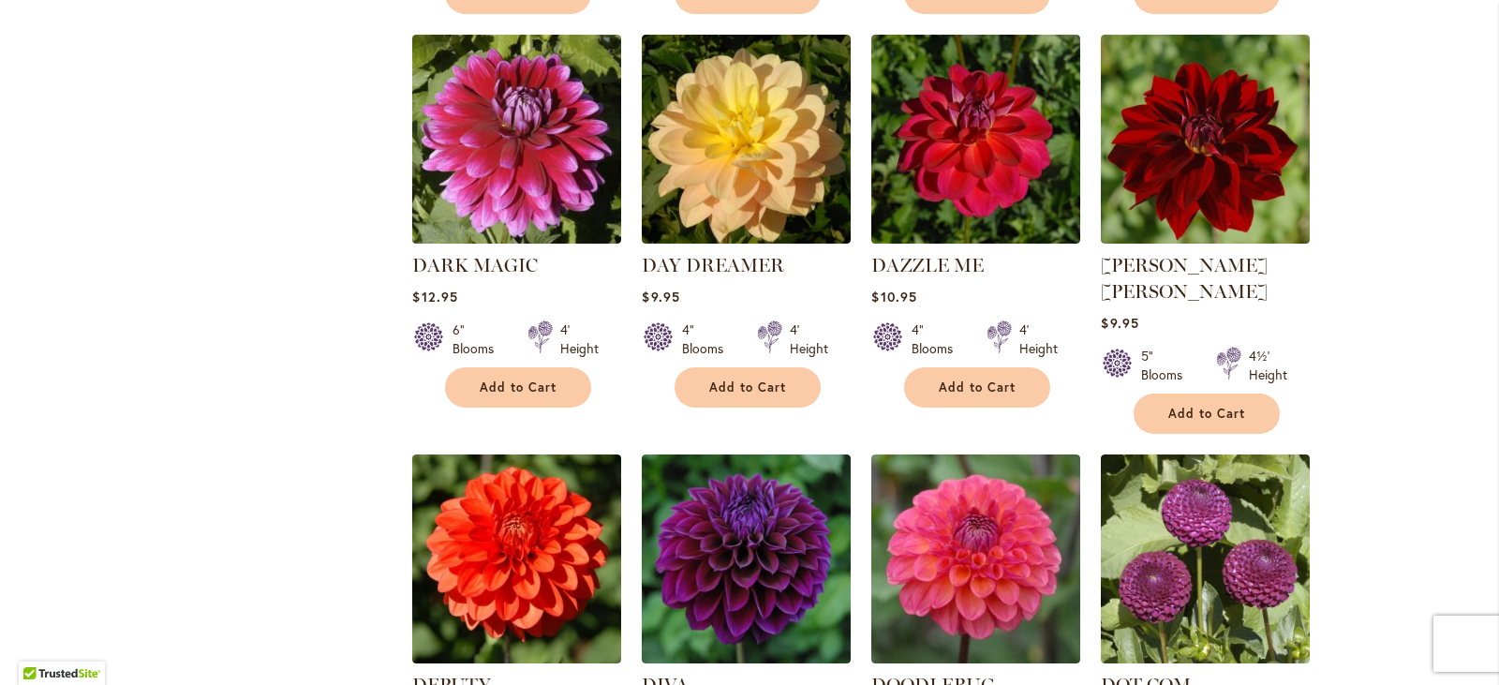
scroll to position [3841, 0]
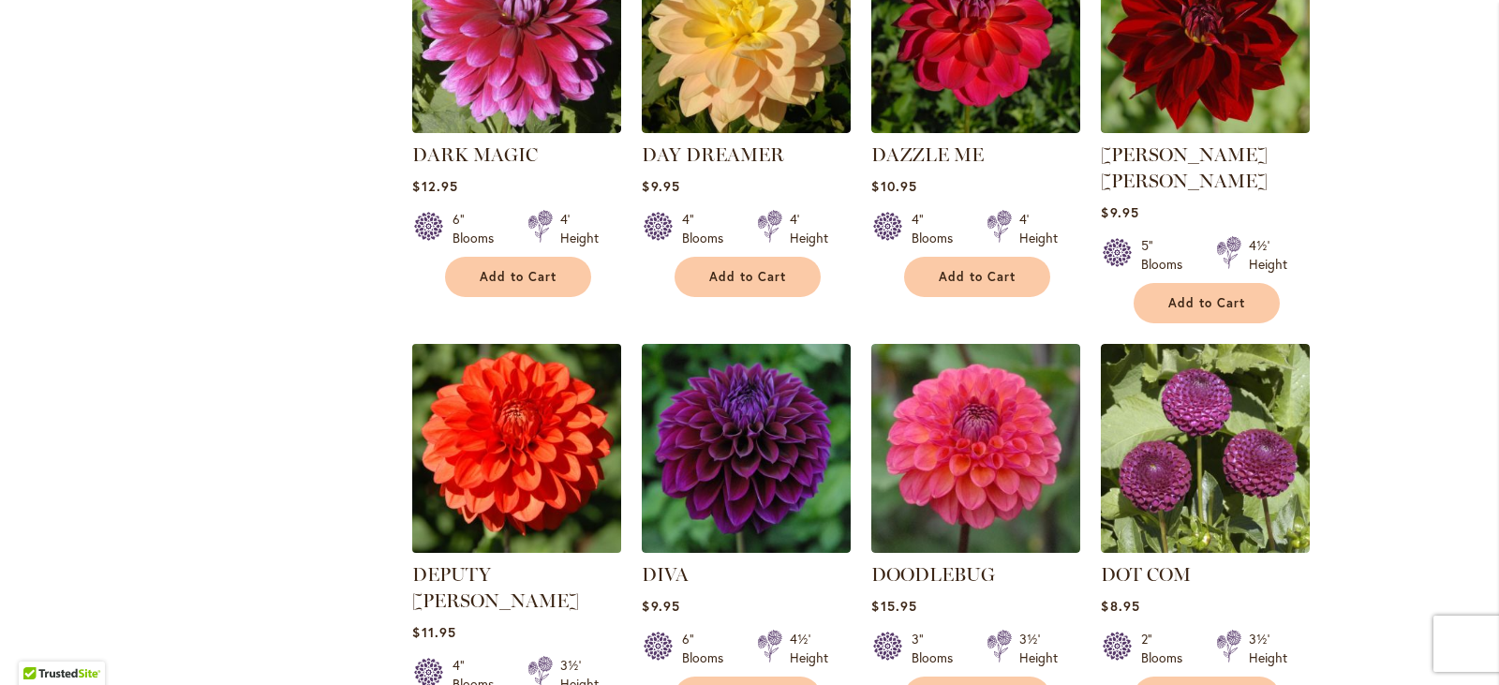
click at [448, 339] on img at bounding box center [517, 448] width 219 height 219
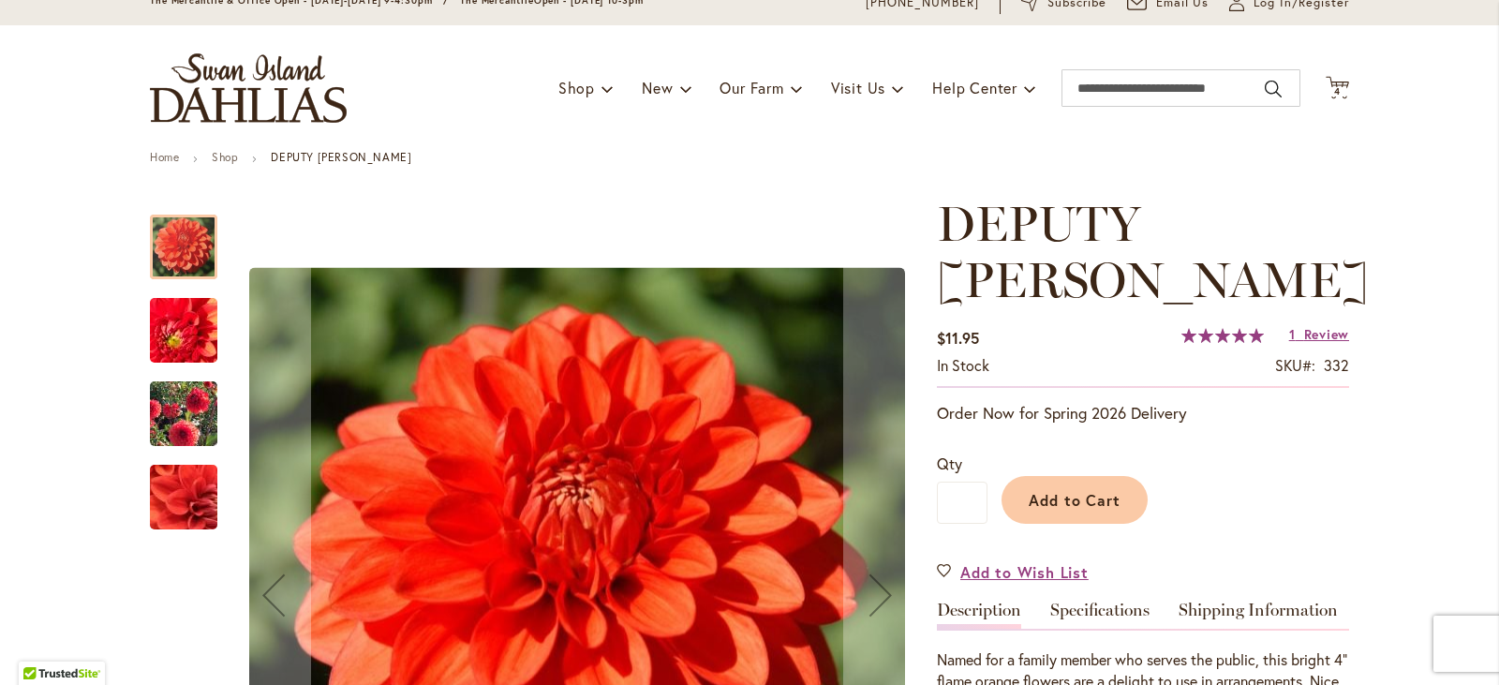
scroll to position [187, 0]
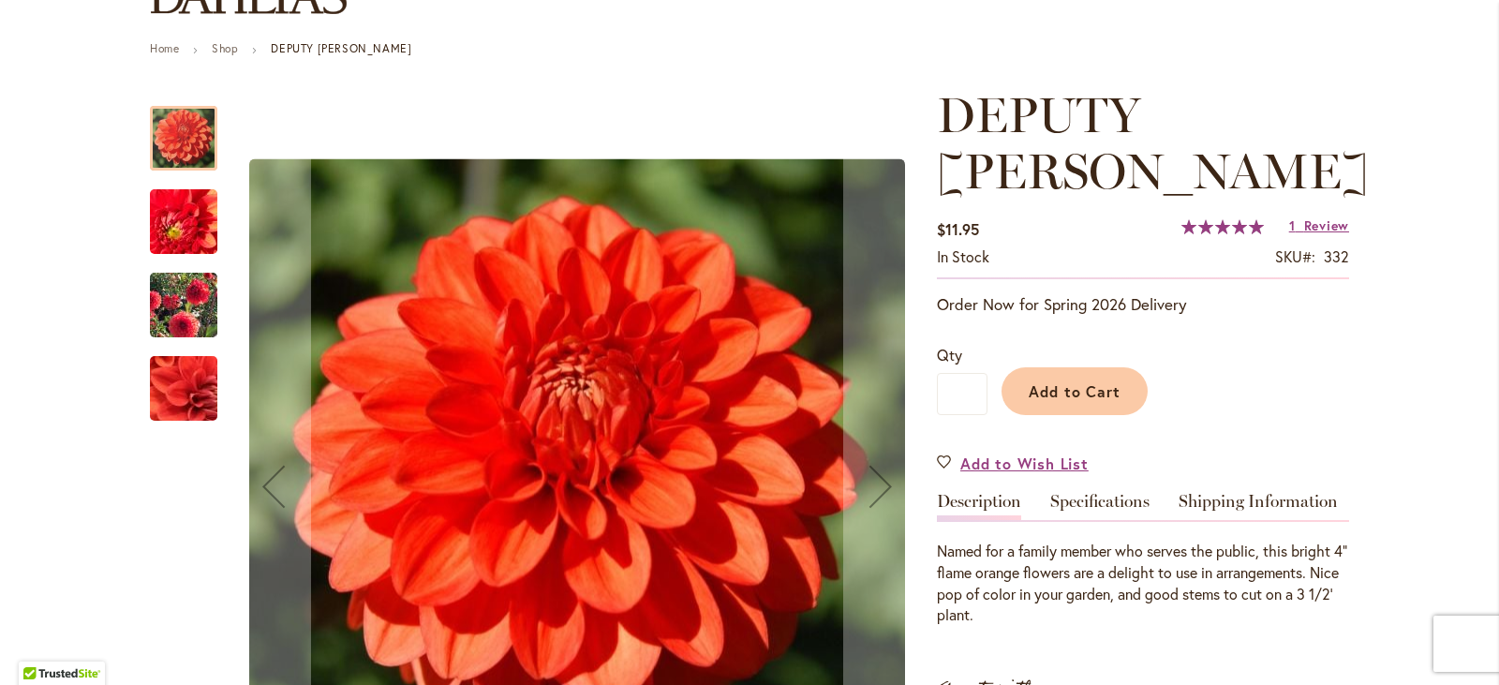
click at [203, 214] on img "DEPUTY BOB" at bounding box center [183, 221] width 133 height 129
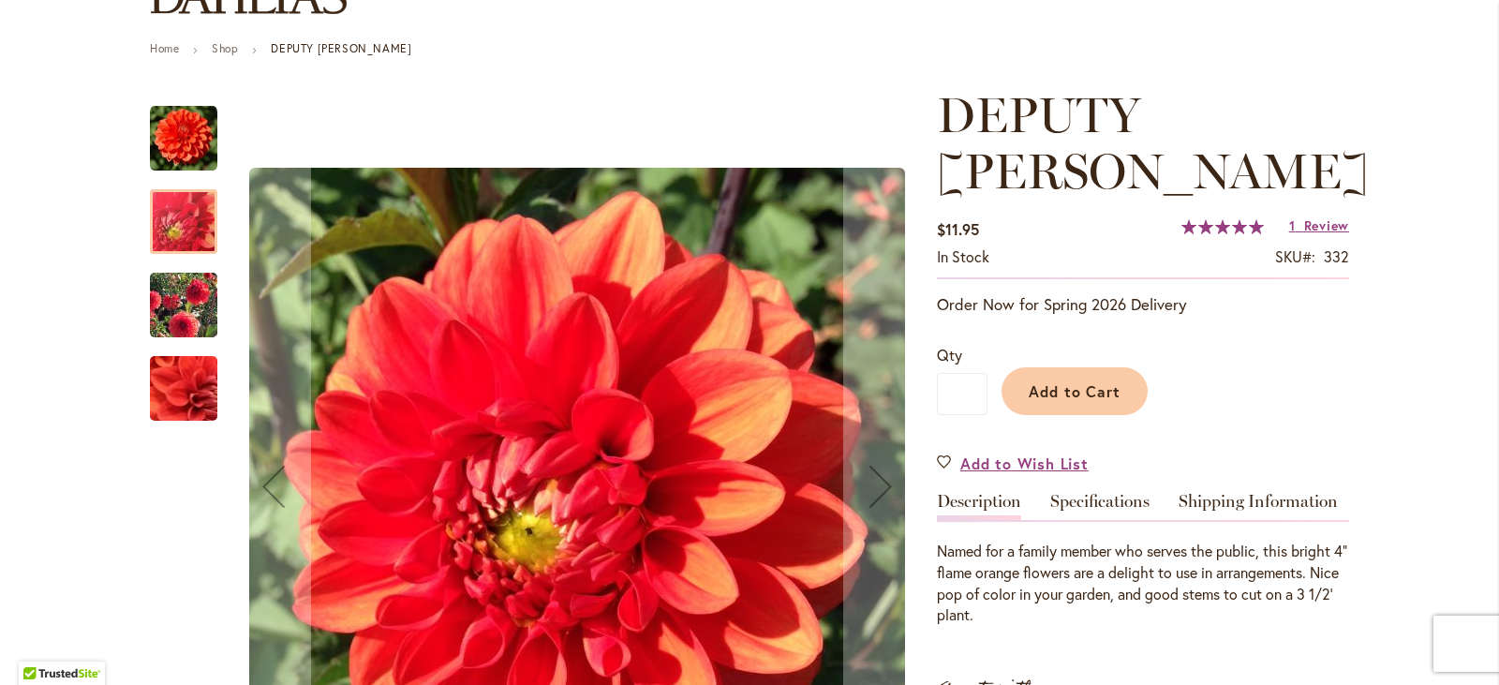
click at [191, 289] on img "DEPUTY BOB" at bounding box center [183, 305] width 135 height 107
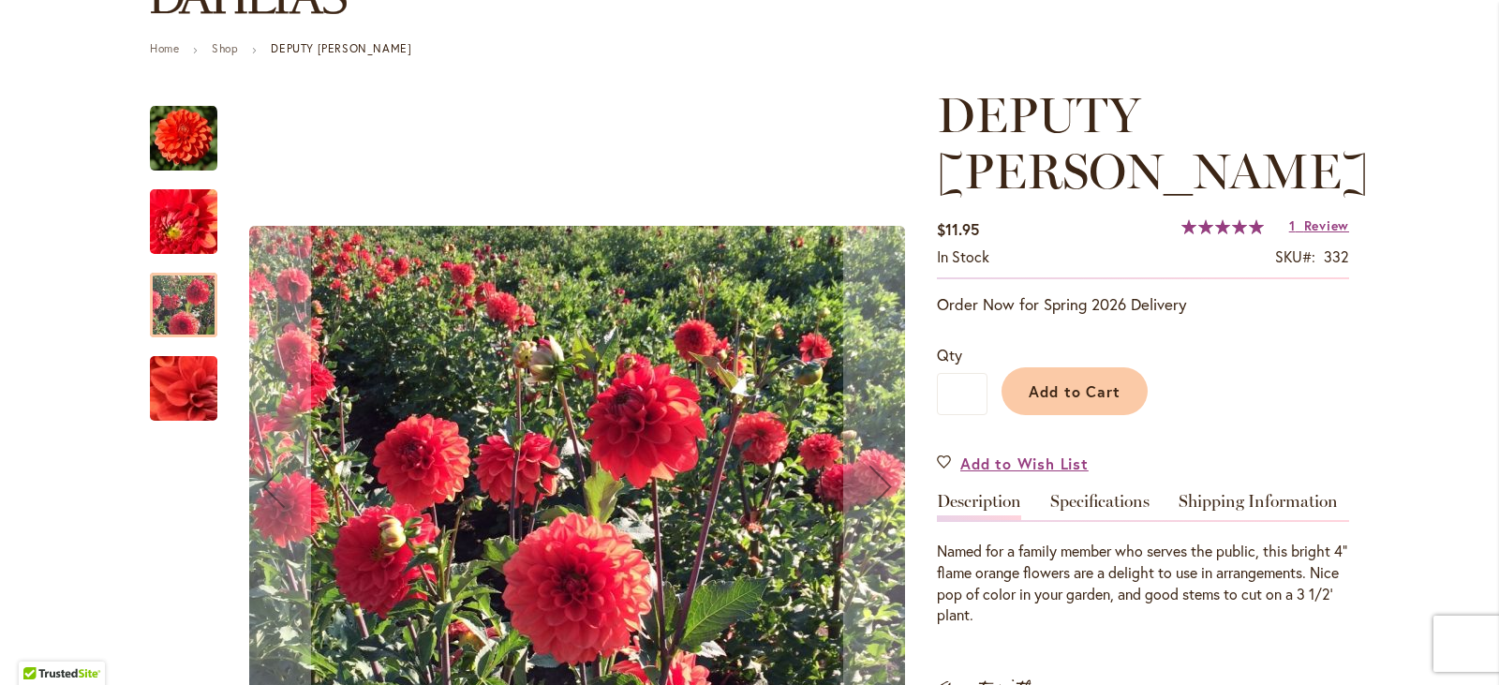
click at [174, 396] on img "DEPUTY BOB" at bounding box center [183, 388] width 133 height 129
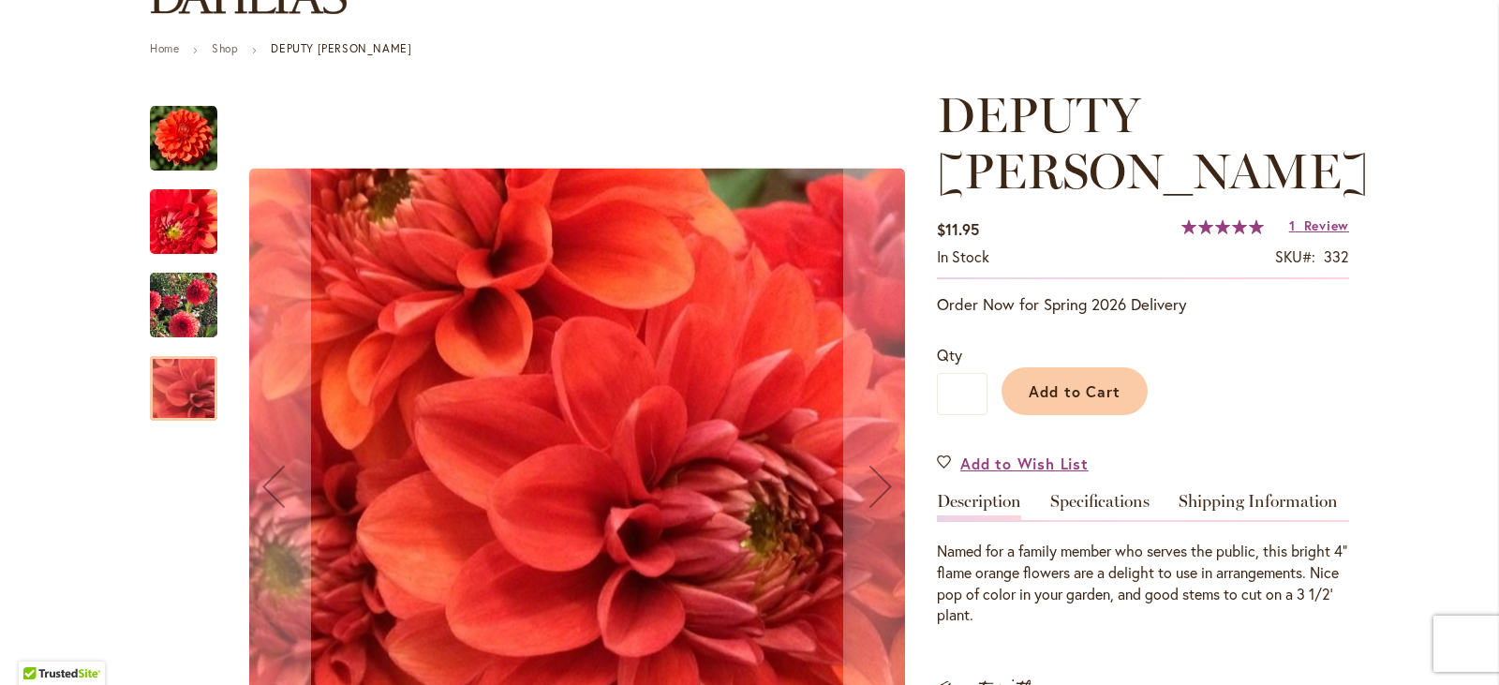
click at [176, 143] on img "DEPUTY BOB" at bounding box center [183, 138] width 67 height 67
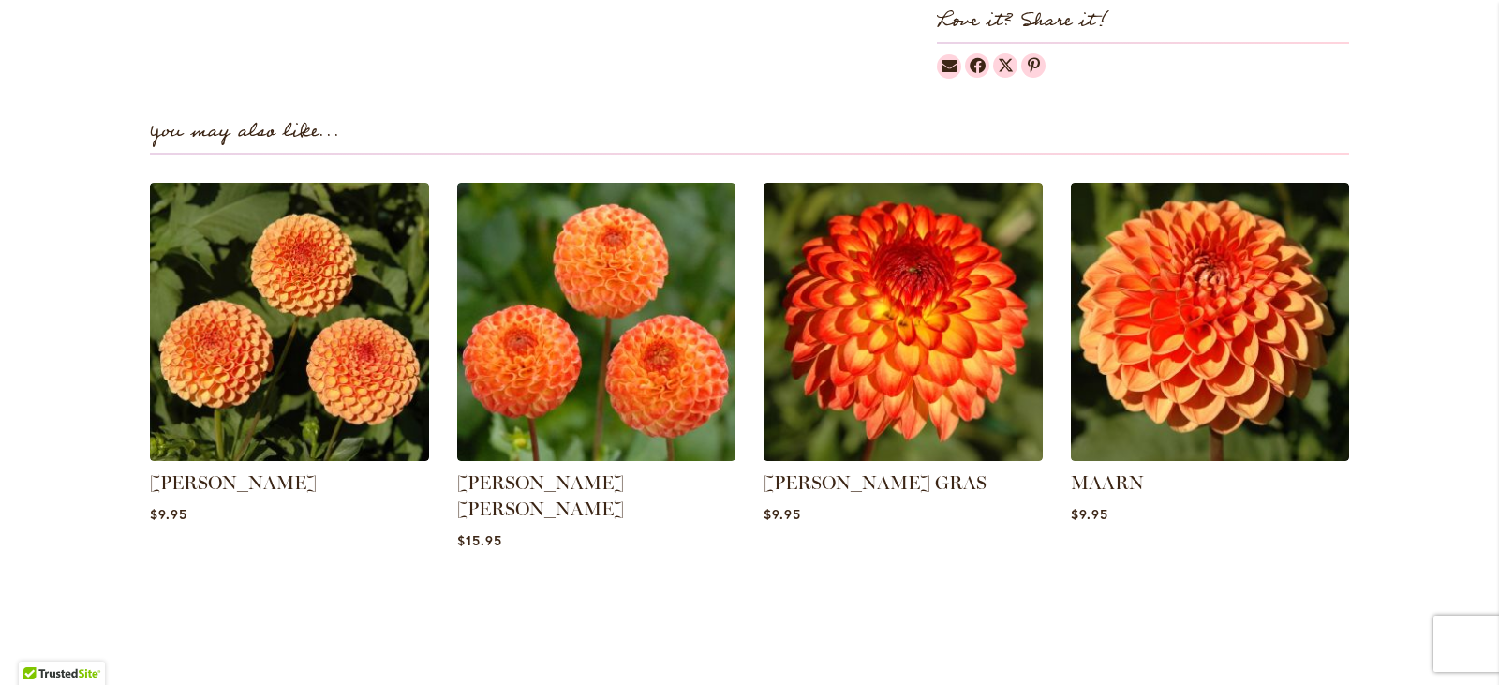
scroll to position [1874, 0]
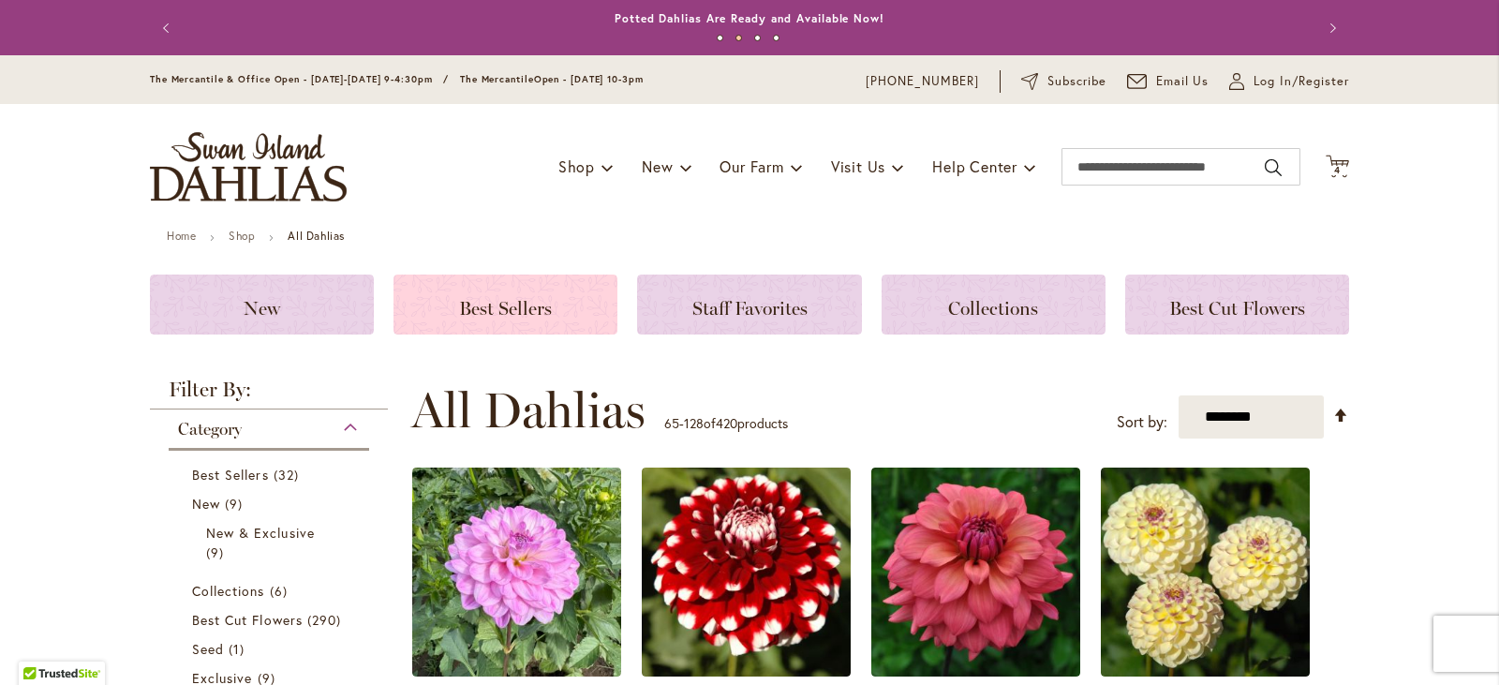
click at [481, 305] on span "Best Sellers" at bounding box center [505, 308] width 93 height 22
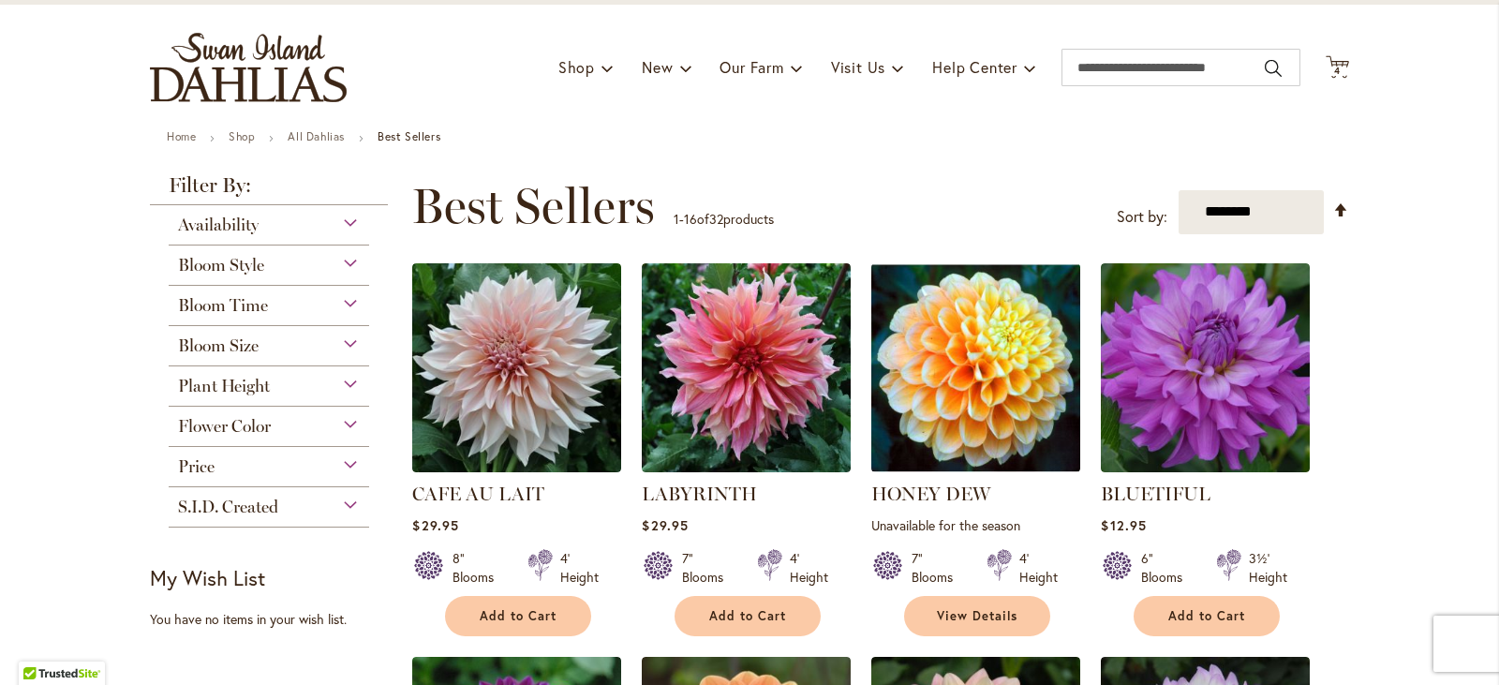
scroll to position [94, 0]
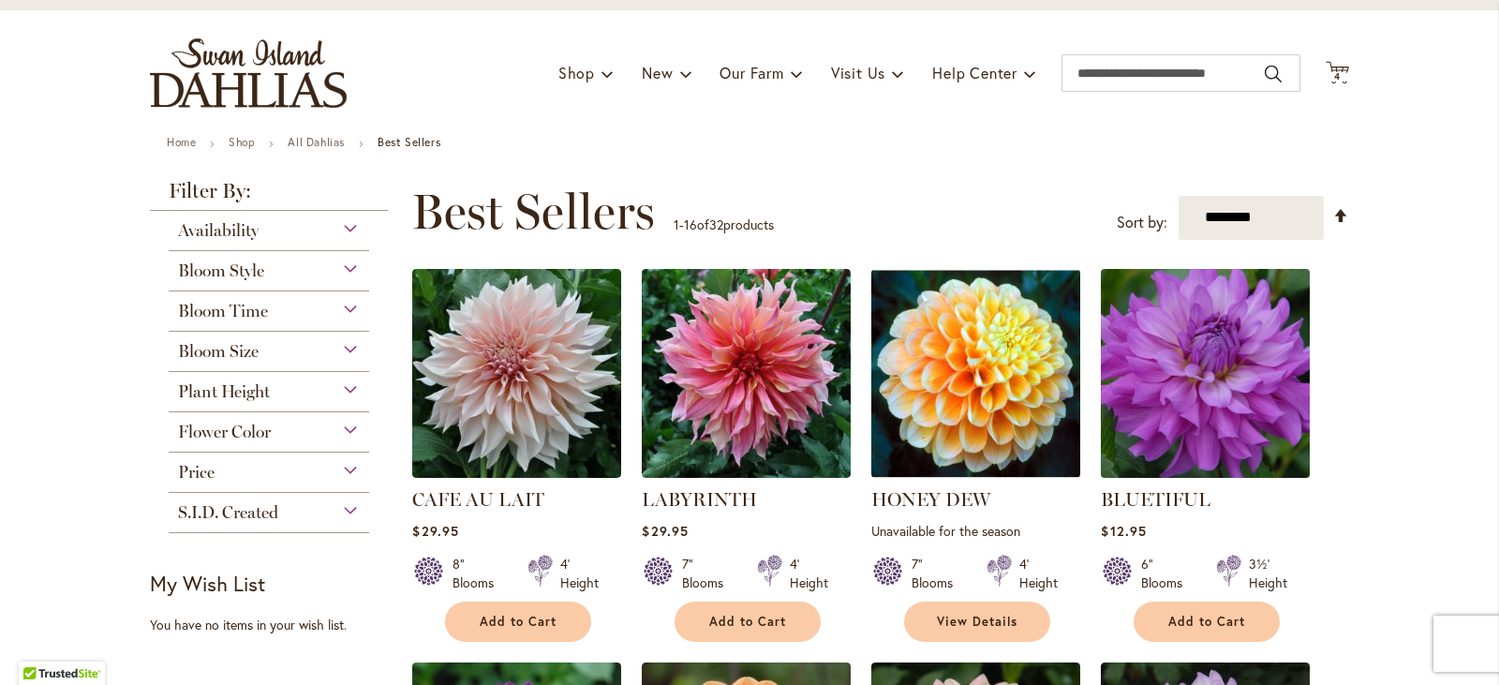
click at [1164, 352] on img at bounding box center [1205, 372] width 219 height 219
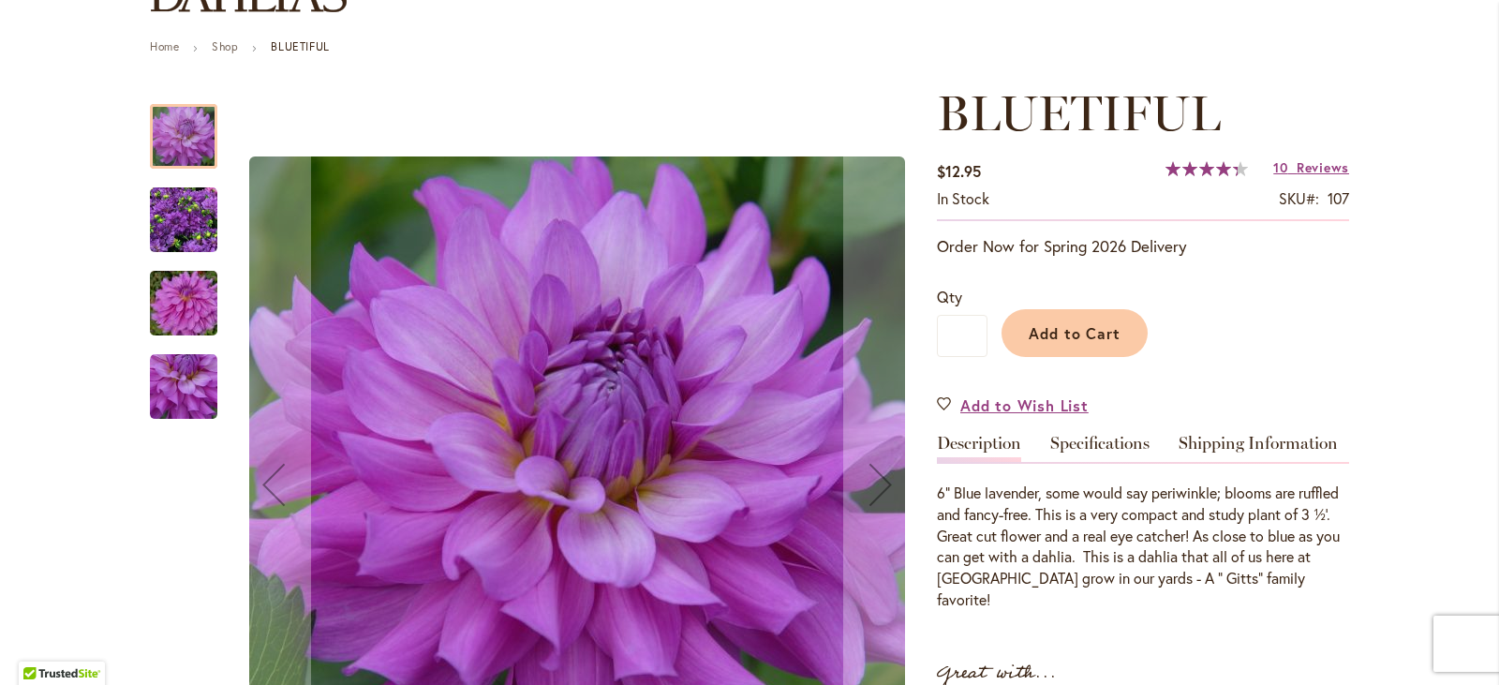
scroll to position [187, 0]
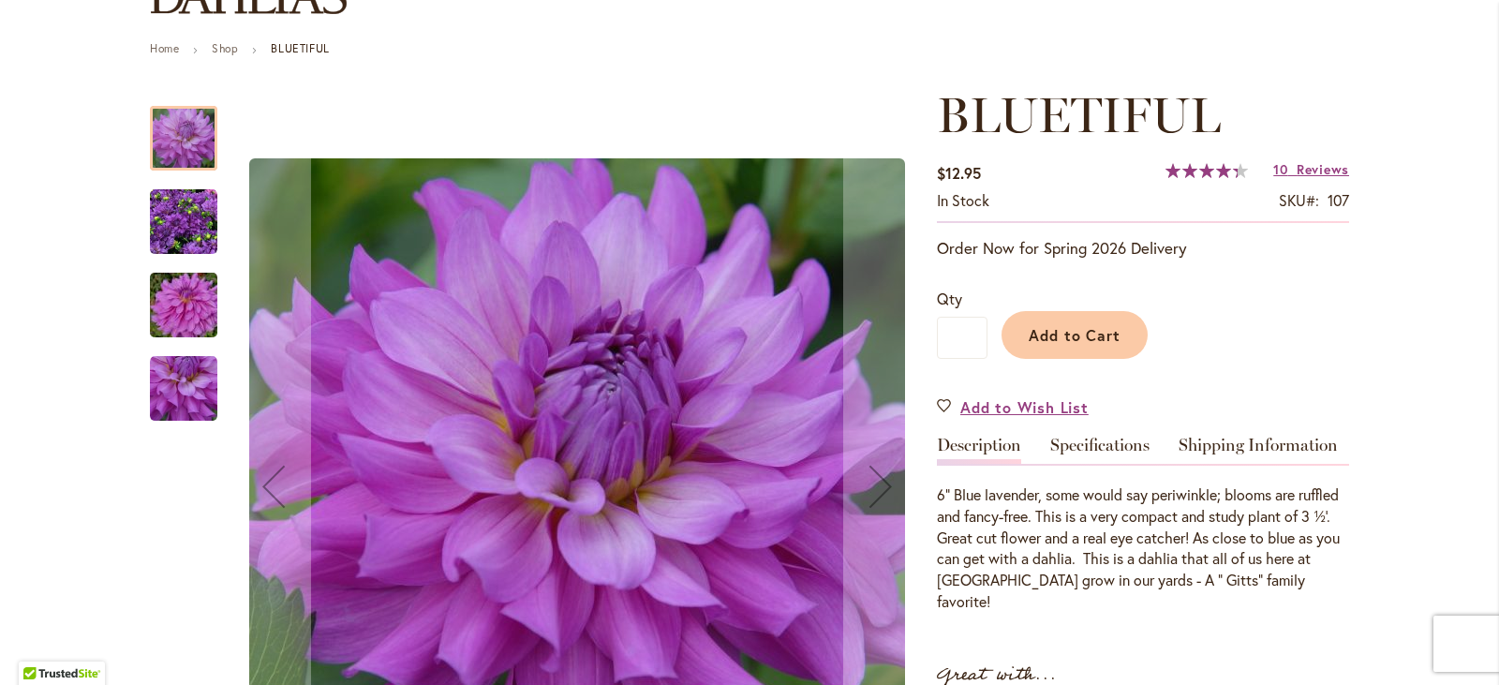
click at [150, 227] on img "Bluetiful" at bounding box center [183, 221] width 67 height 67
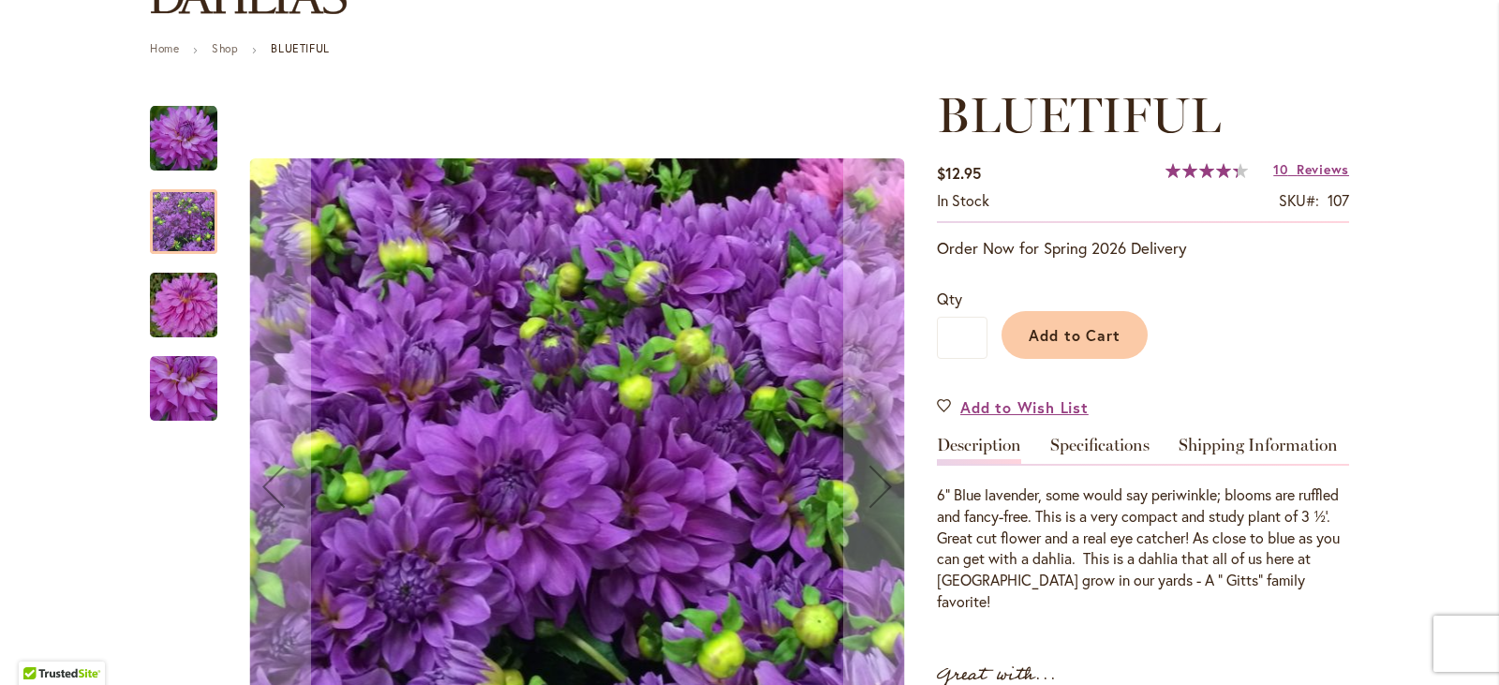
click at [172, 306] on img "Bluetiful" at bounding box center [183, 305] width 135 height 90
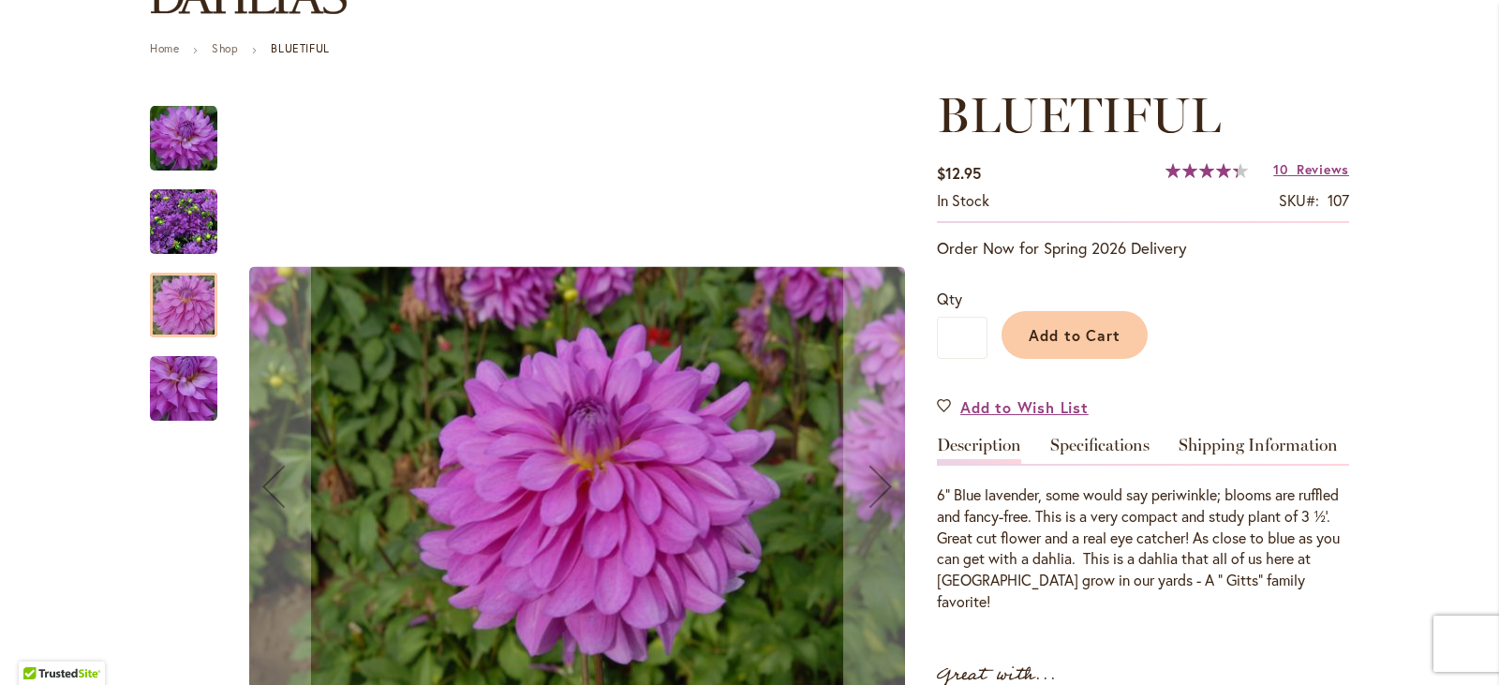
click at [161, 366] on img "Bluetiful" at bounding box center [183, 388] width 67 height 67
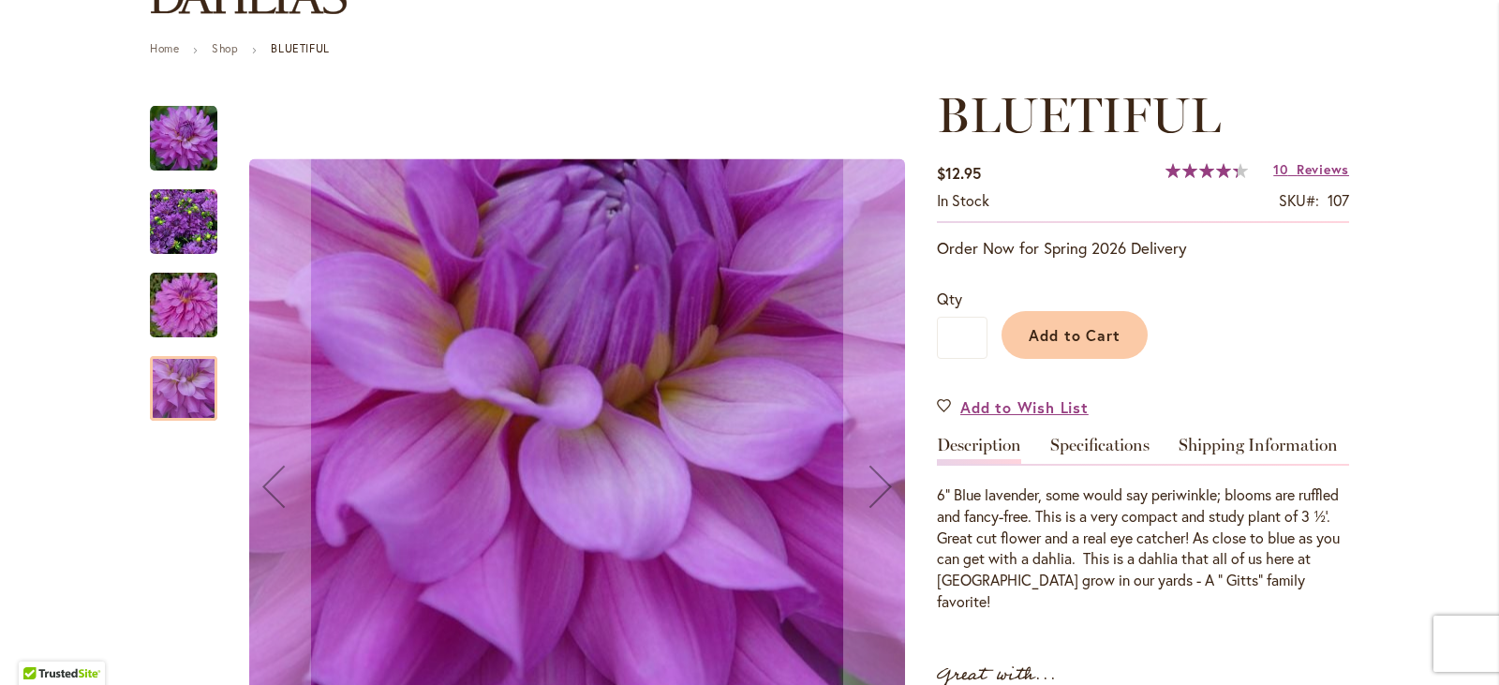
click at [160, 137] on img "Bluetiful" at bounding box center [183, 138] width 67 height 67
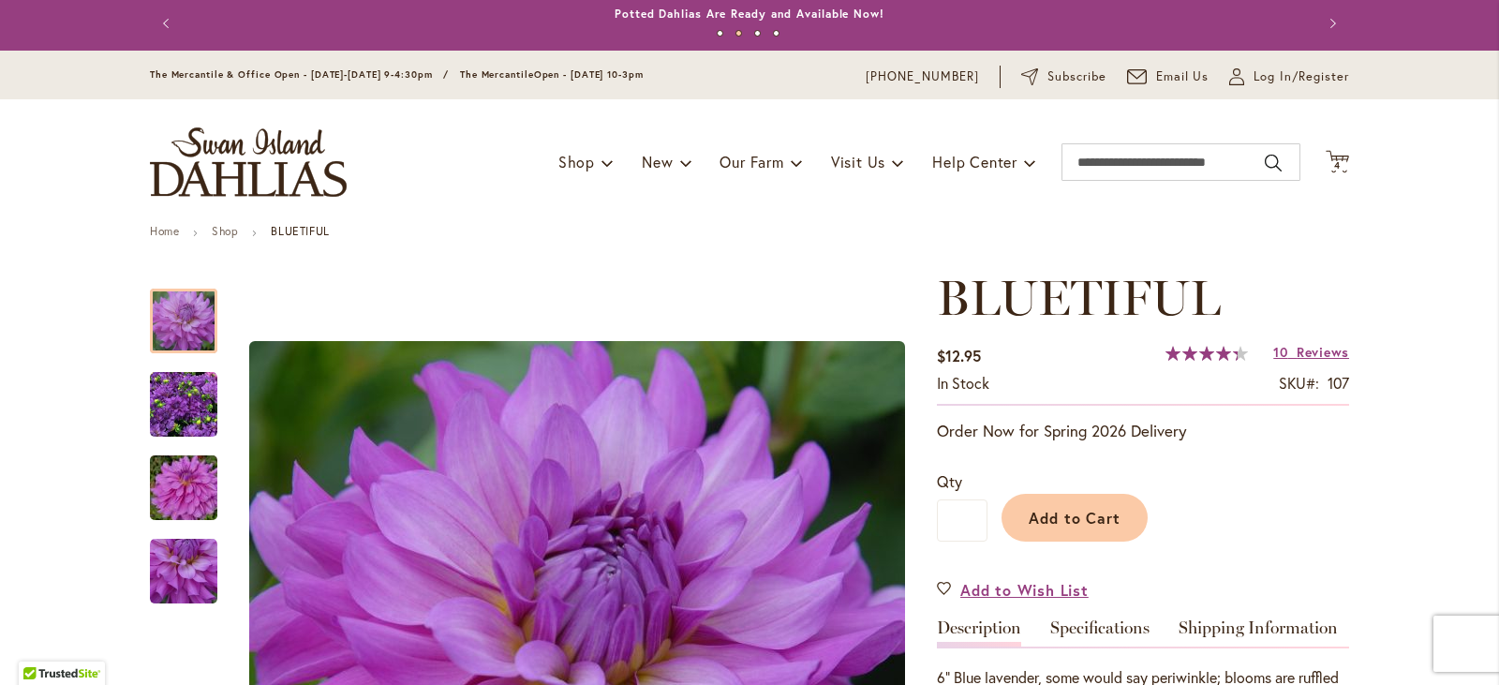
scroll to position [0, 0]
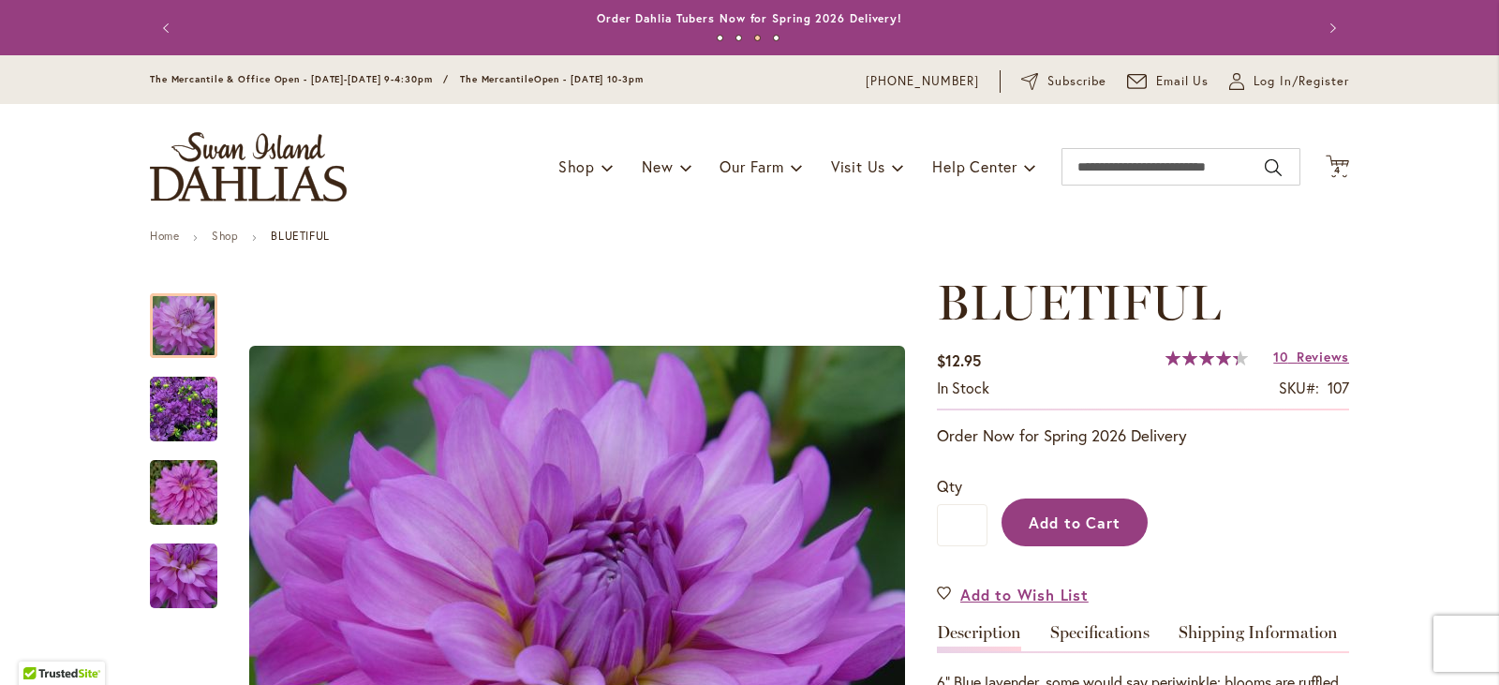
click at [1056, 521] on span "Add to Cart" at bounding box center [1075, 522] width 93 height 20
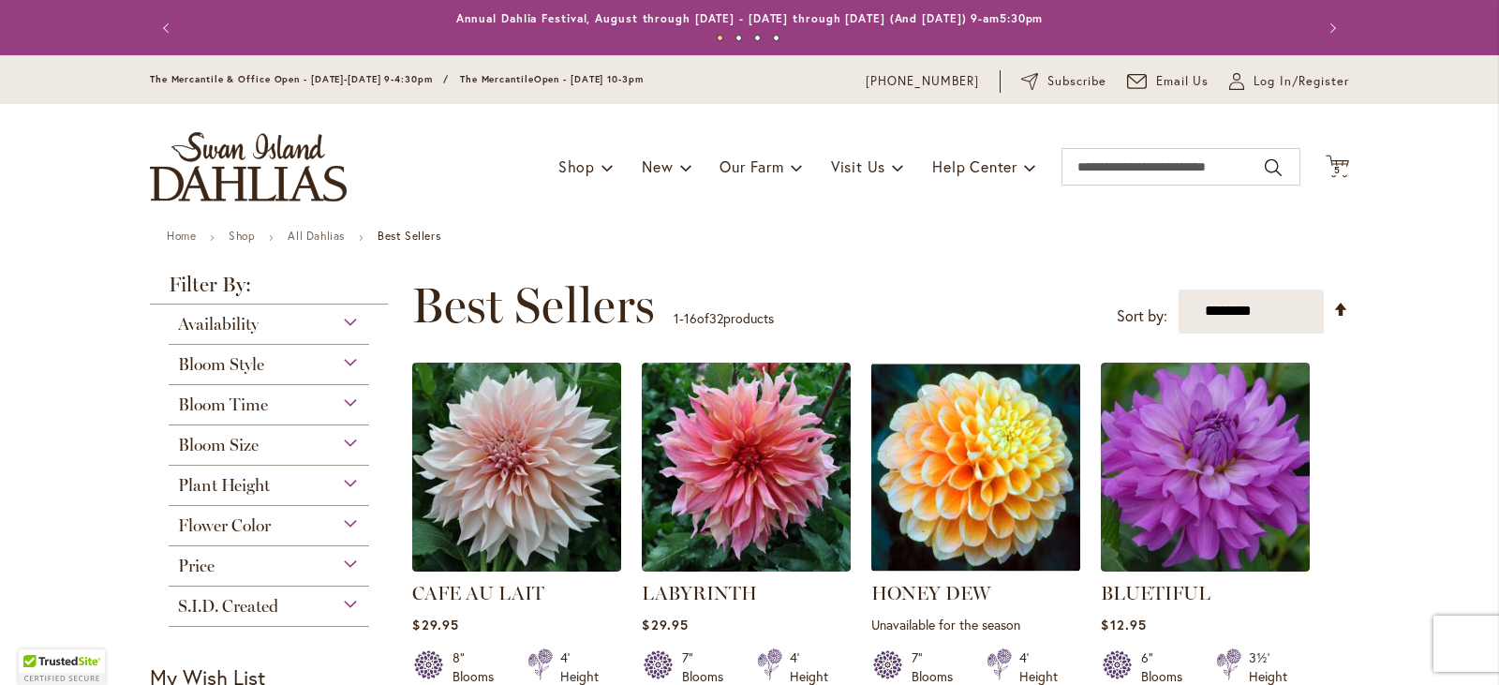
scroll to position [94, 0]
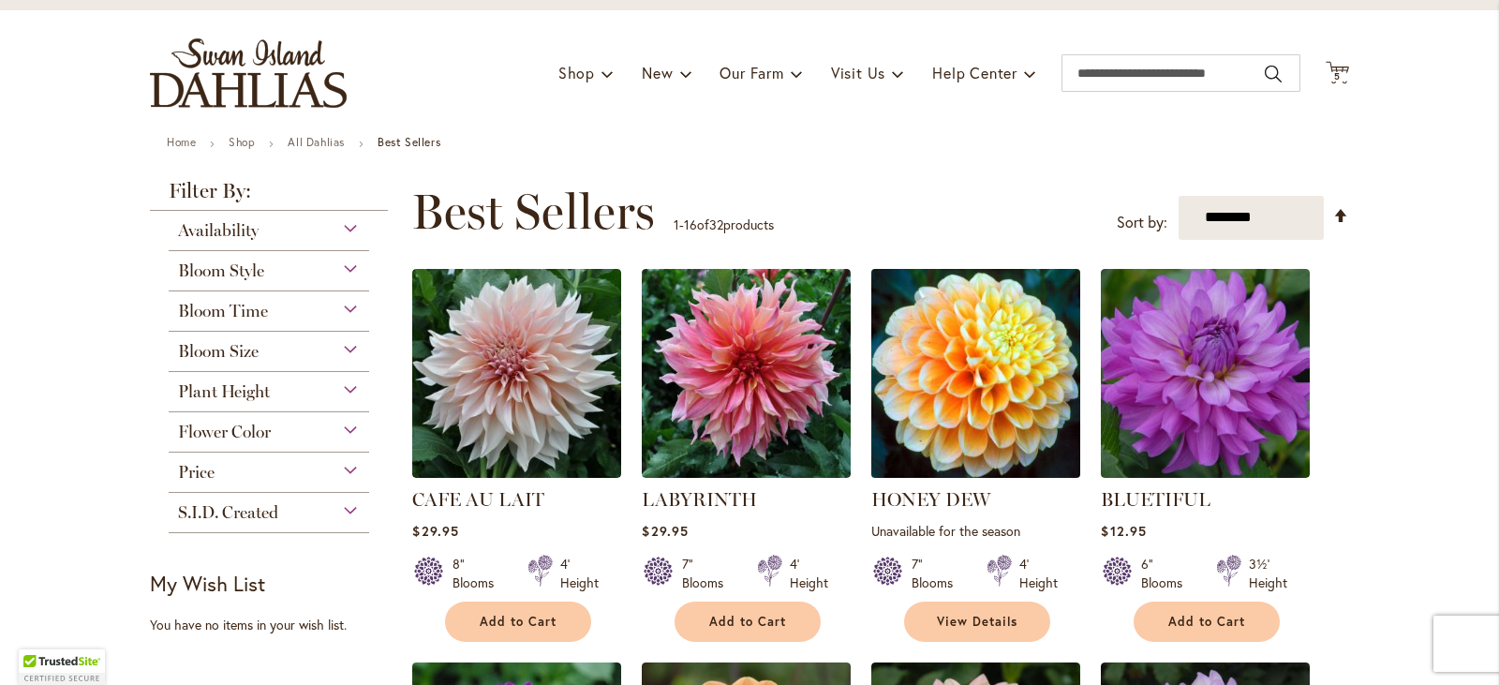
click at [945, 334] on img at bounding box center [976, 372] width 219 height 219
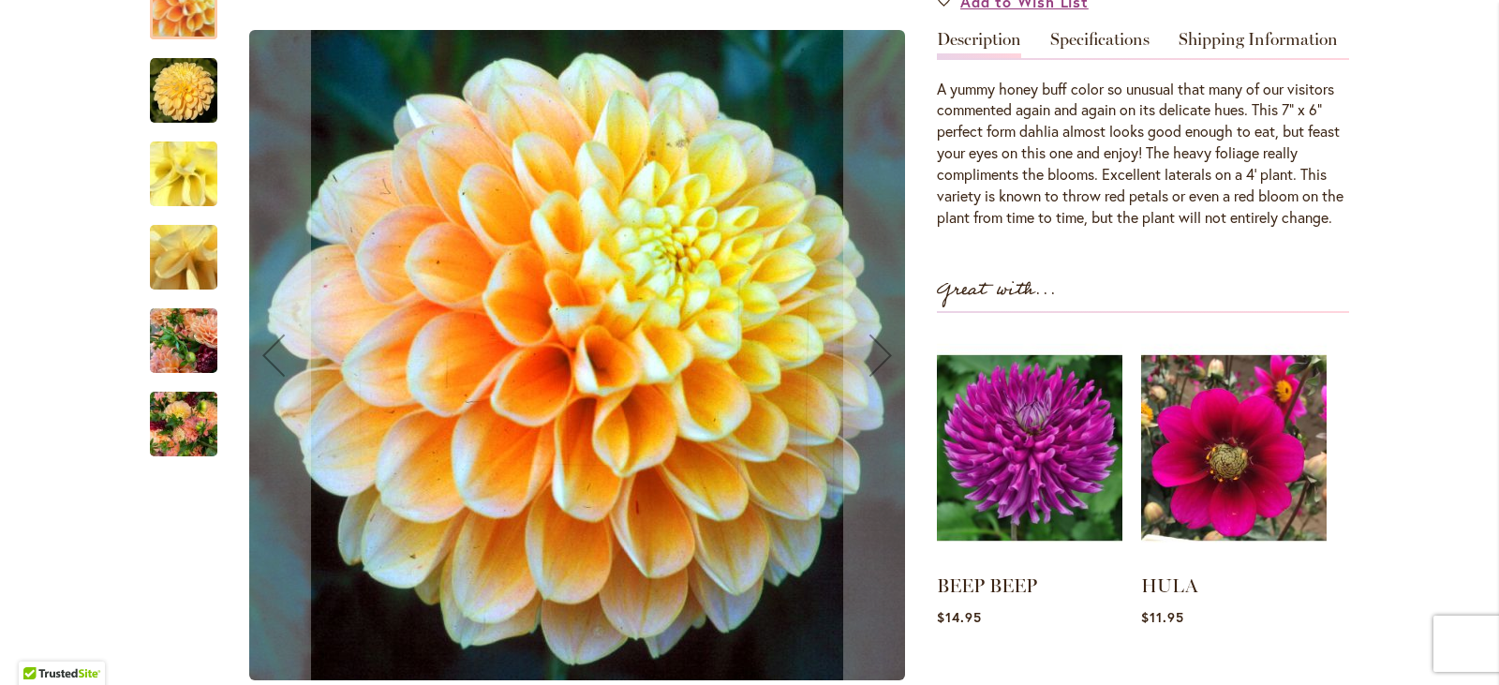
scroll to position [468, 0]
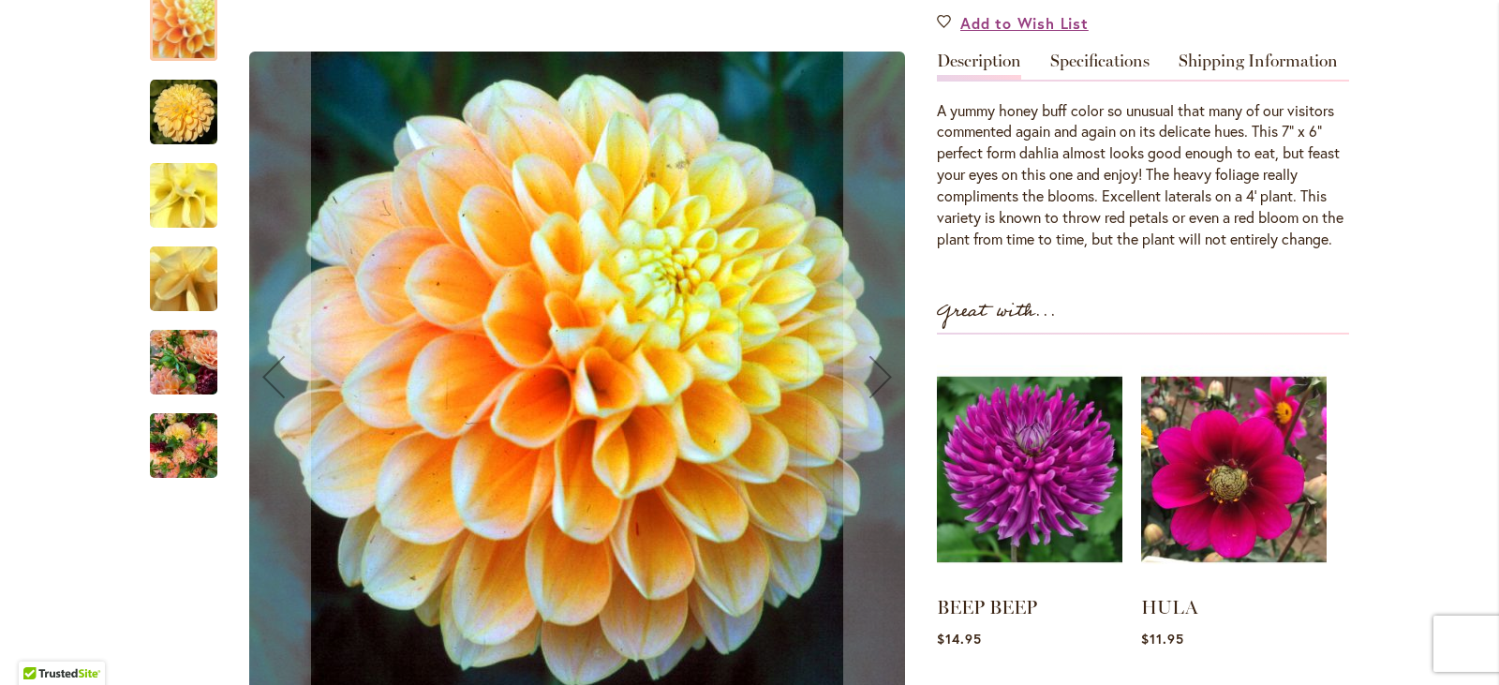
click at [157, 130] on img "Honey Dew" at bounding box center [183, 112] width 67 height 67
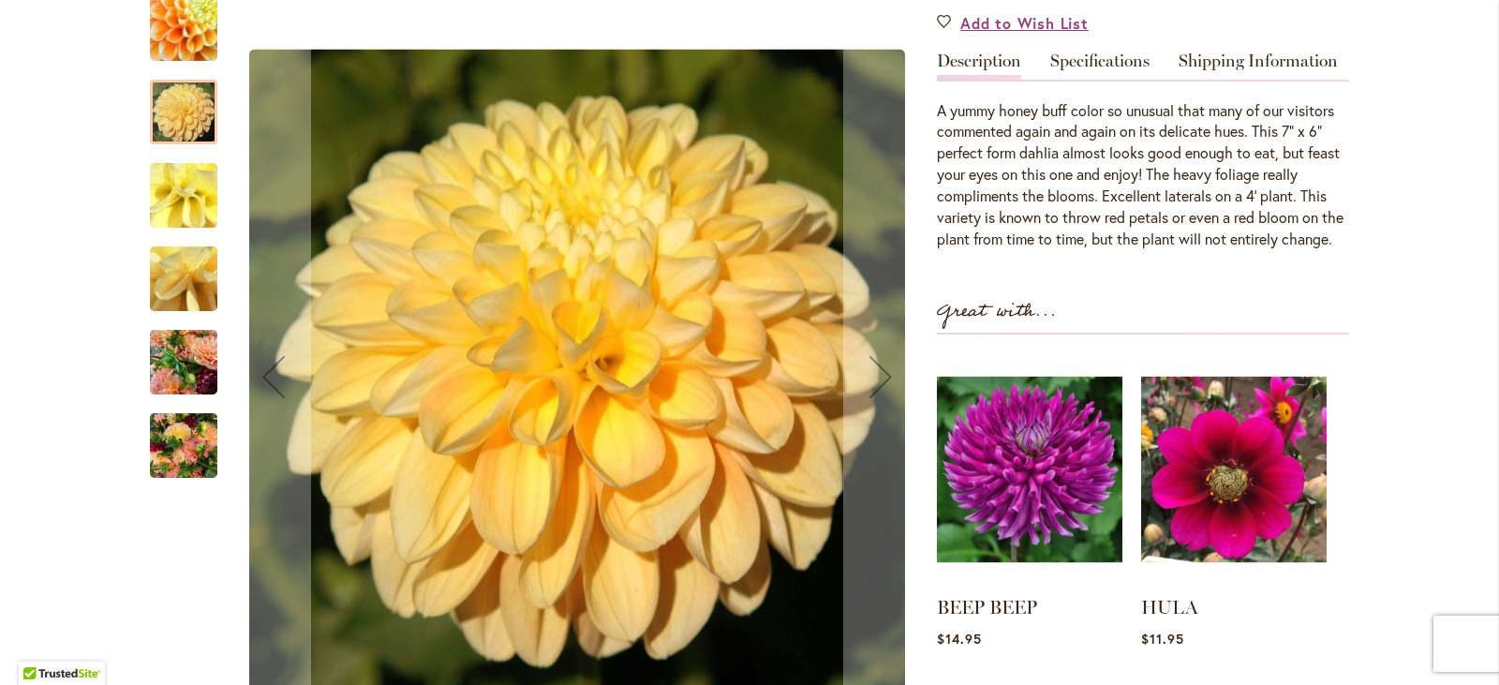
click at [177, 230] on img "Honey Dew" at bounding box center [183, 195] width 135 height 101
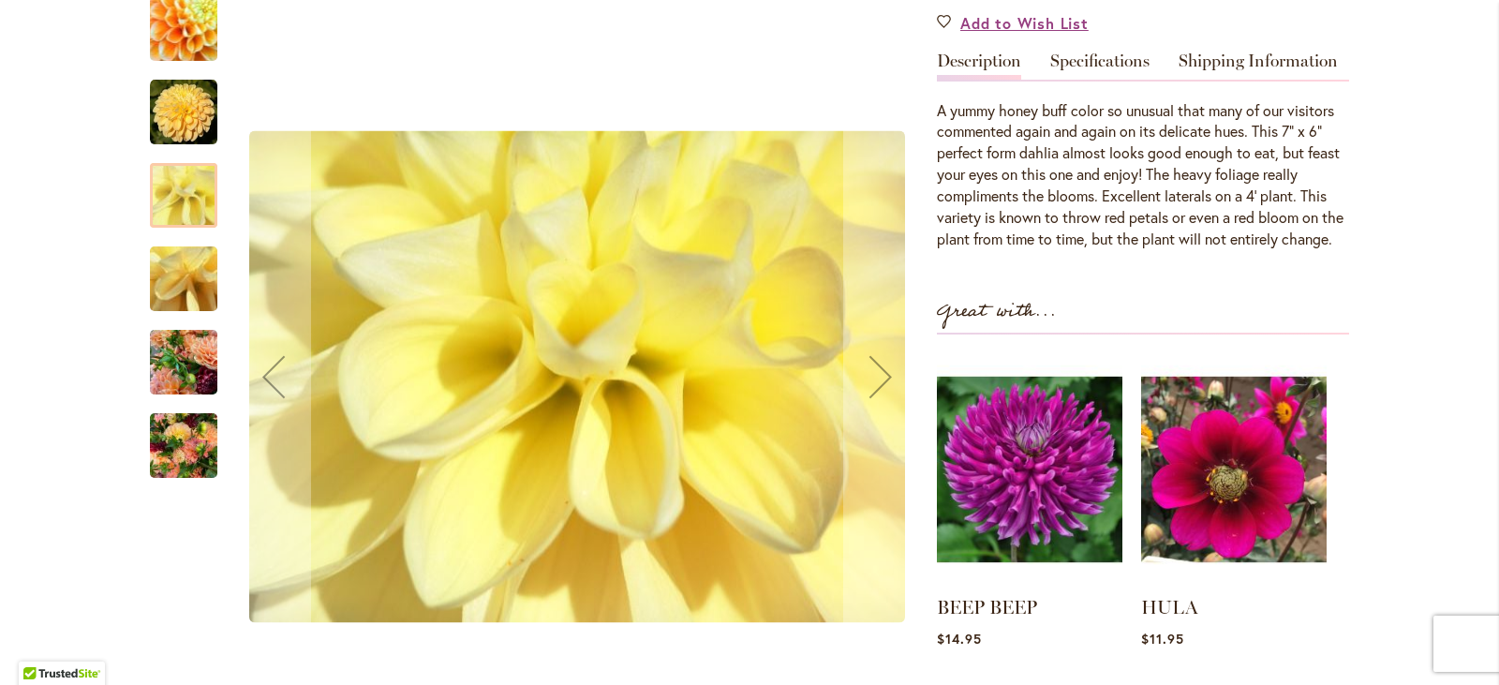
click at [179, 293] on img "Honey Dew" at bounding box center [183, 279] width 135 height 101
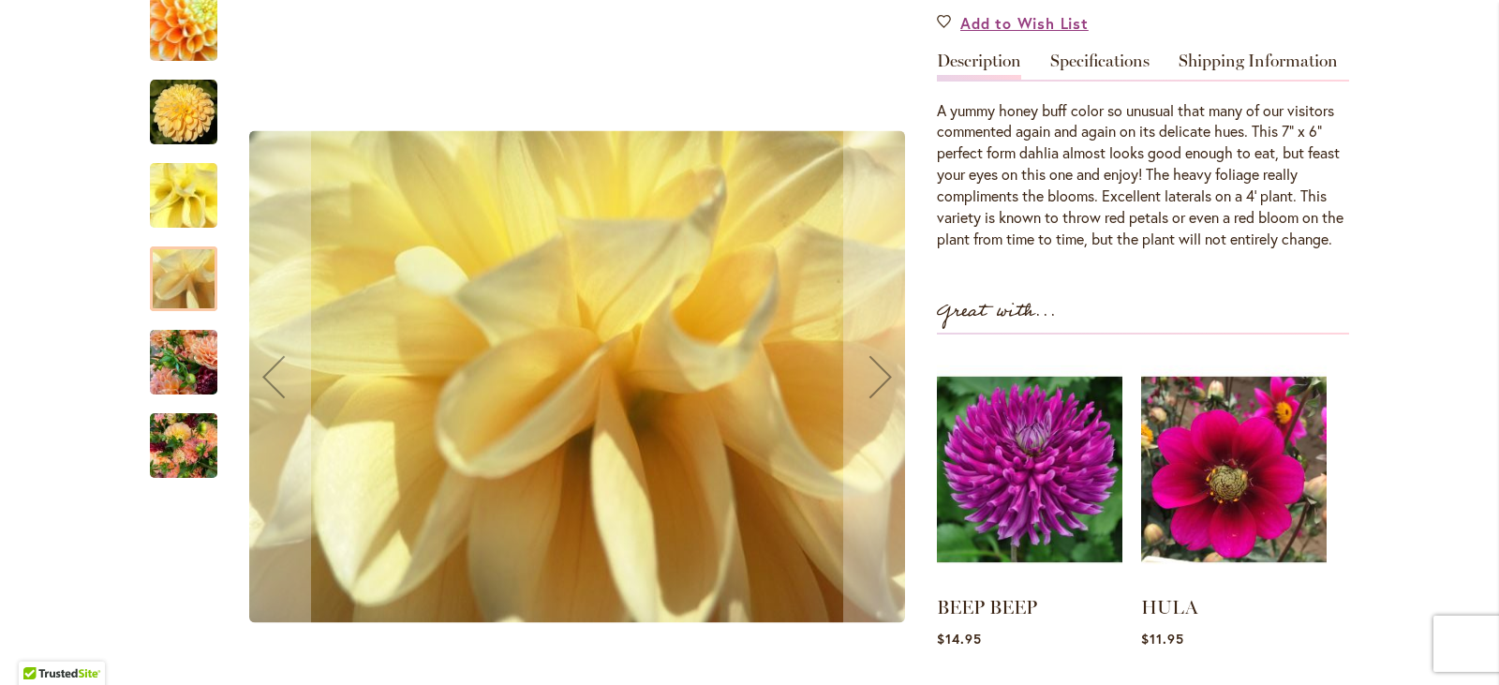
click at [183, 368] on img "Honey Dew" at bounding box center [183, 363] width 67 height 90
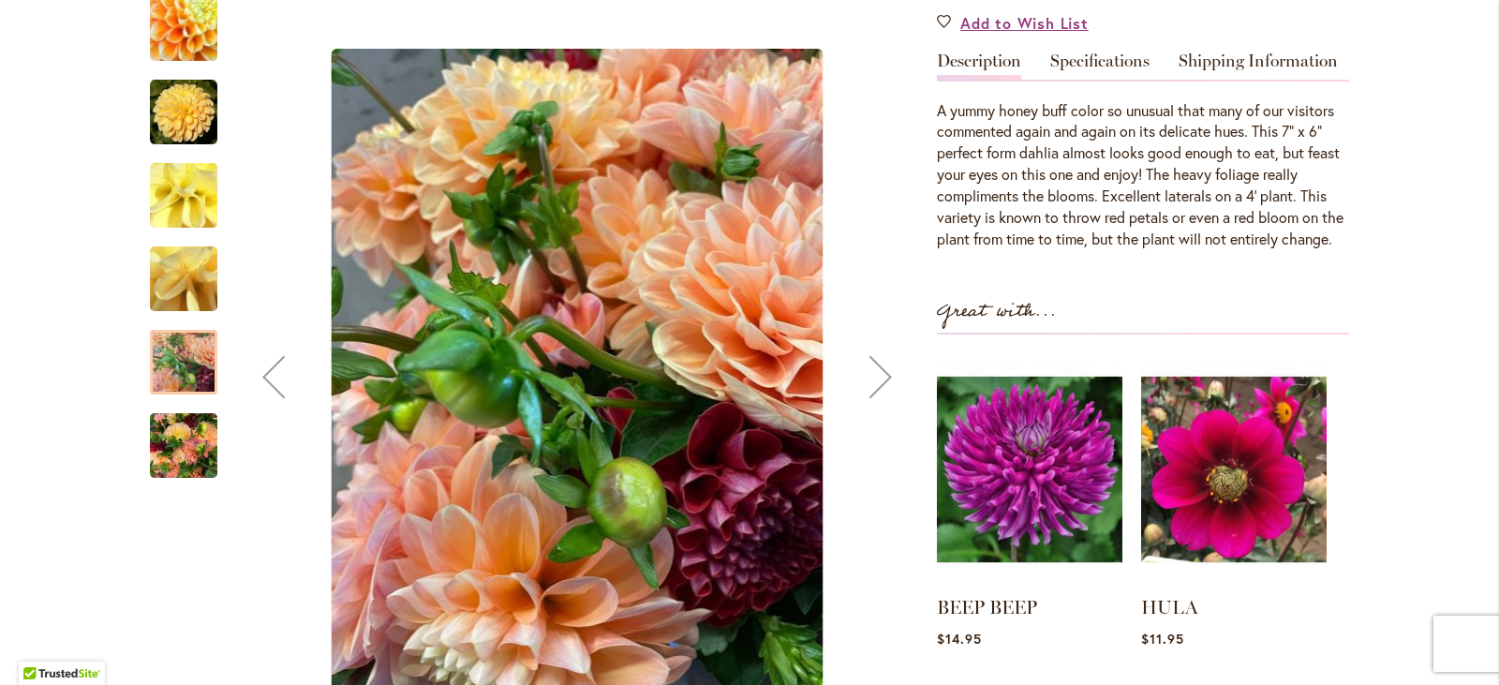
click at [188, 471] on img "Honey Dew" at bounding box center [183, 446] width 67 height 90
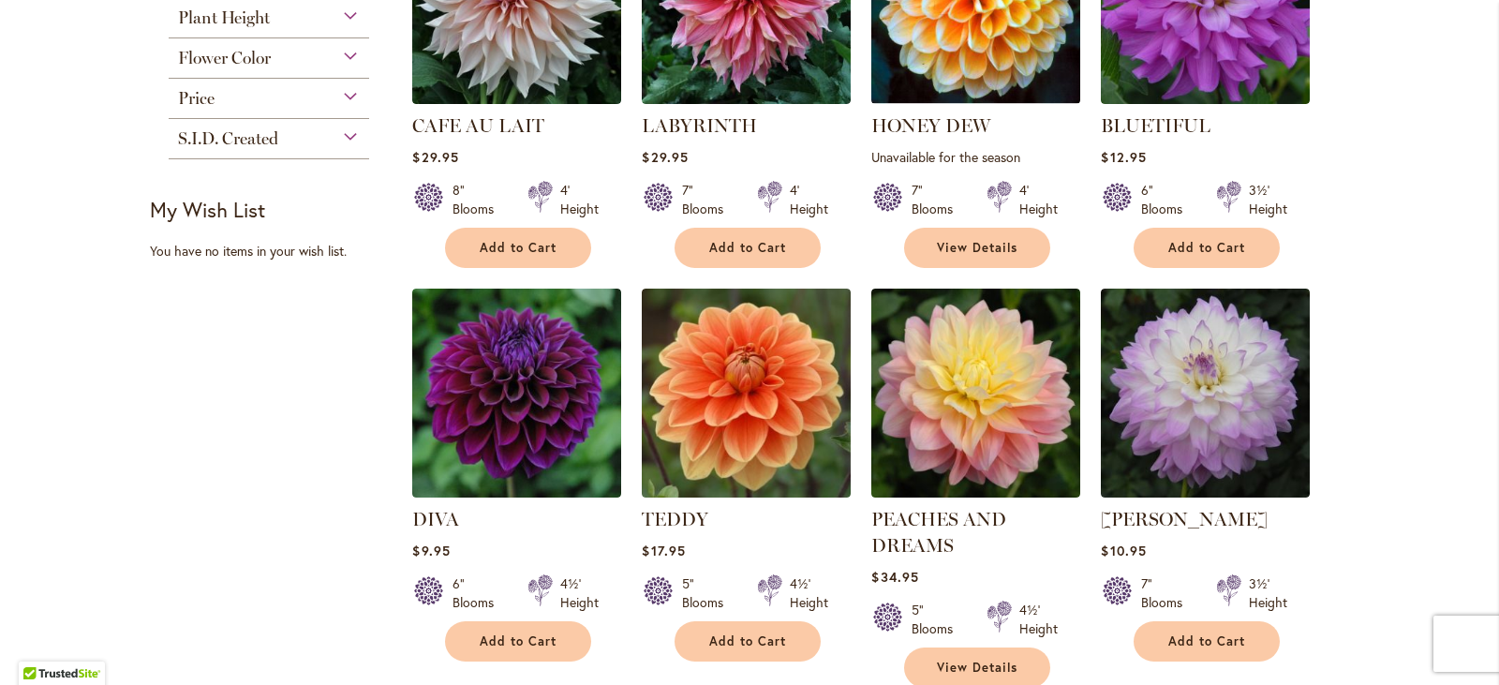
scroll to position [468, 0]
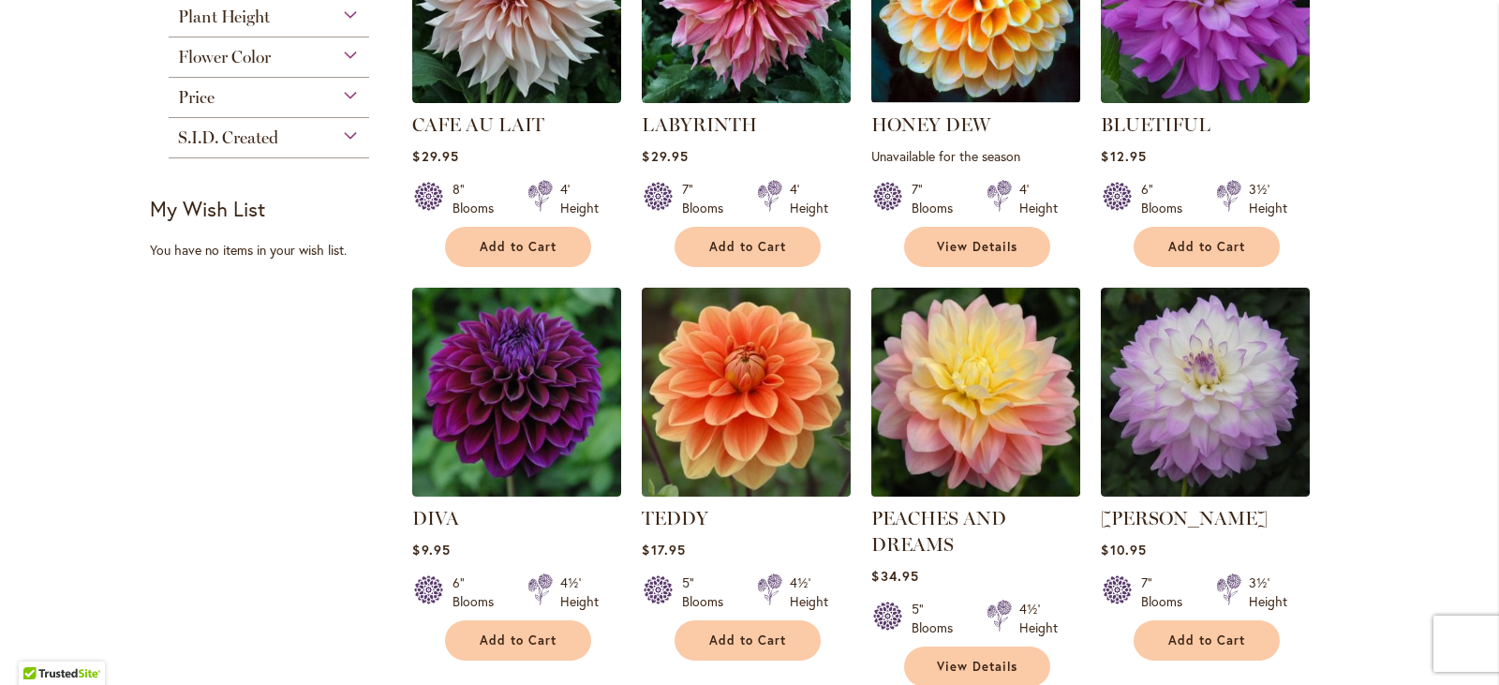
click at [943, 403] on img at bounding box center [976, 391] width 219 height 219
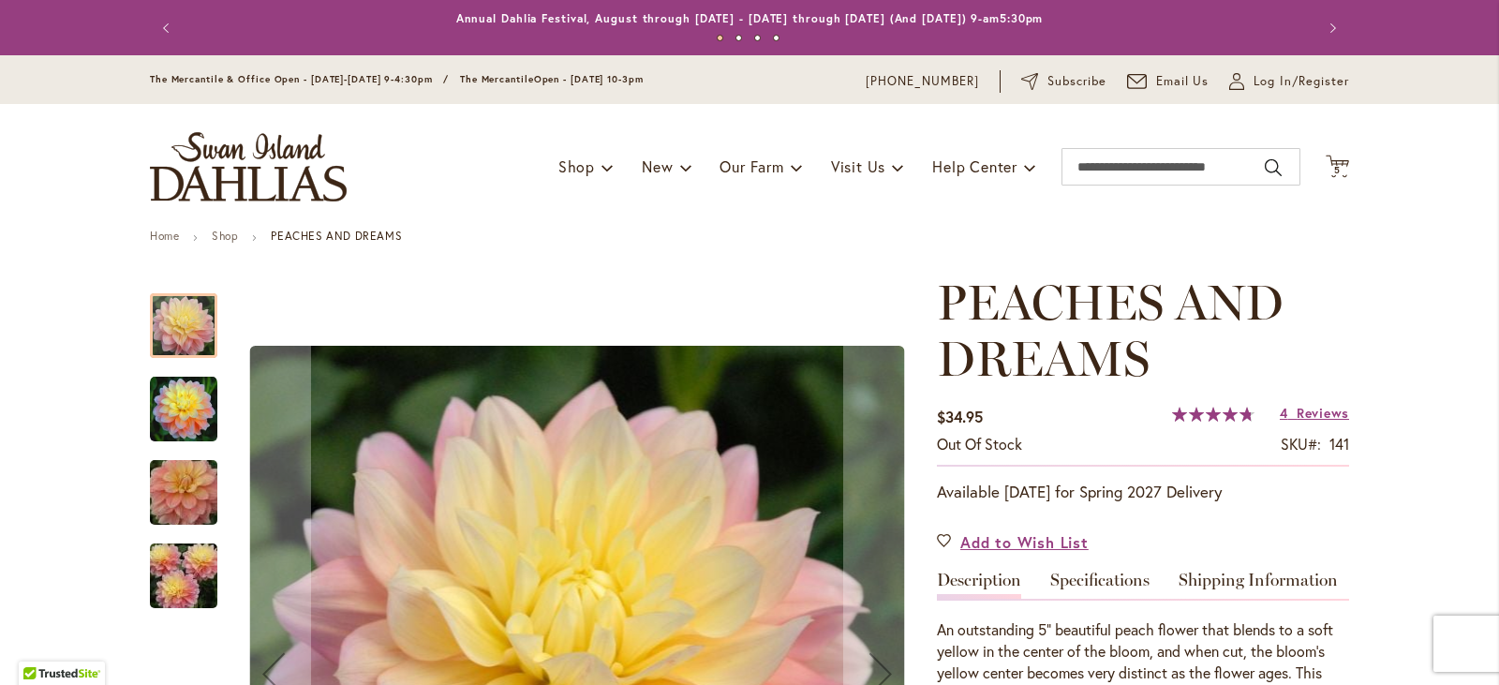
click at [163, 407] on img "PEACHES AND DREAMS" at bounding box center [183, 409] width 67 height 67
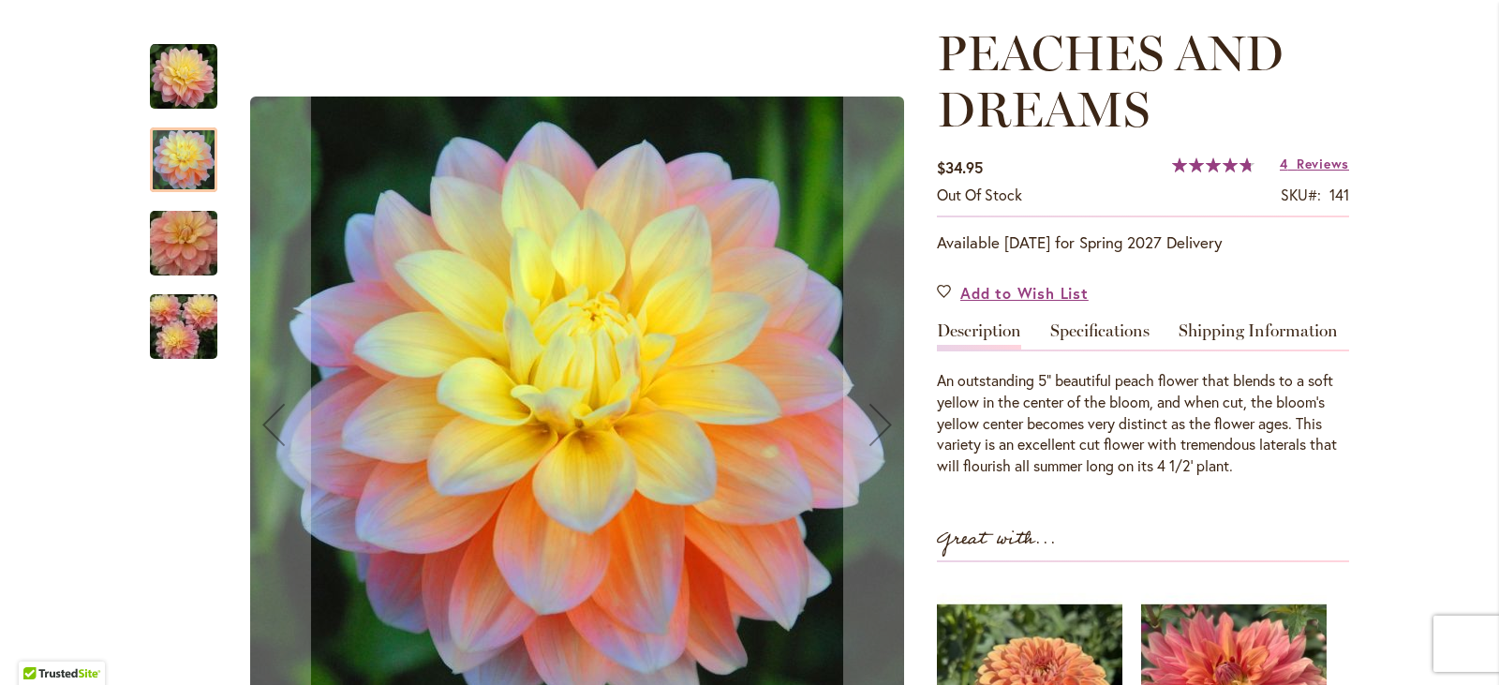
scroll to position [281, 0]
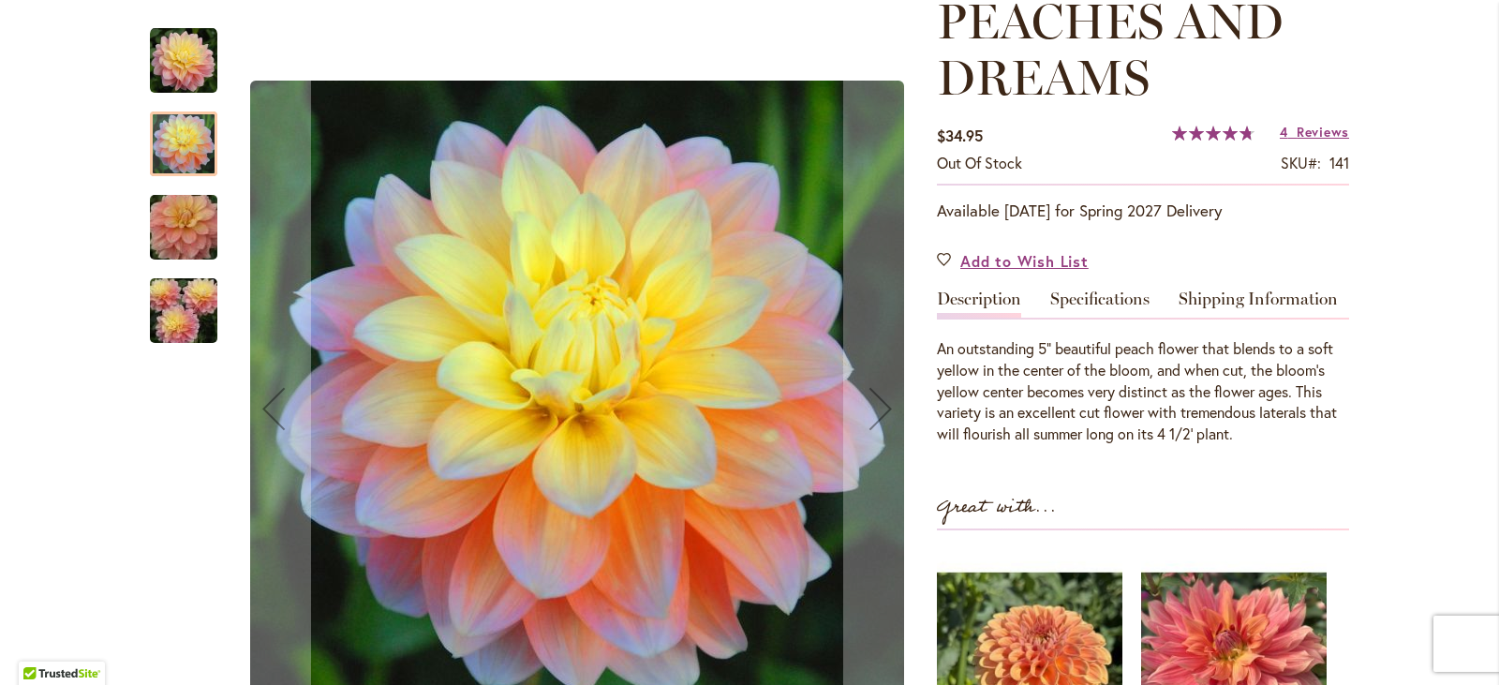
click at [185, 219] on img "PEACHES AND DREAMS" at bounding box center [183, 228] width 135 height 90
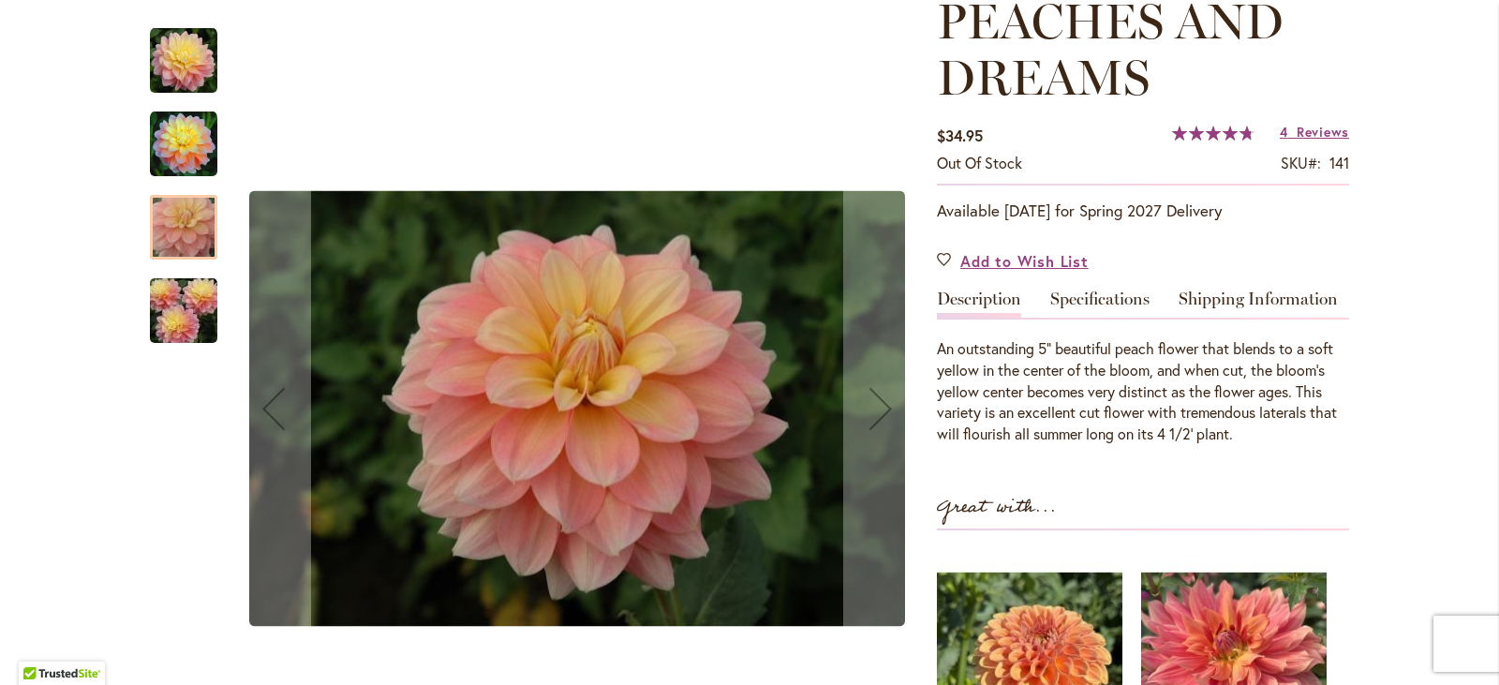
click at [165, 301] on img "PEACHES AND DREAMS" at bounding box center [183, 311] width 135 height 90
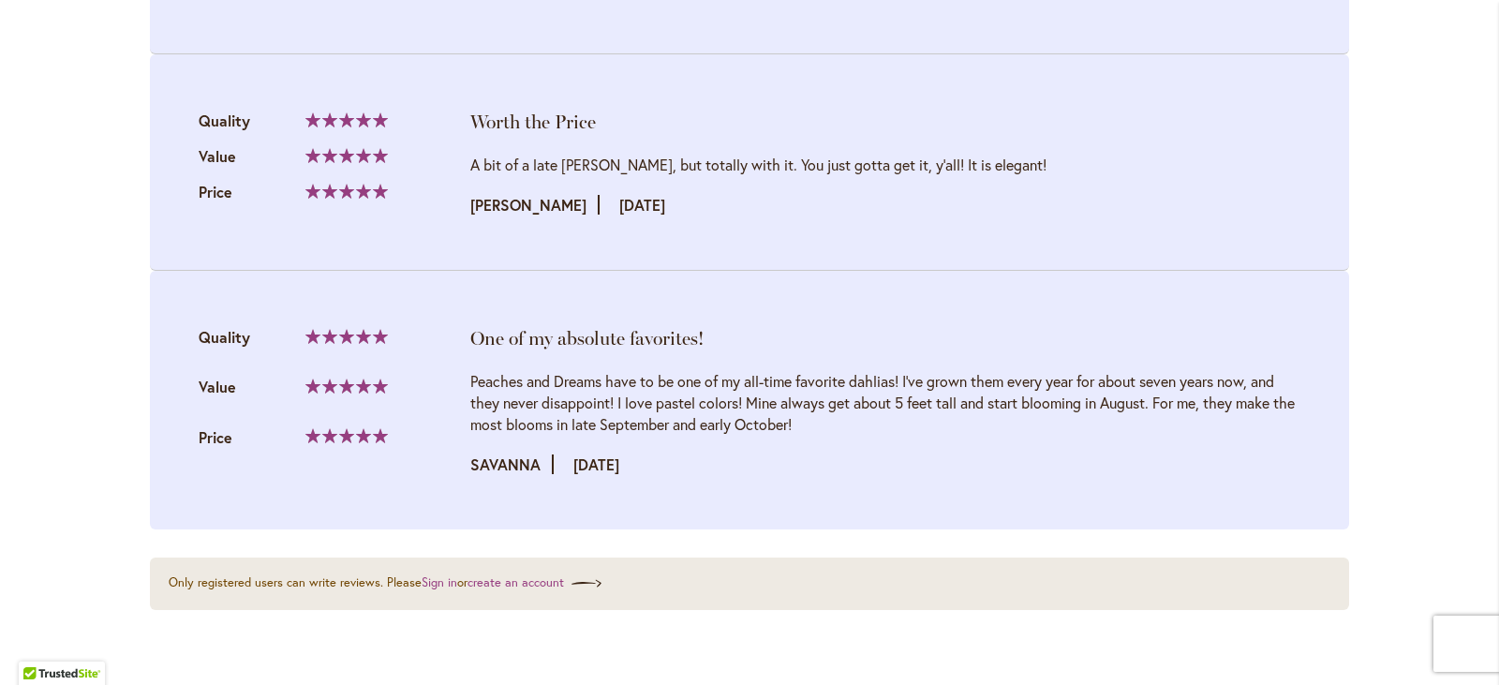
scroll to position [2436, 0]
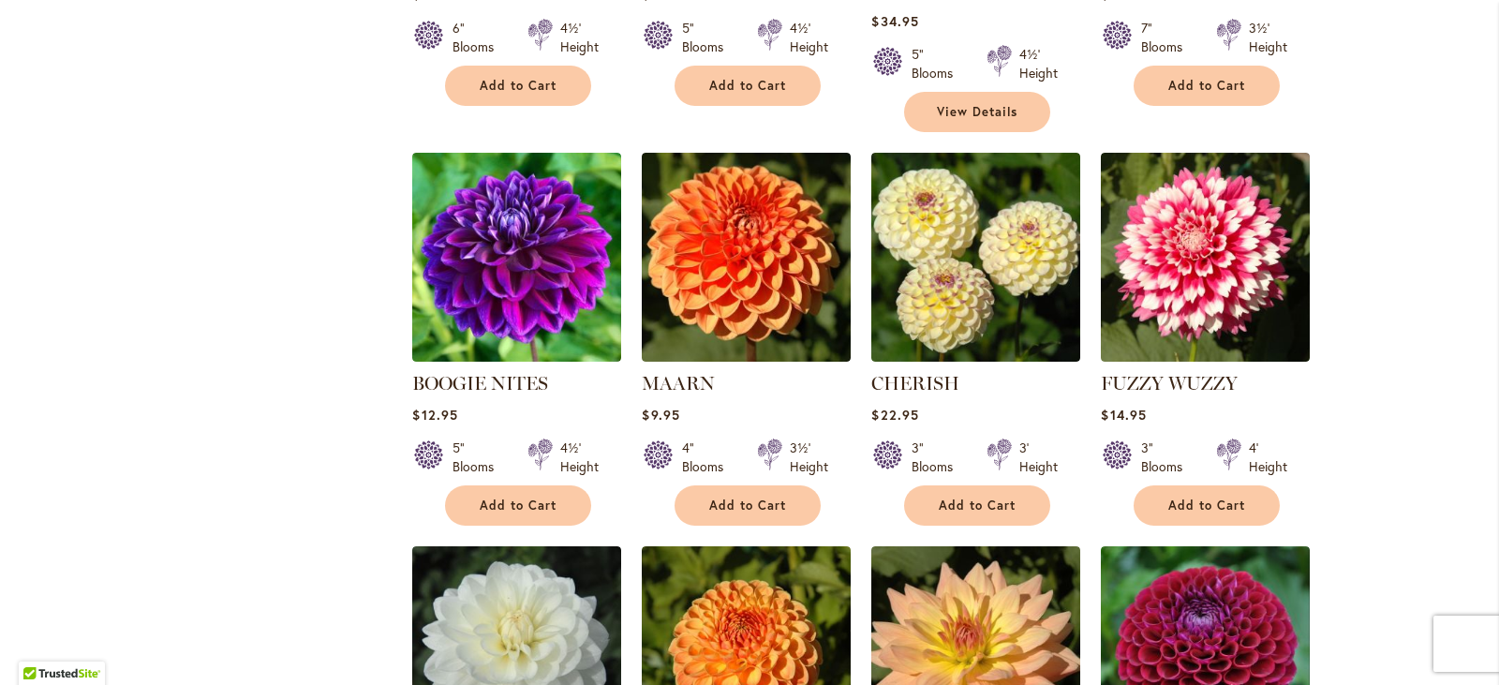
scroll to position [1030, 0]
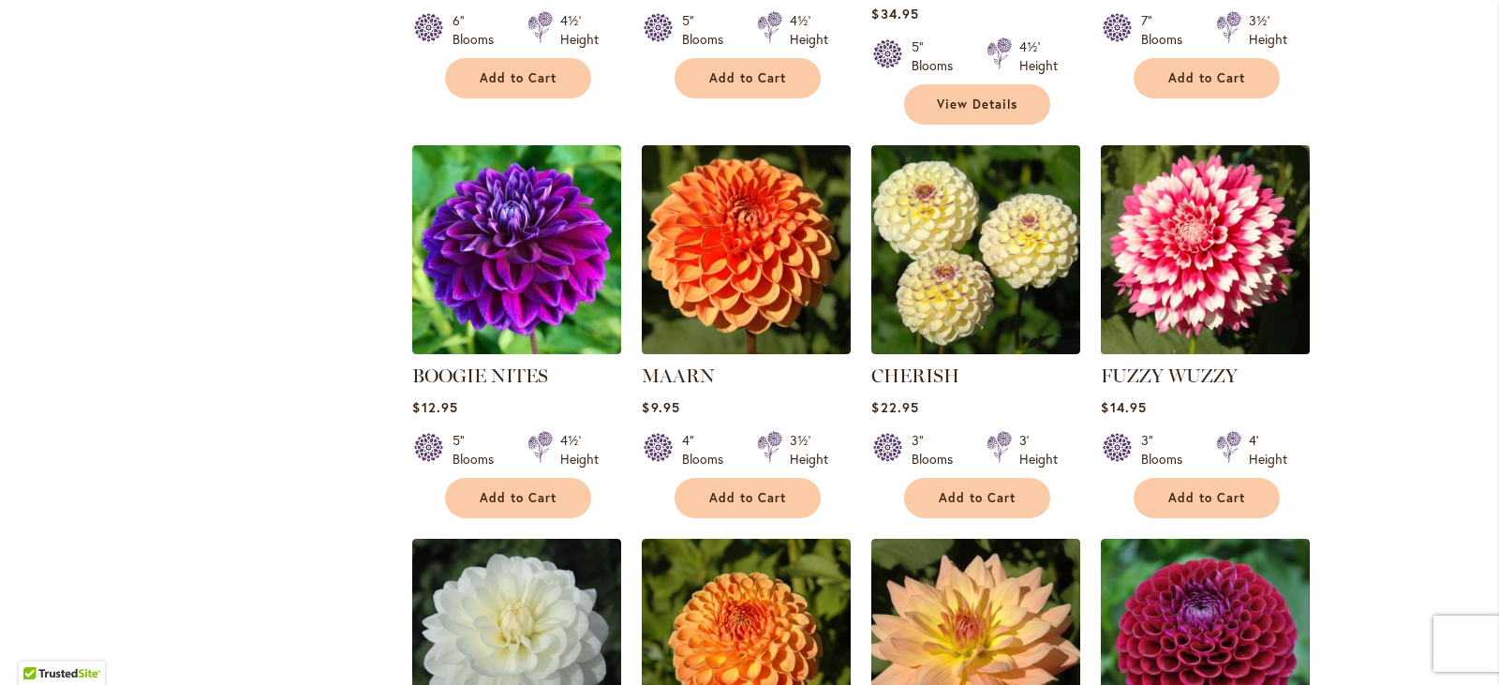
click at [1223, 257] on img at bounding box center [1205, 249] width 219 height 219
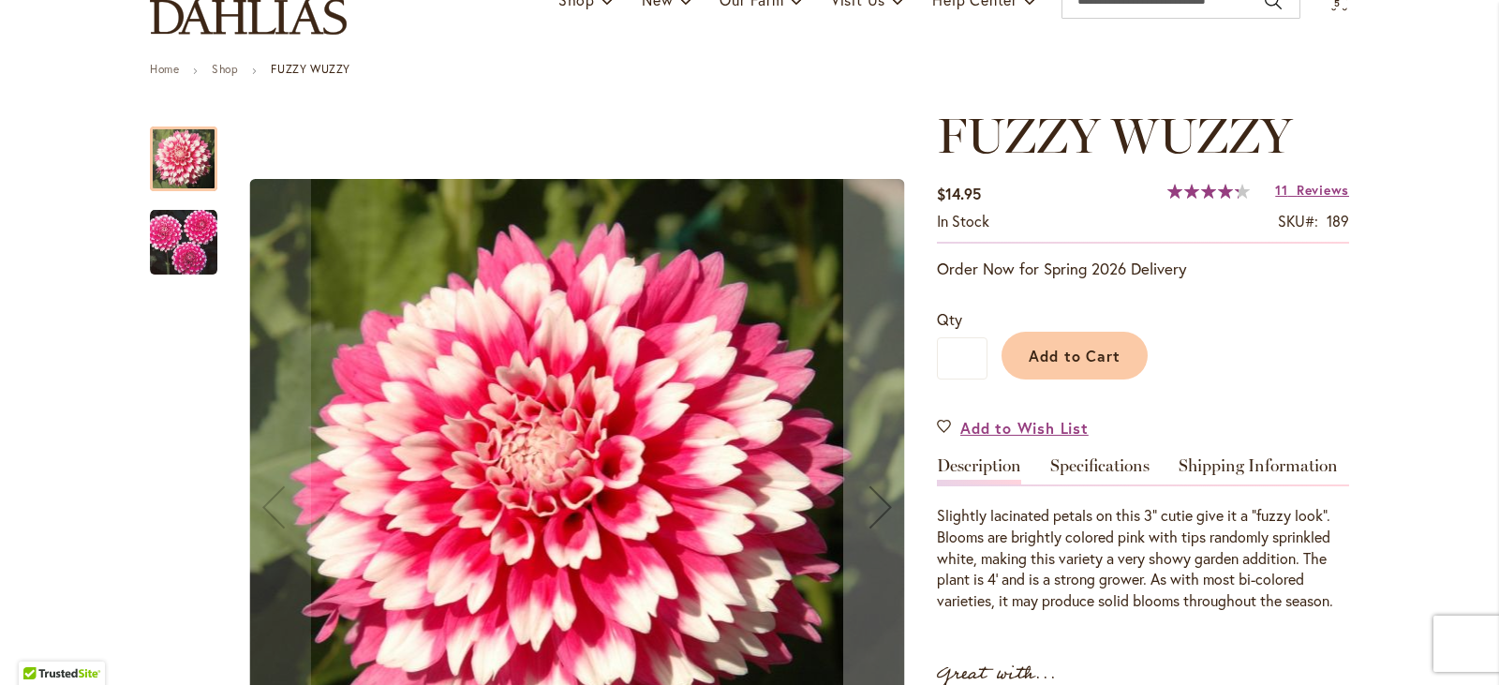
scroll to position [187, 0]
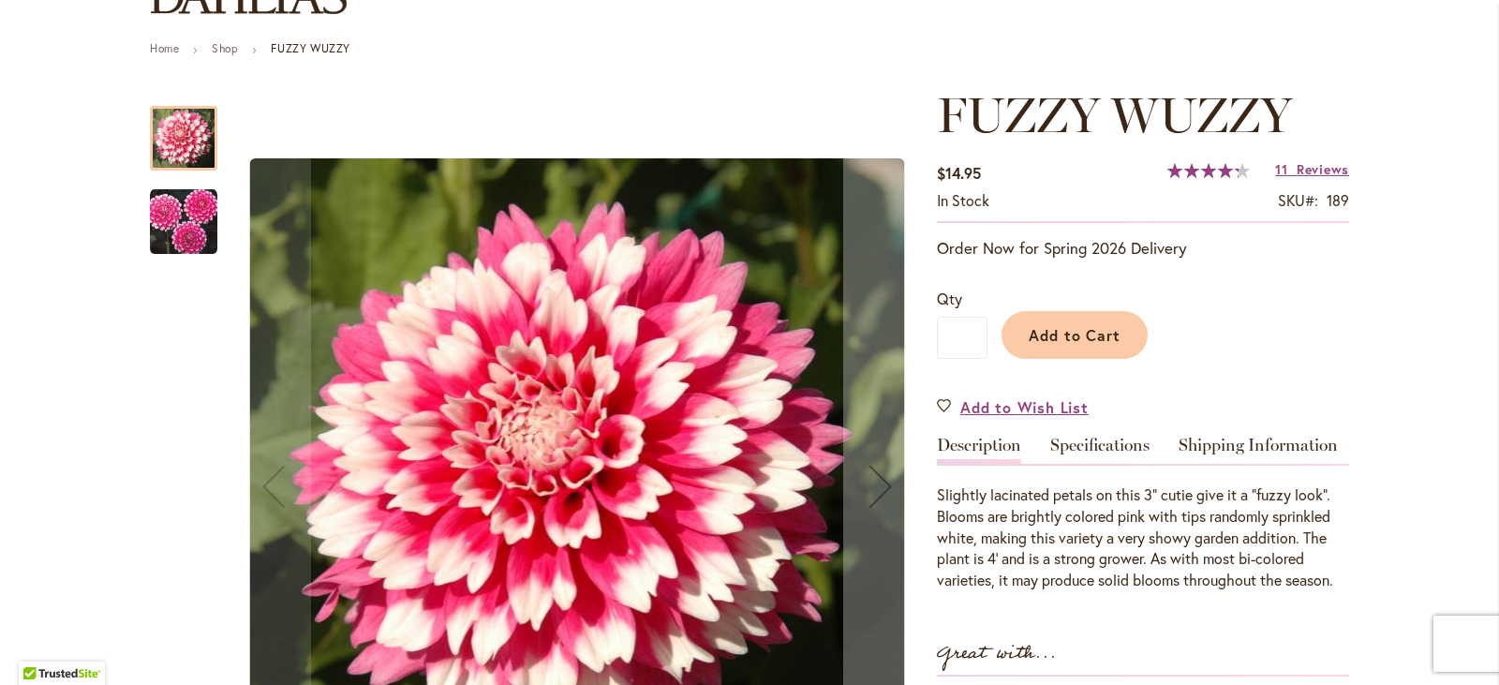
click at [197, 224] on img "FUZZY WUZZY" at bounding box center [183, 221] width 67 height 67
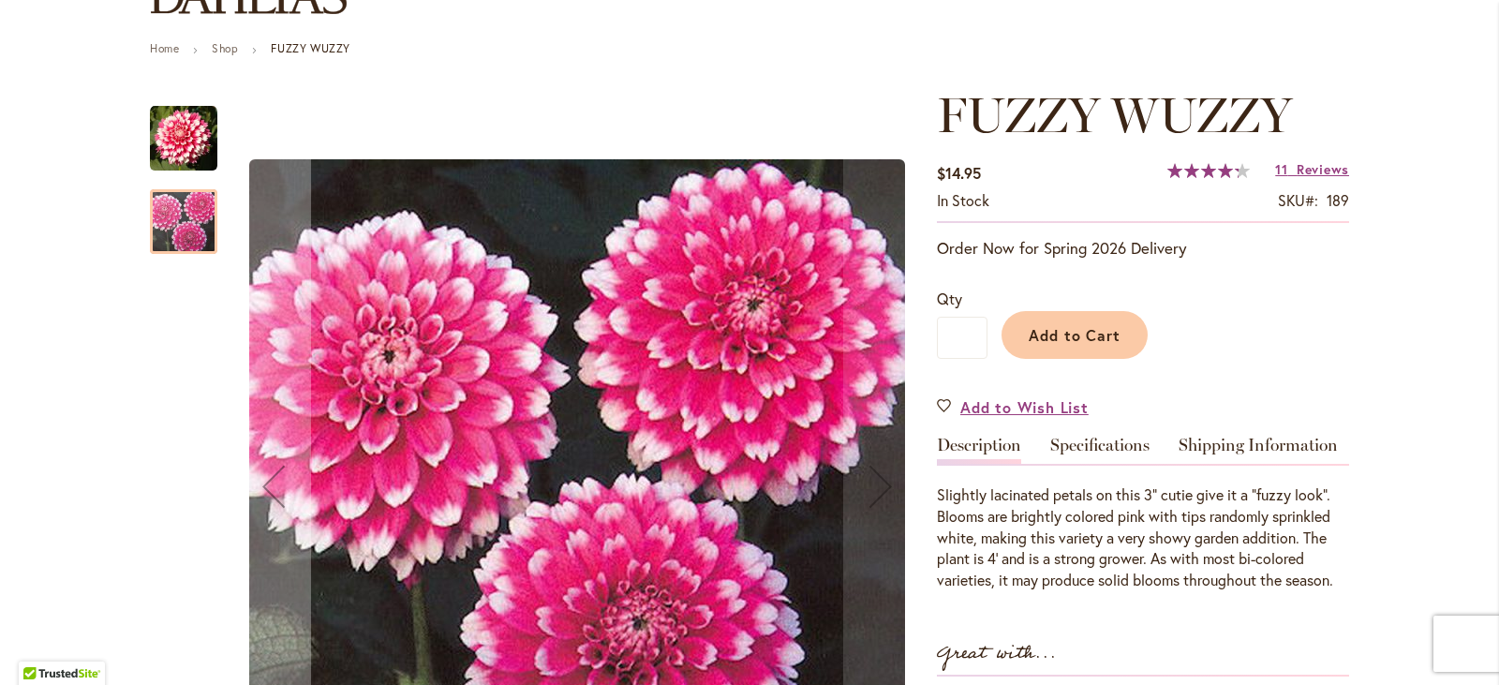
click at [165, 132] on img "FUZZY WUZZY" at bounding box center [183, 138] width 67 height 67
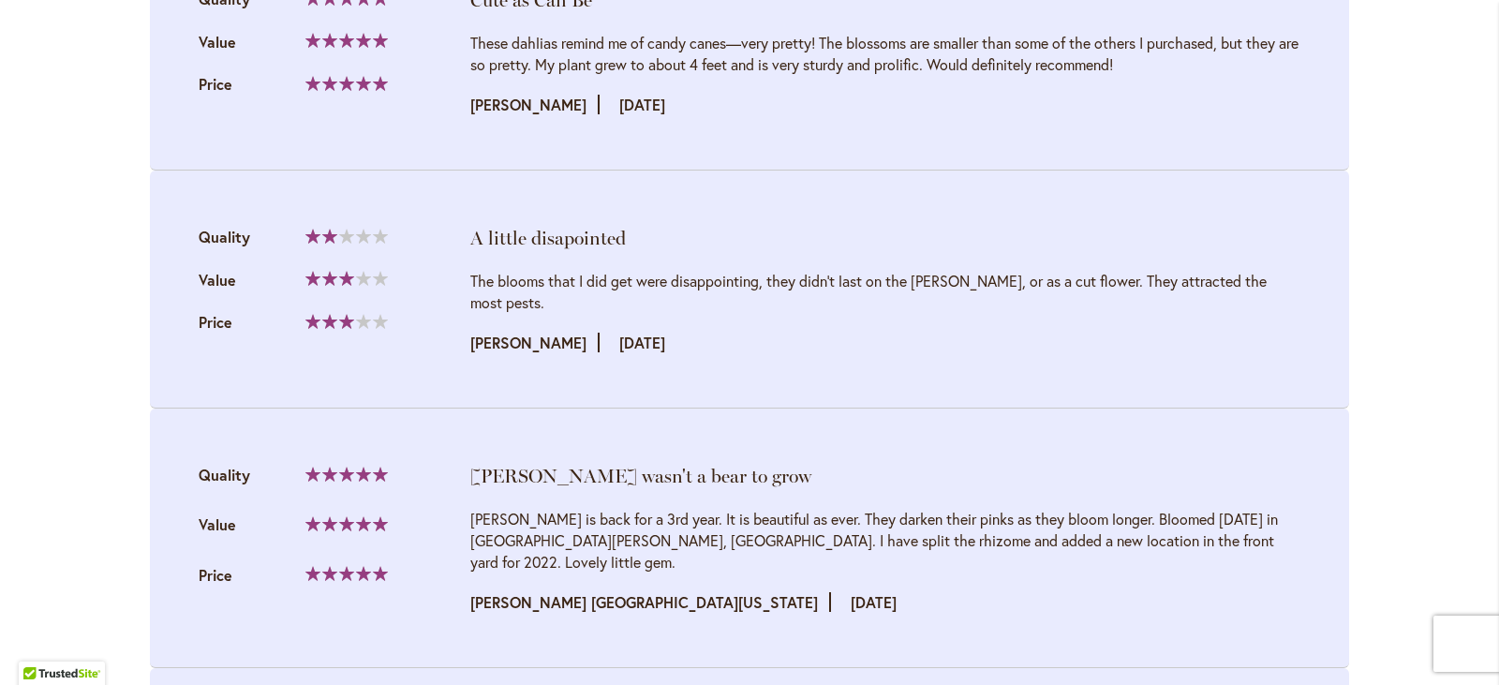
scroll to position [2436, 0]
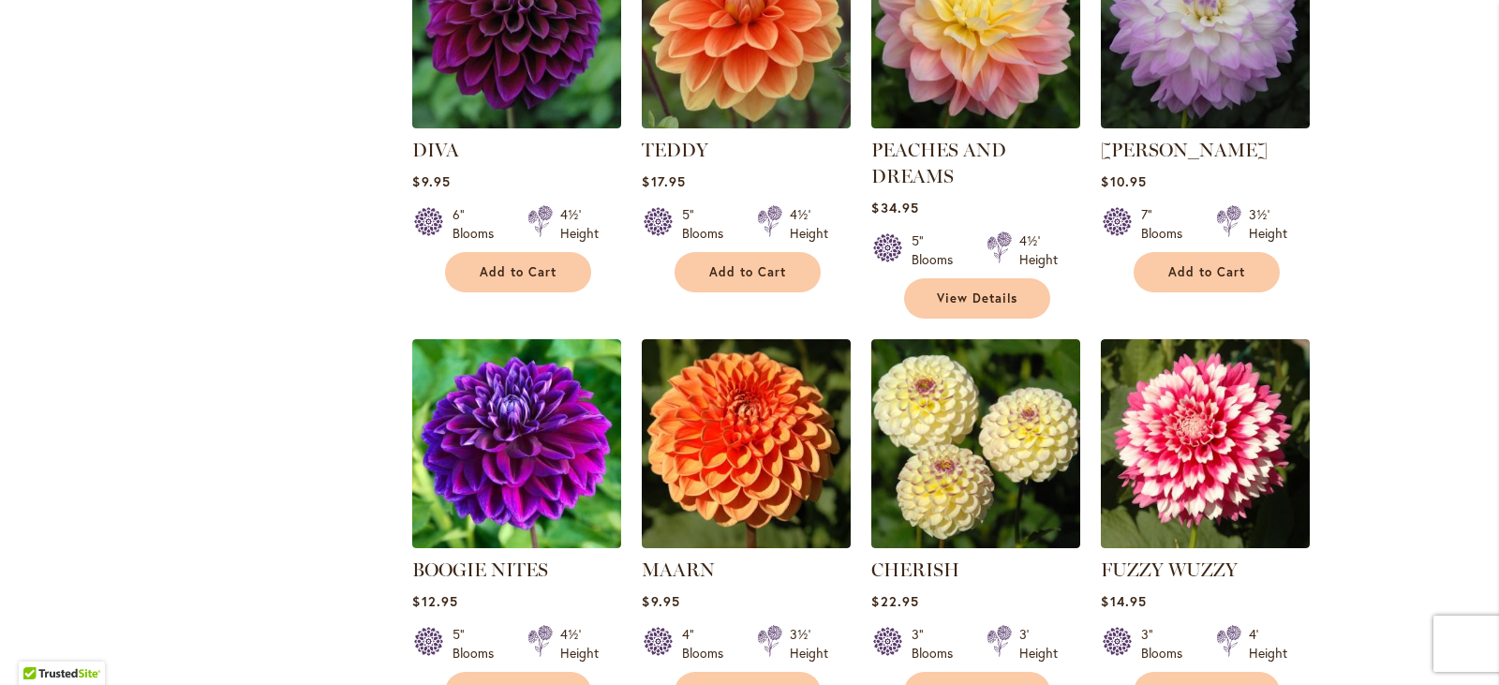
scroll to position [843, 0]
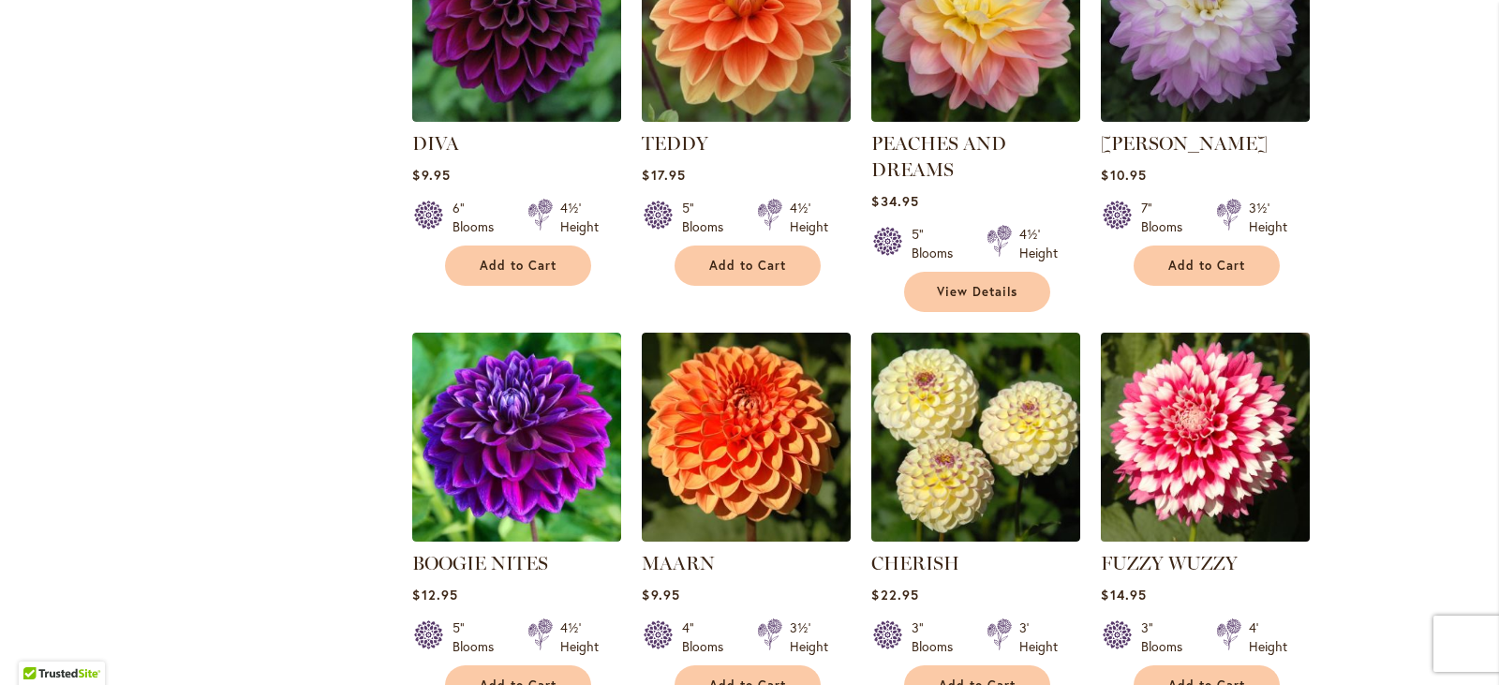
click at [1223, 396] on img at bounding box center [1205, 436] width 219 height 219
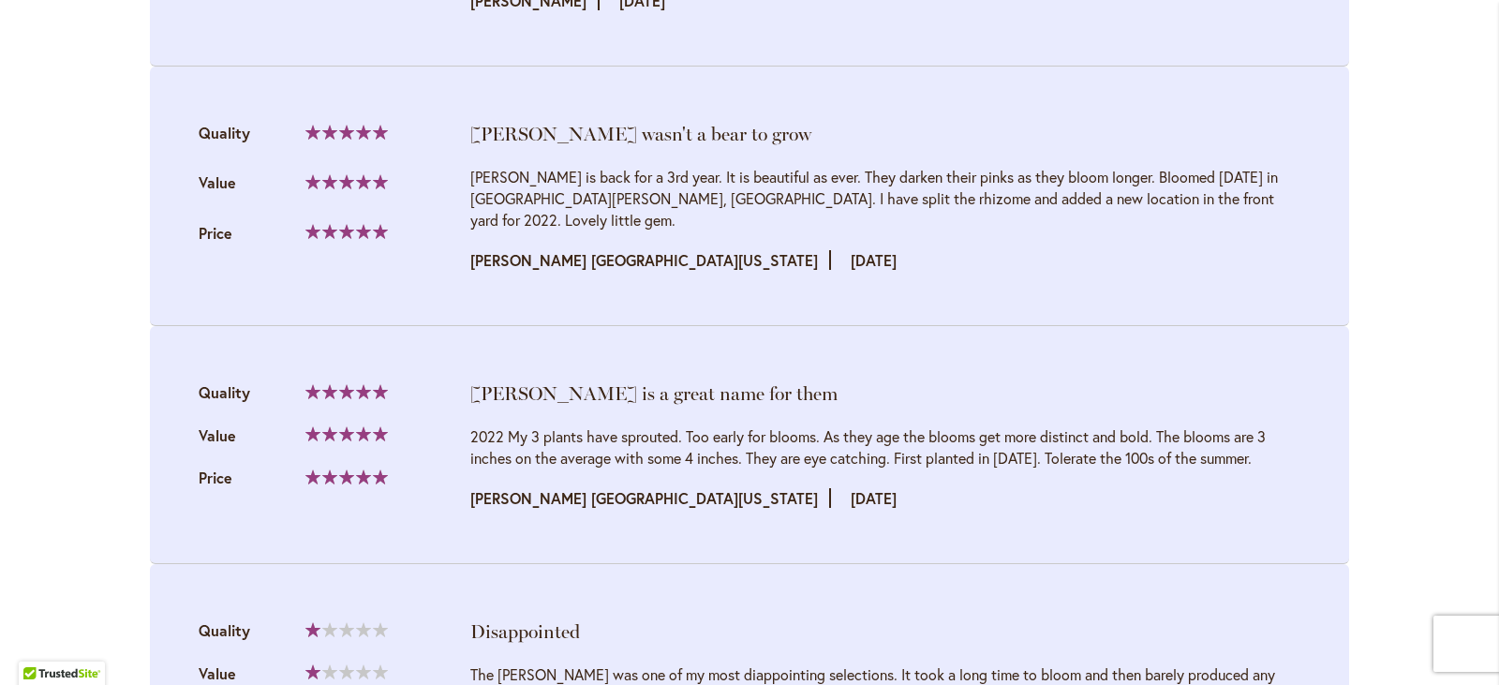
scroll to position [2810, 0]
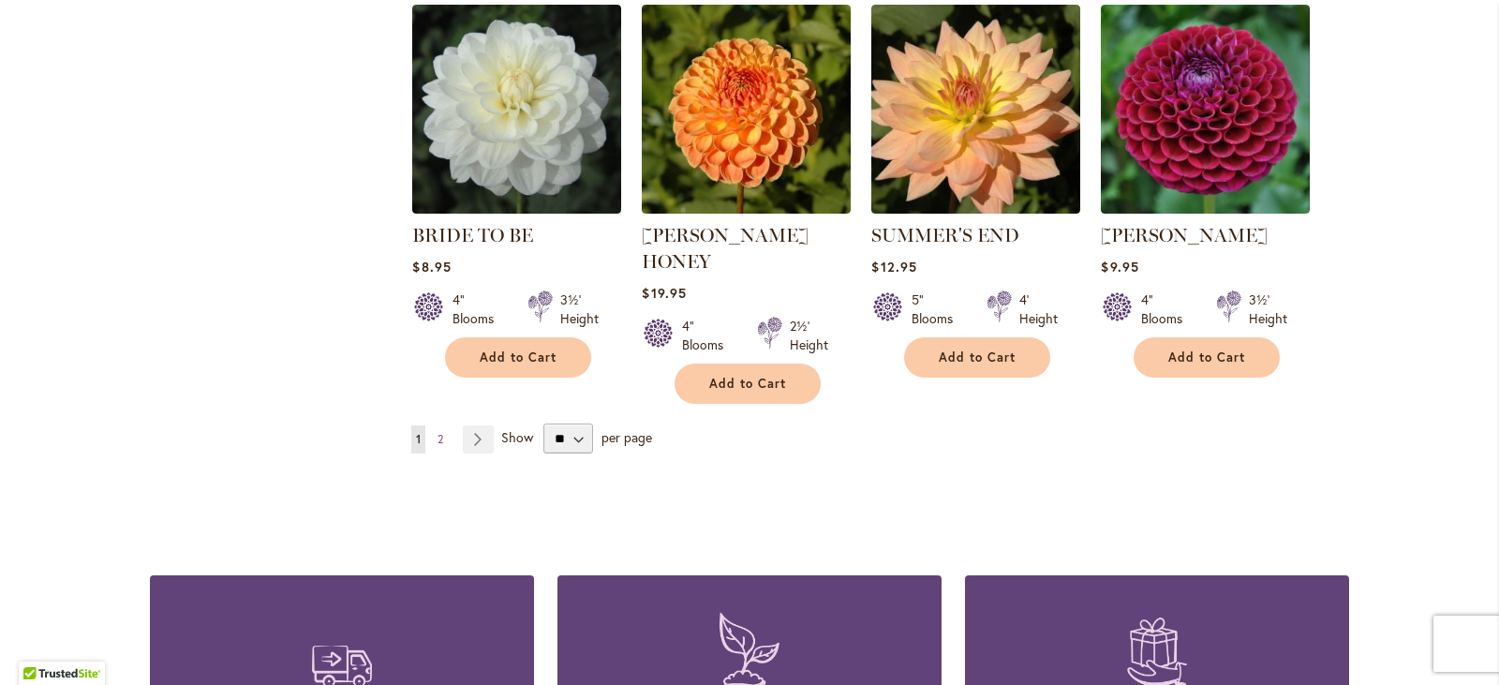
scroll to position [1593, 0]
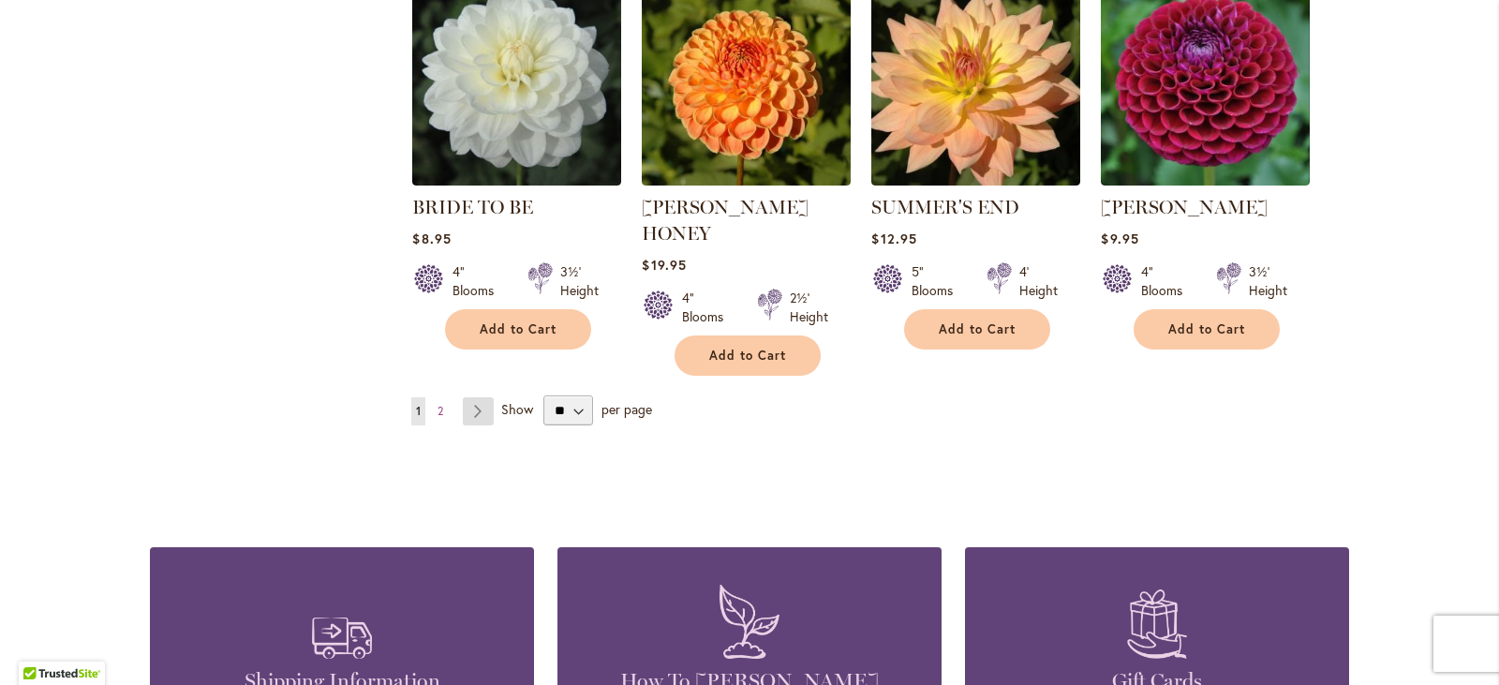
click at [479, 397] on link "Page Next" at bounding box center [478, 411] width 31 height 28
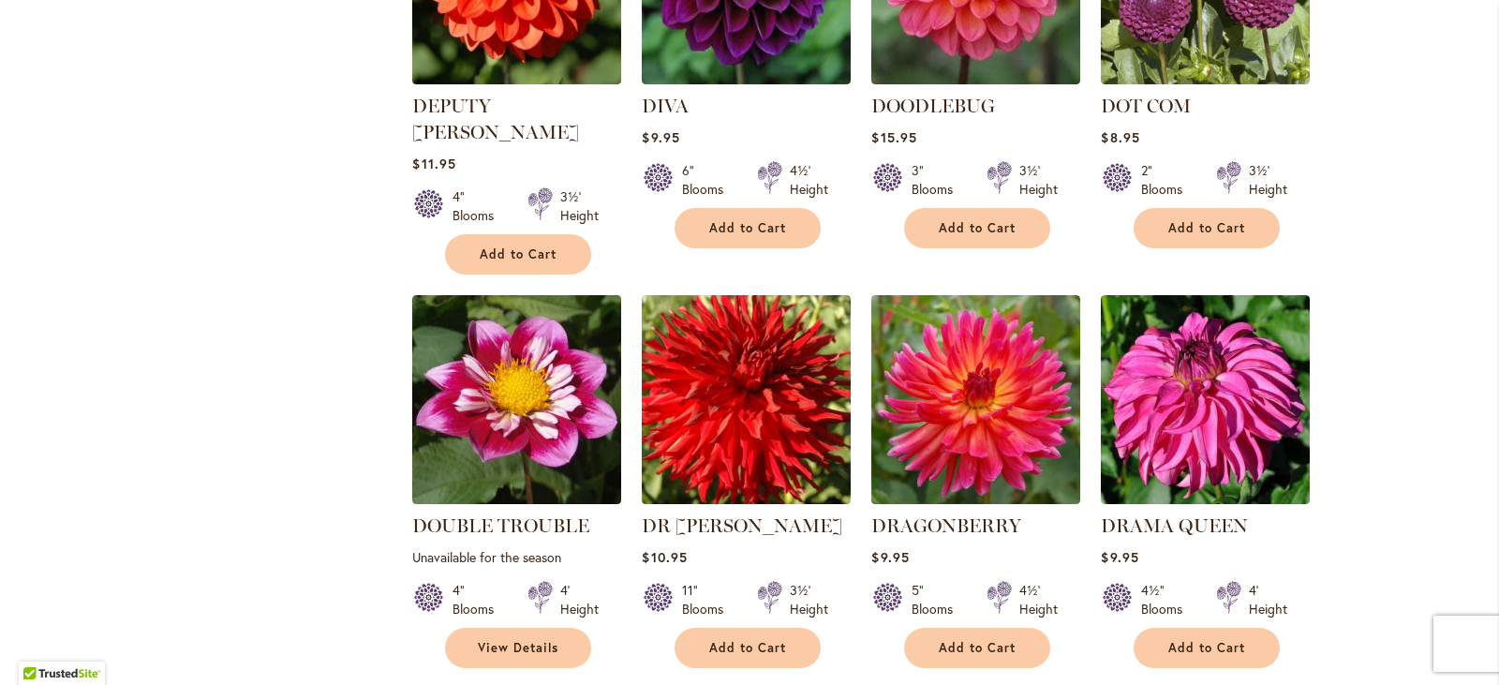
scroll to position [4216, 0]
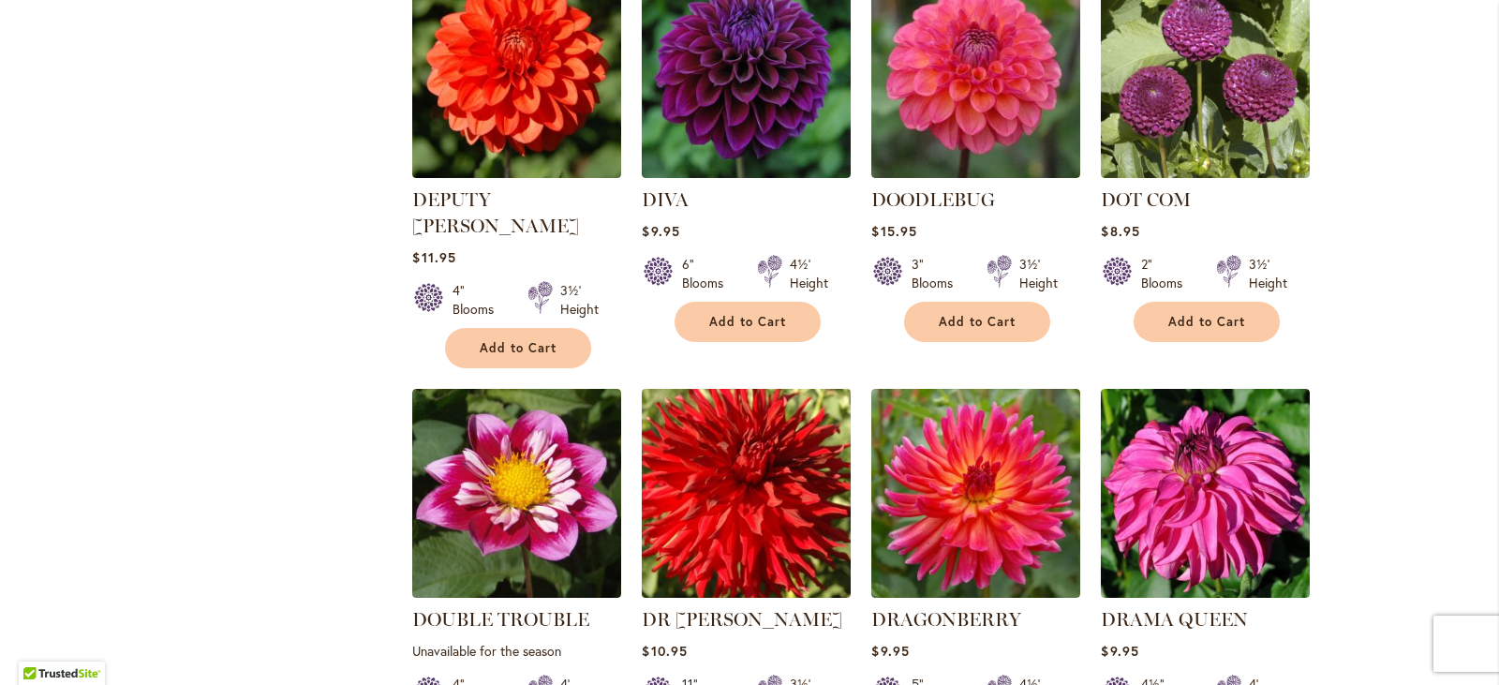
click at [724, 384] on img at bounding box center [746, 493] width 219 height 219
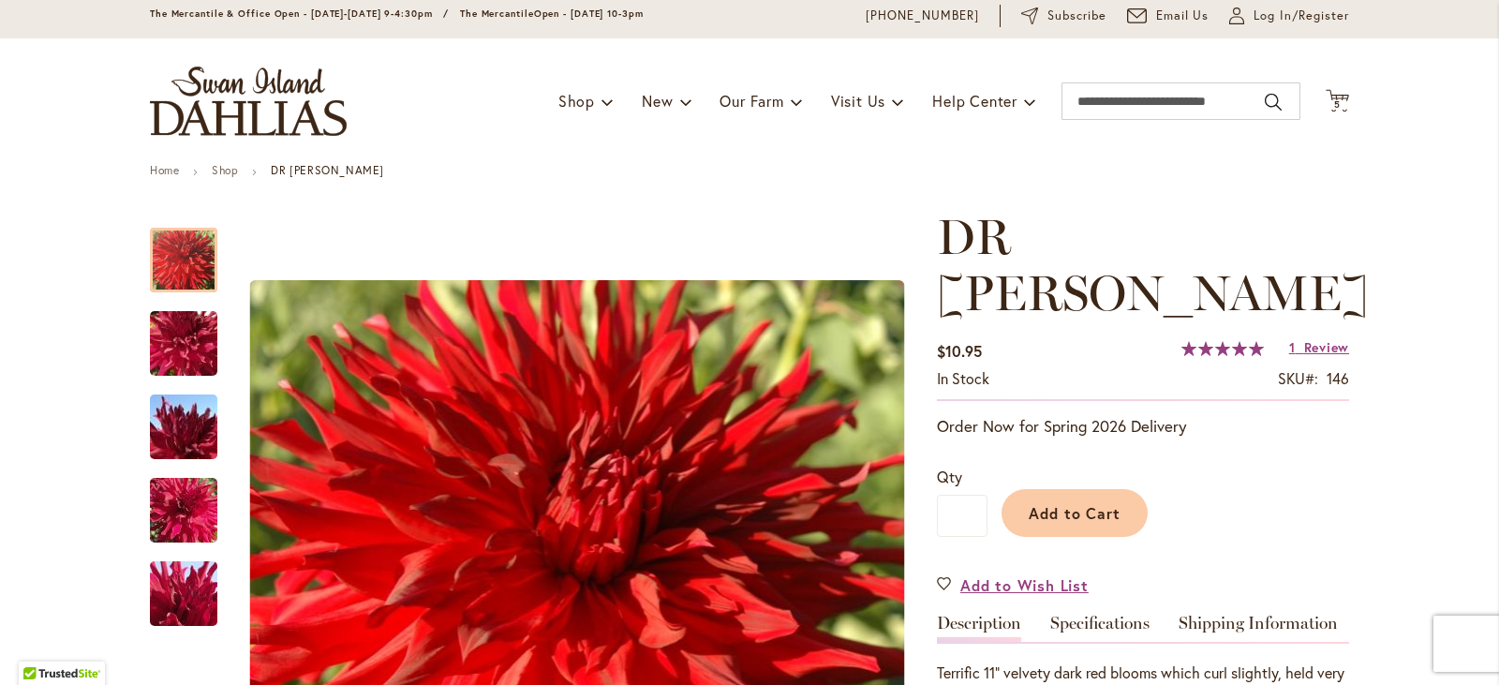
scroll to position [94, 0]
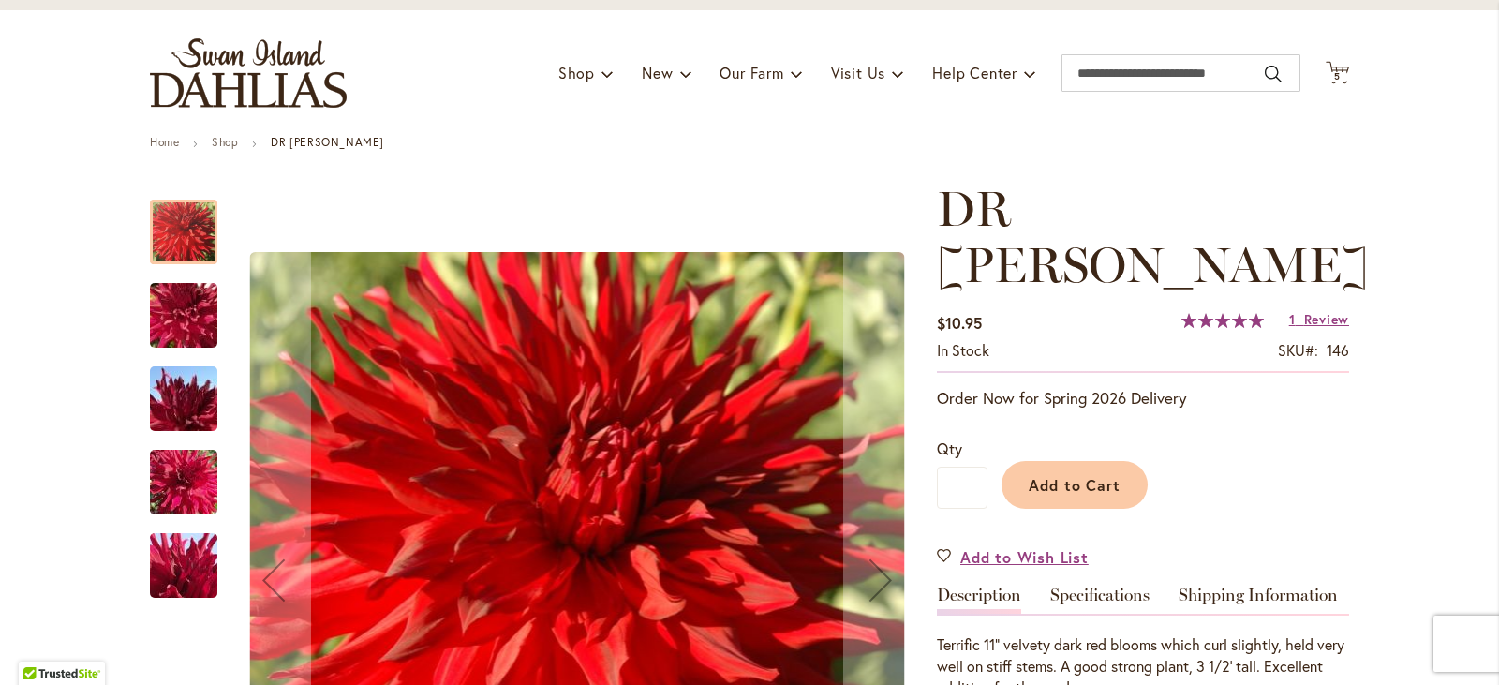
click at [183, 312] on img "DR LES" at bounding box center [183, 315] width 135 height 101
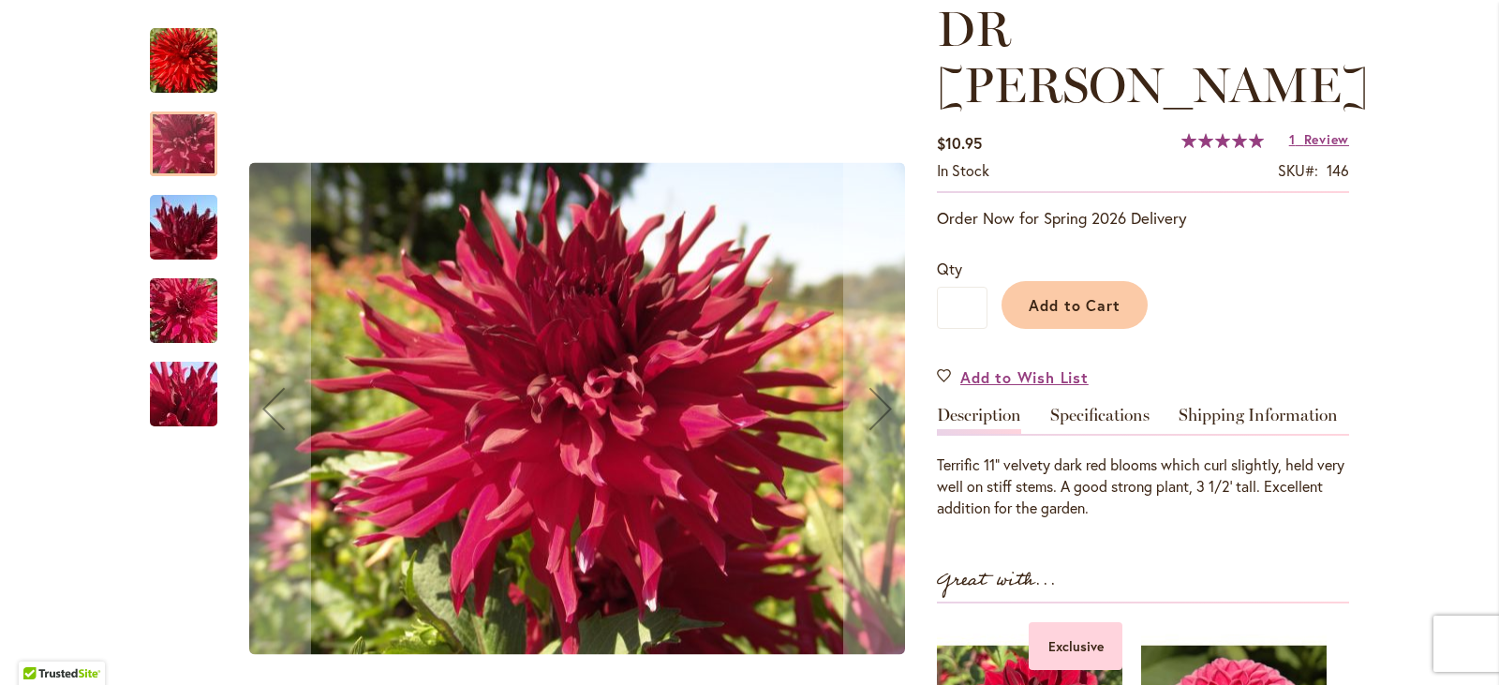
scroll to position [281, 0]
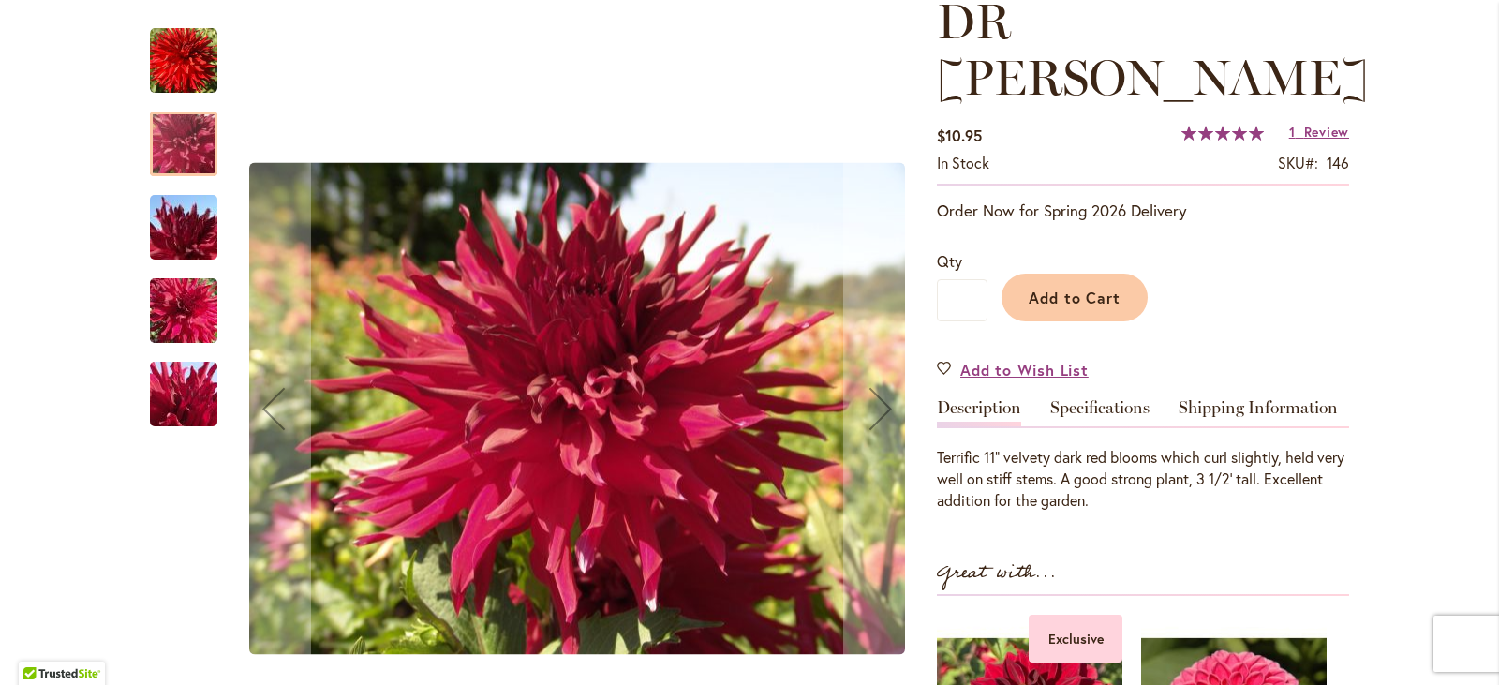
click at [172, 202] on img "DR LES" at bounding box center [183, 227] width 135 height 101
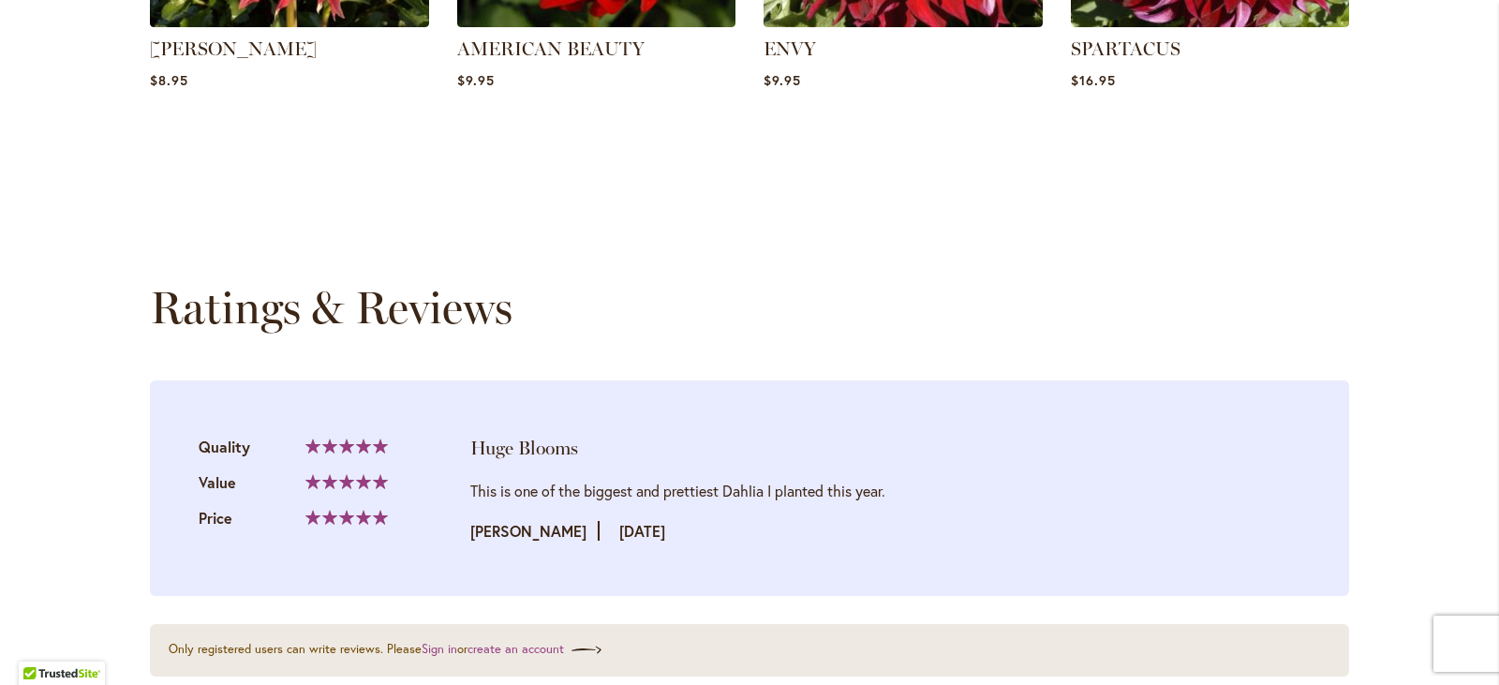
scroll to position [1967, 0]
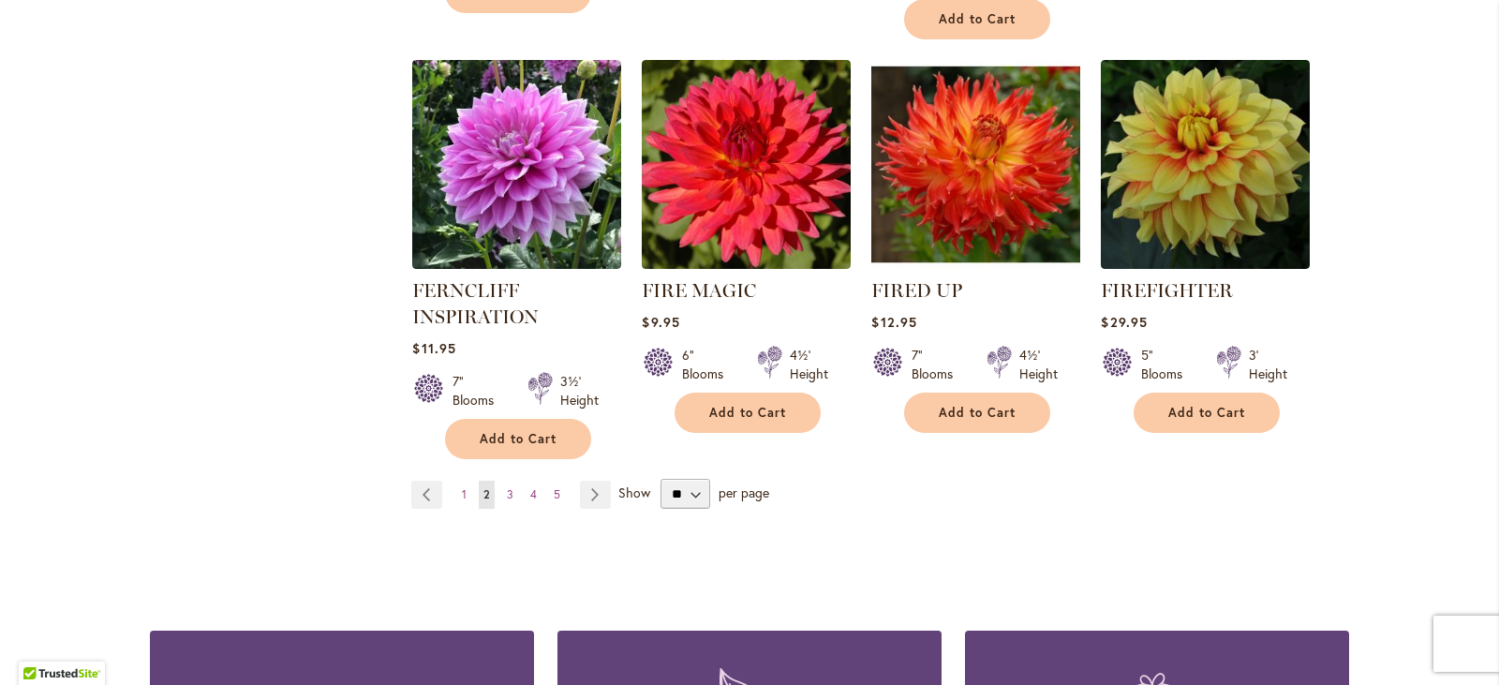
scroll to position [6558, 0]
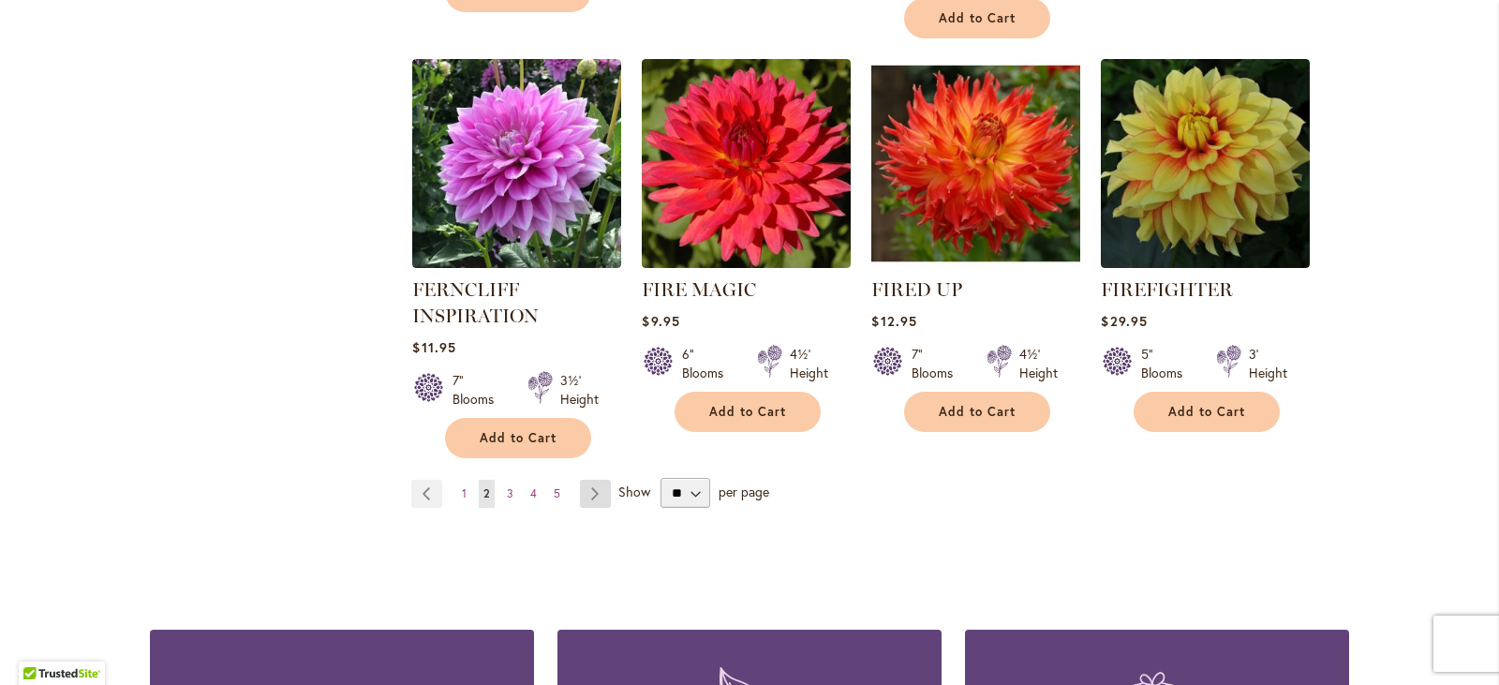
click at [595, 480] on link "Page Next" at bounding box center [595, 494] width 31 height 28
